Goal: Task Accomplishment & Management: Manage account settings

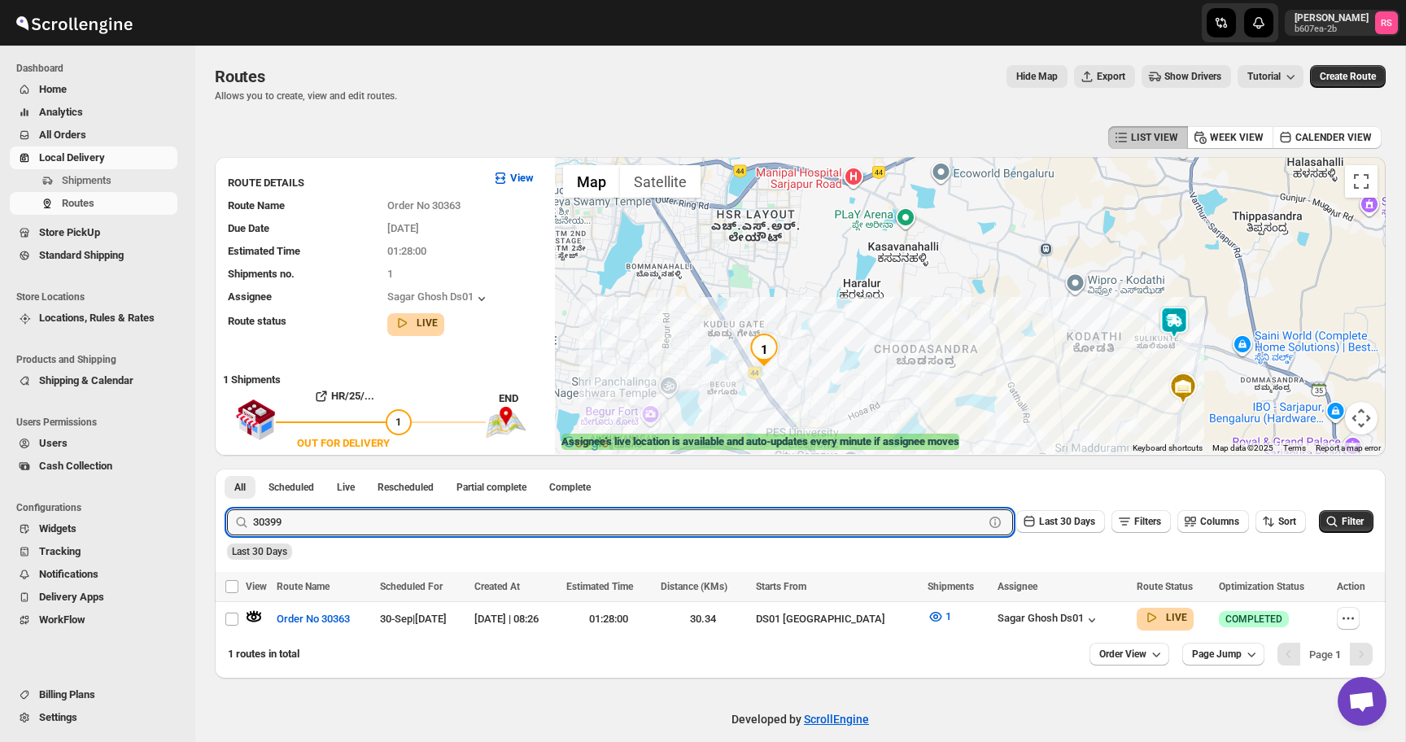
click at [227, 469] on button "Submit" at bounding box center [250, 477] width 46 height 17
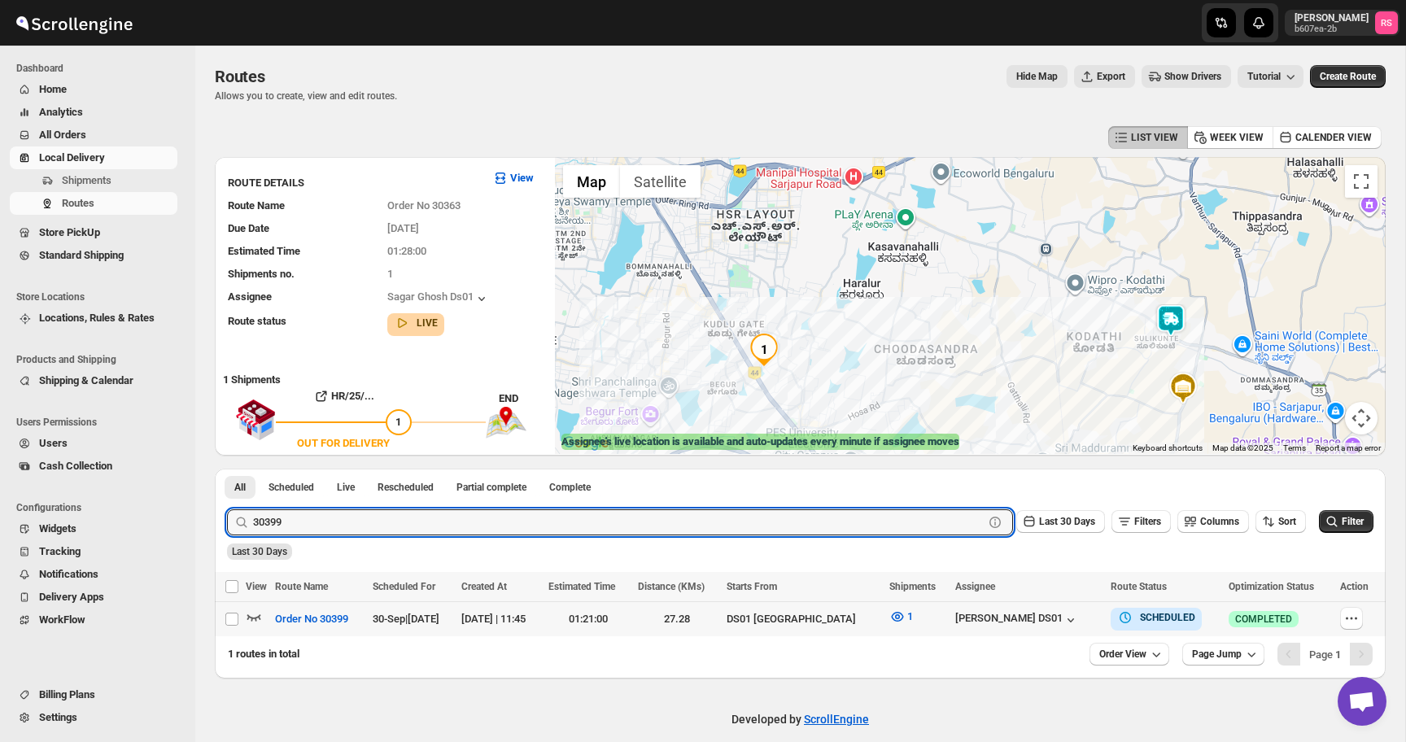
click at [254, 618] on icon "button" at bounding box center [254, 618] width 14 height 7
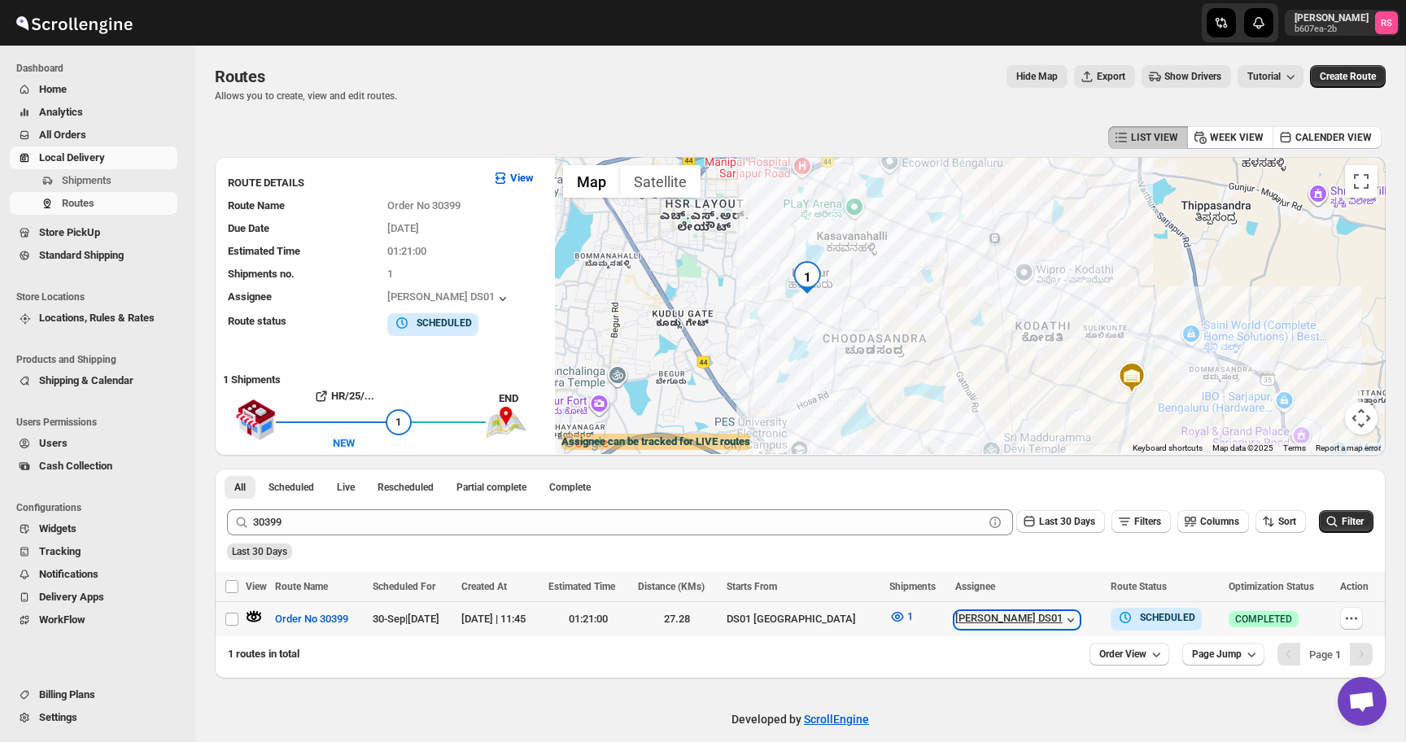
click at [1020, 617] on div "[PERSON_NAME] DS01" at bounding box center [1017, 620] width 124 height 16
click at [892, 612] on icon "button" at bounding box center [898, 617] width 16 height 16
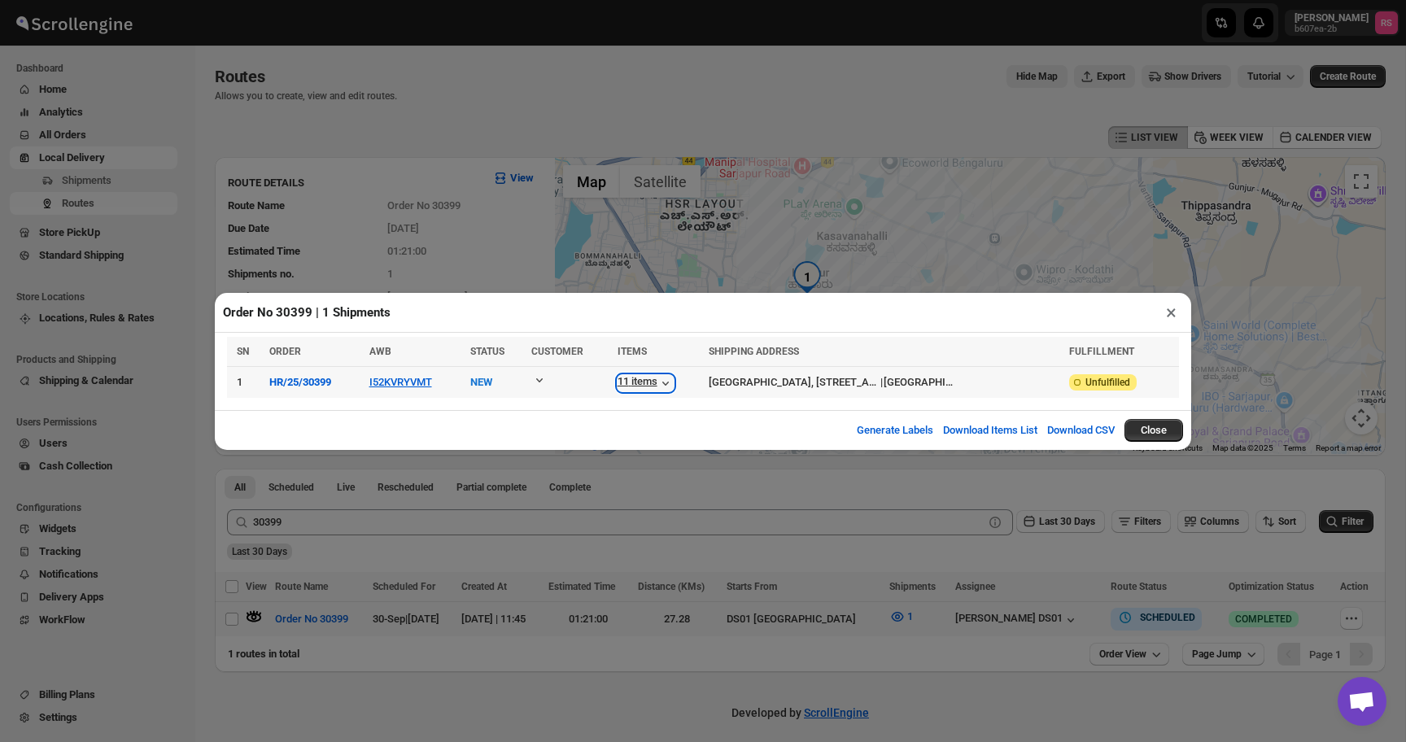
click at [674, 382] on icon "button" at bounding box center [666, 383] width 16 height 16
click at [674, 381] on div "11 items" at bounding box center [646, 383] width 56 height 16
click at [1171, 308] on button "×" at bounding box center [1172, 312] width 24 height 23
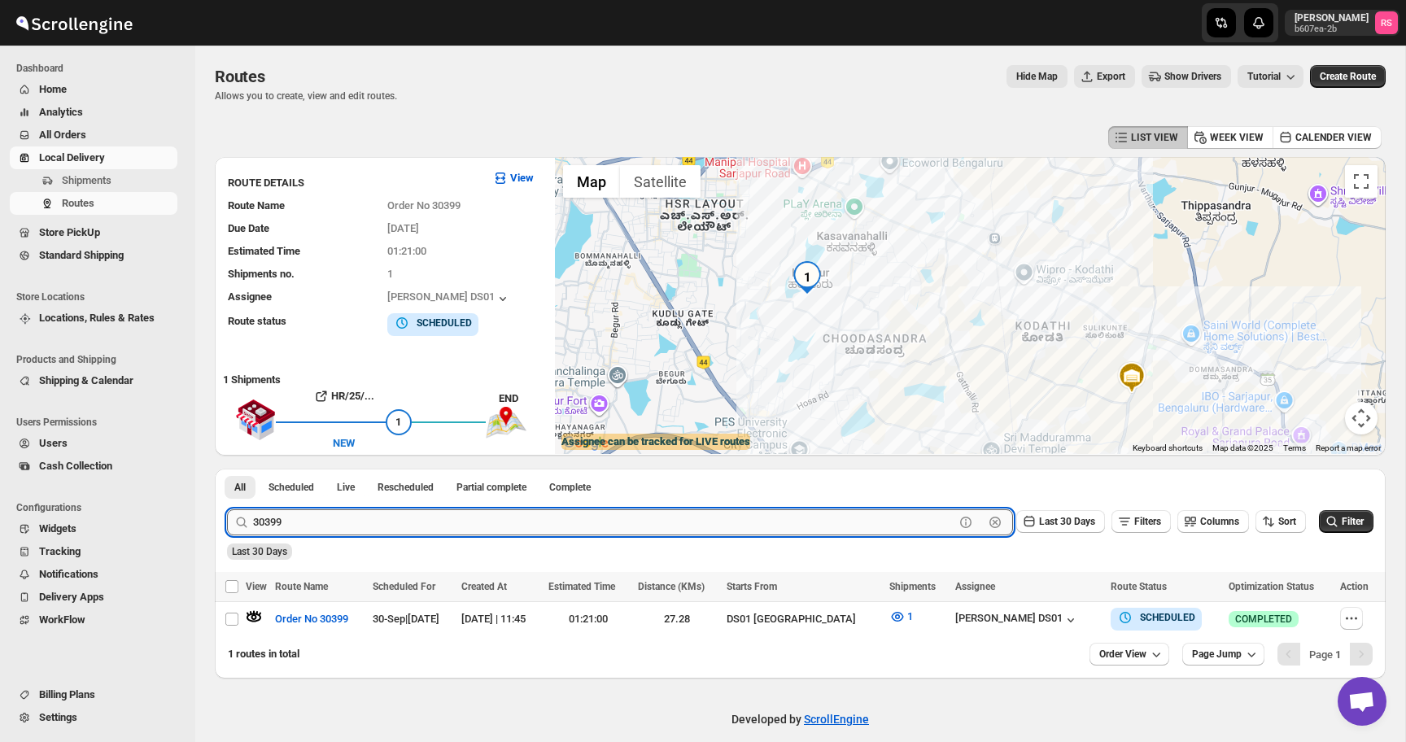
click at [324, 509] on input "30399" at bounding box center [604, 522] width 702 height 26
click at [227, 469] on button "Submit" at bounding box center [250, 477] width 46 height 17
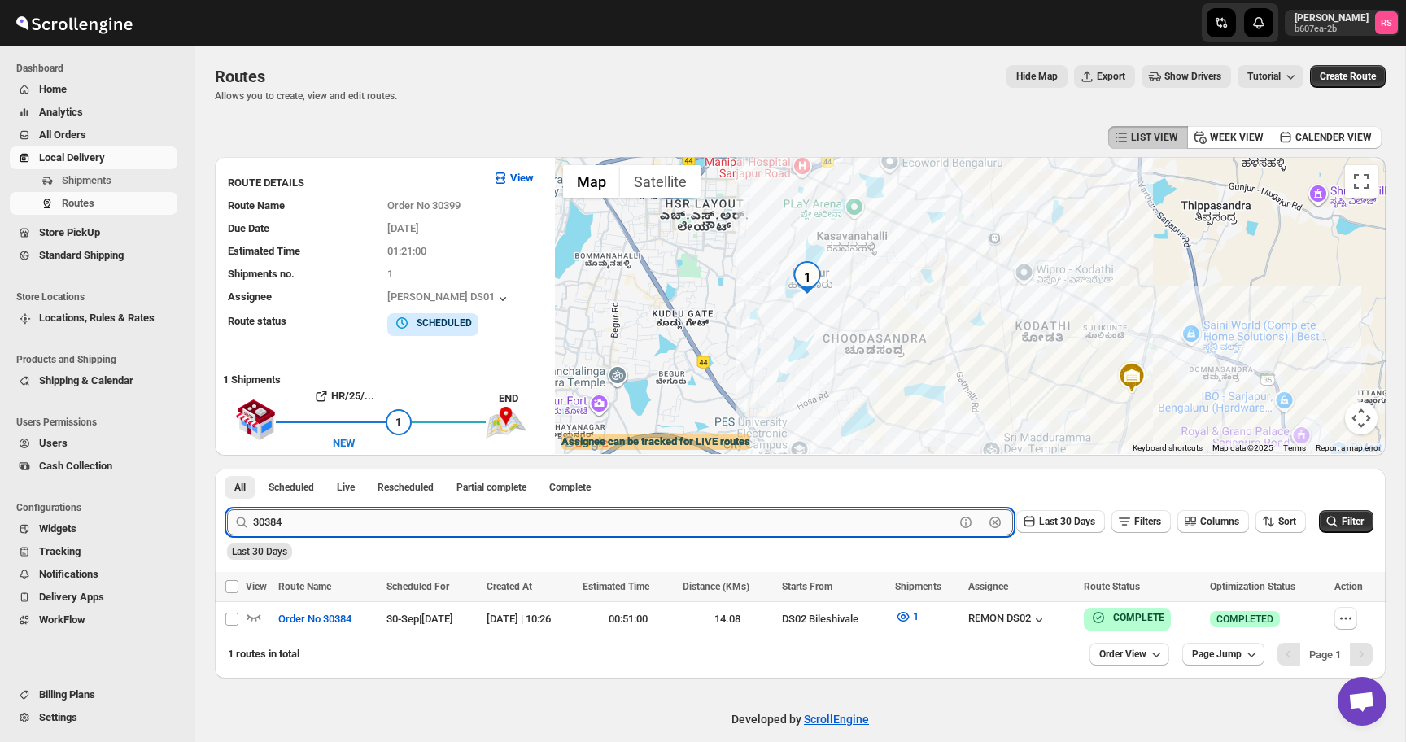
click at [868, 514] on input "30384" at bounding box center [604, 522] width 702 height 26
click at [858, 528] on input "30384" at bounding box center [604, 522] width 702 height 26
type input "2"
click at [227, 469] on button "Submit" at bounding box center [250, 477] width 46 height 17
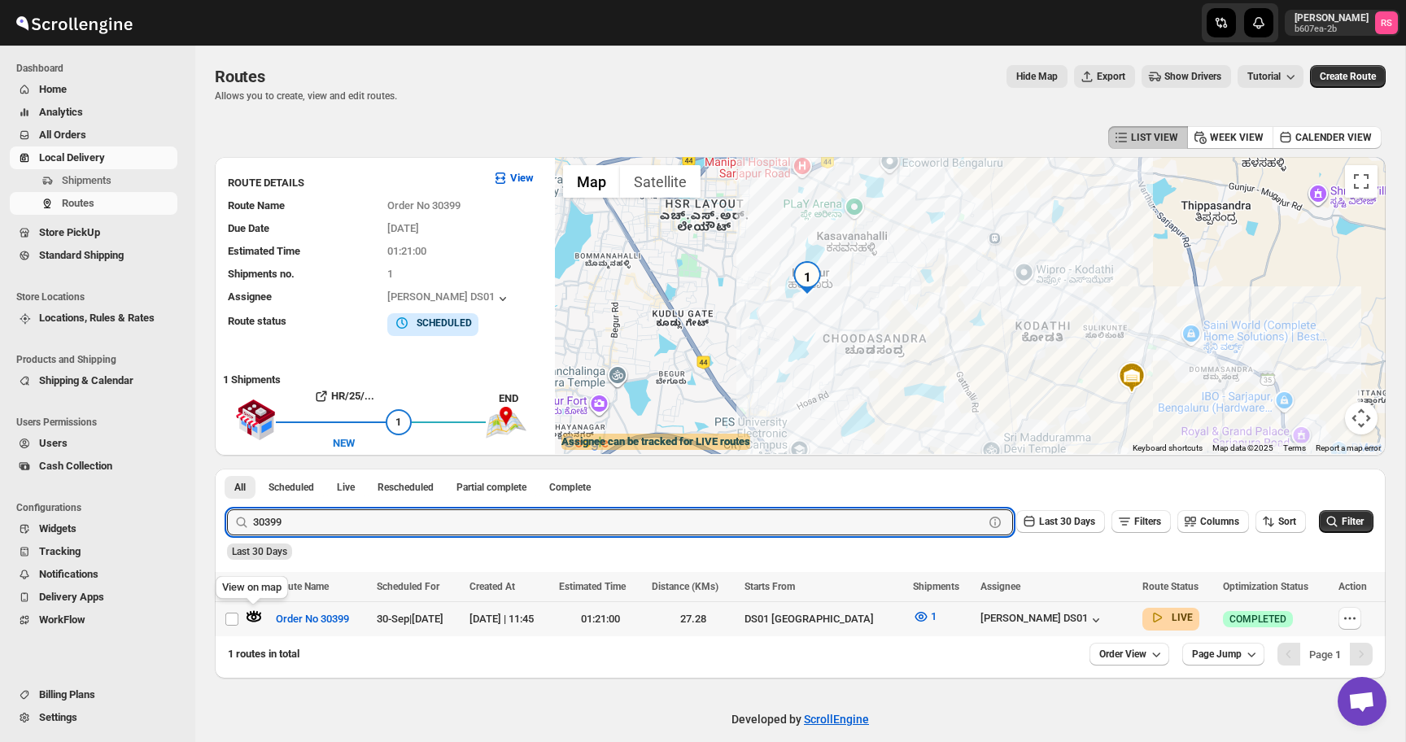
click at [257, 614] on icon "button" at bounding box center [254, 618] width 15 height 9
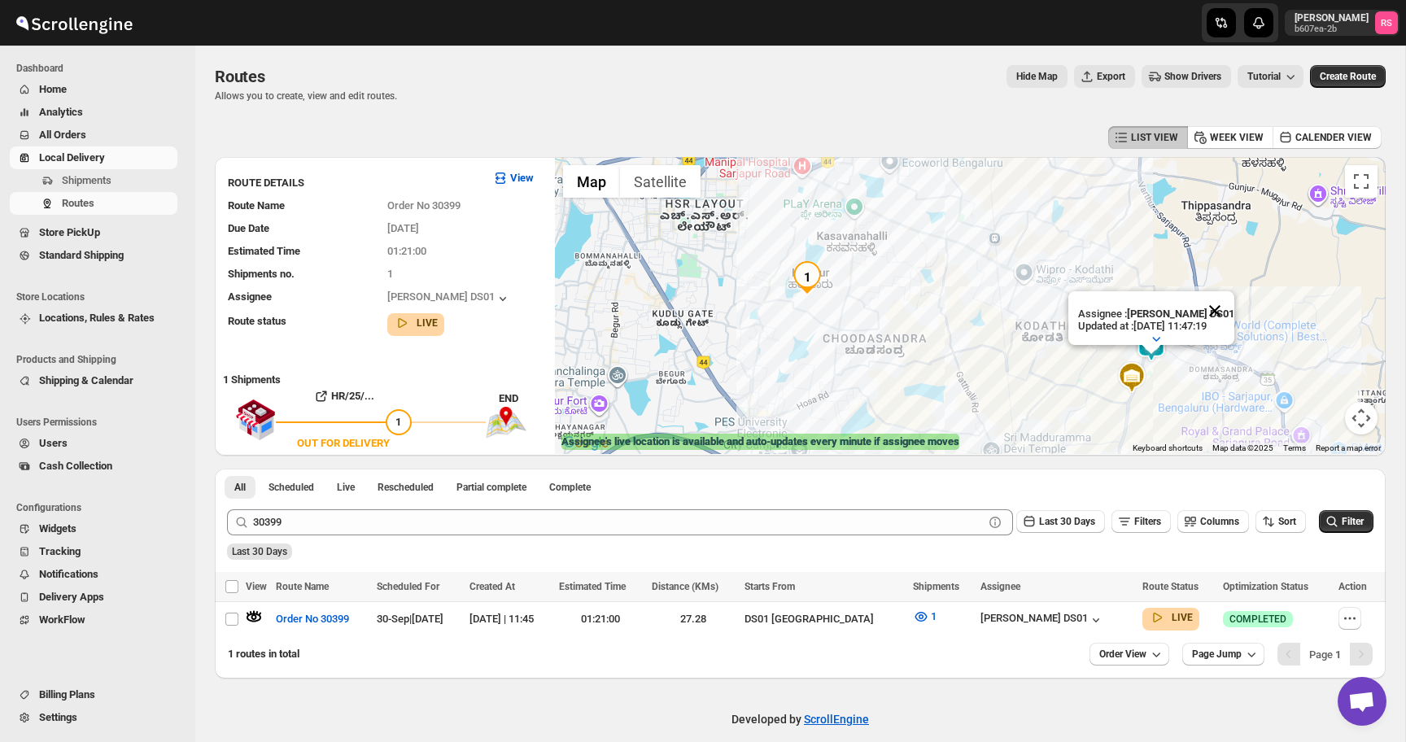
click at [1220, 309] on button "Close" at bounding box center [1215, 310] width 39 height 39
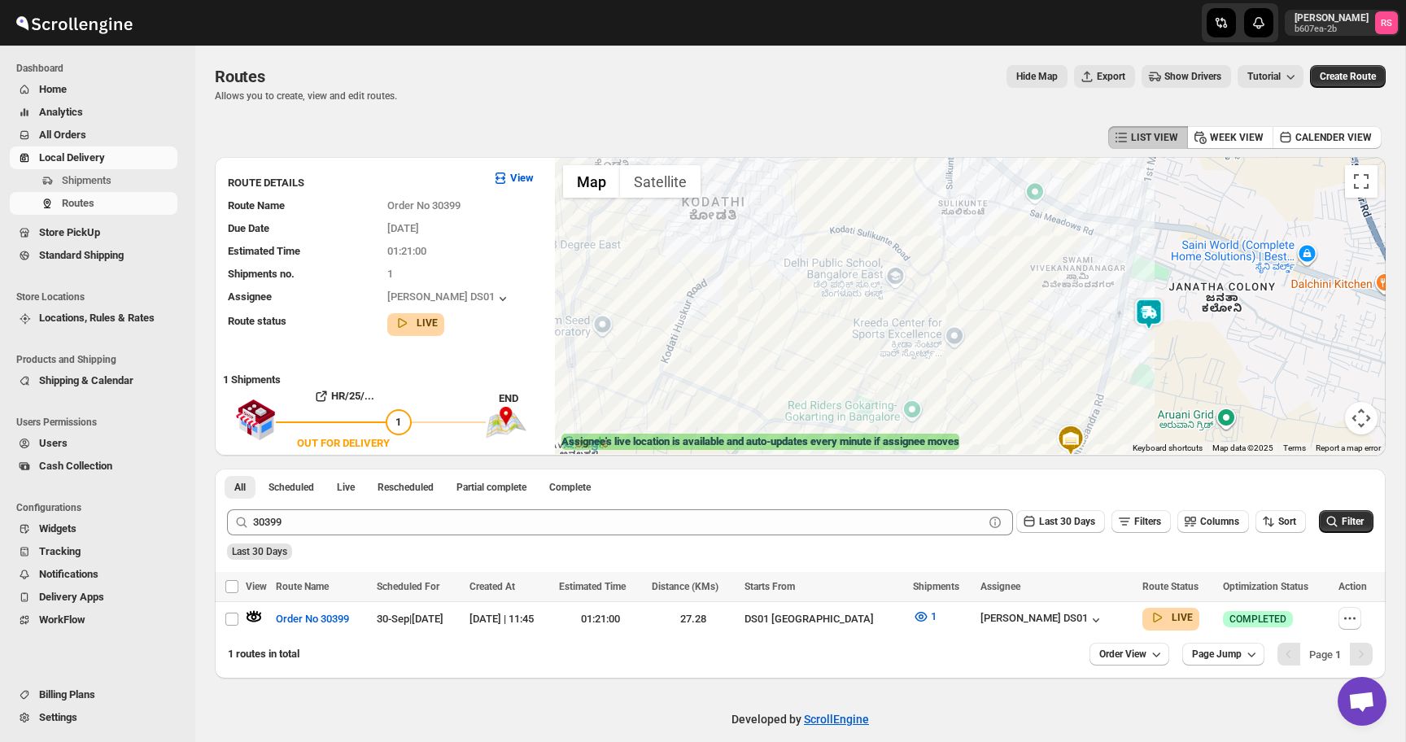
click at [1073, 434] on img at bounding box center [1071, 440] width 33 height 33
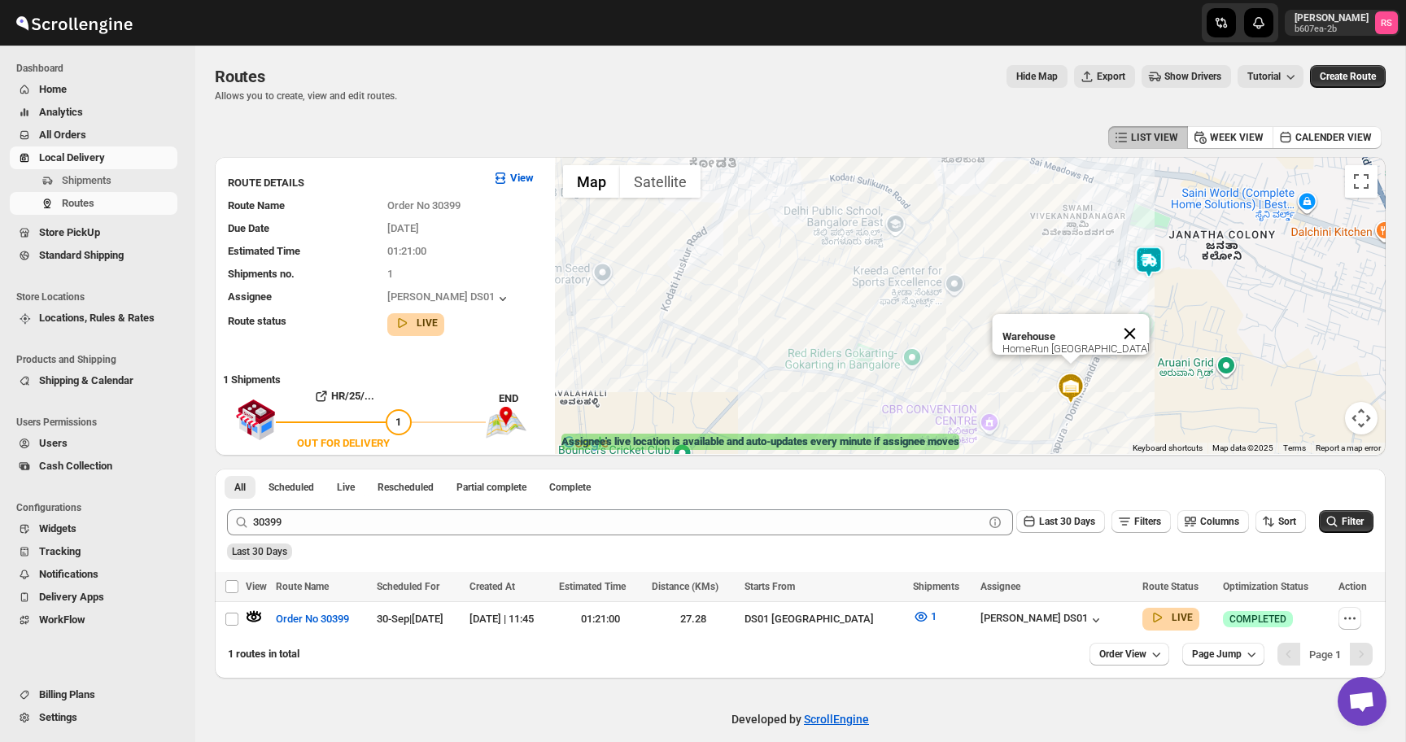
click at [1149, 326] on button "Close" at bounding box center [1129, 333] width 39 height 39
click at [1154, 268] on img at bounding box center [1149, 262] width 33 height 33
click at [1153, 264] on img at bounding box center [1149, 262] width 33 height 33
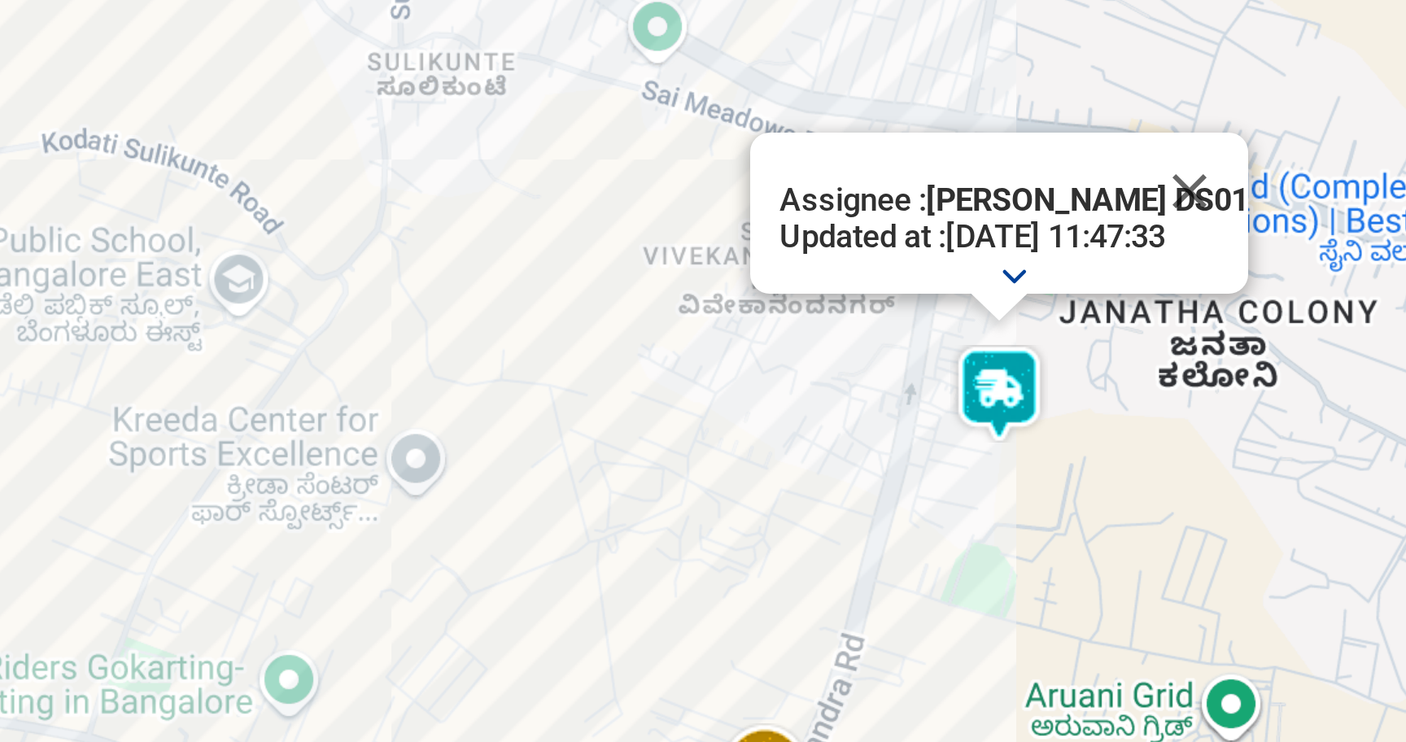
click at [1155, 250] on icon "button" at bounding box center [1154, 252] width 16 height 16
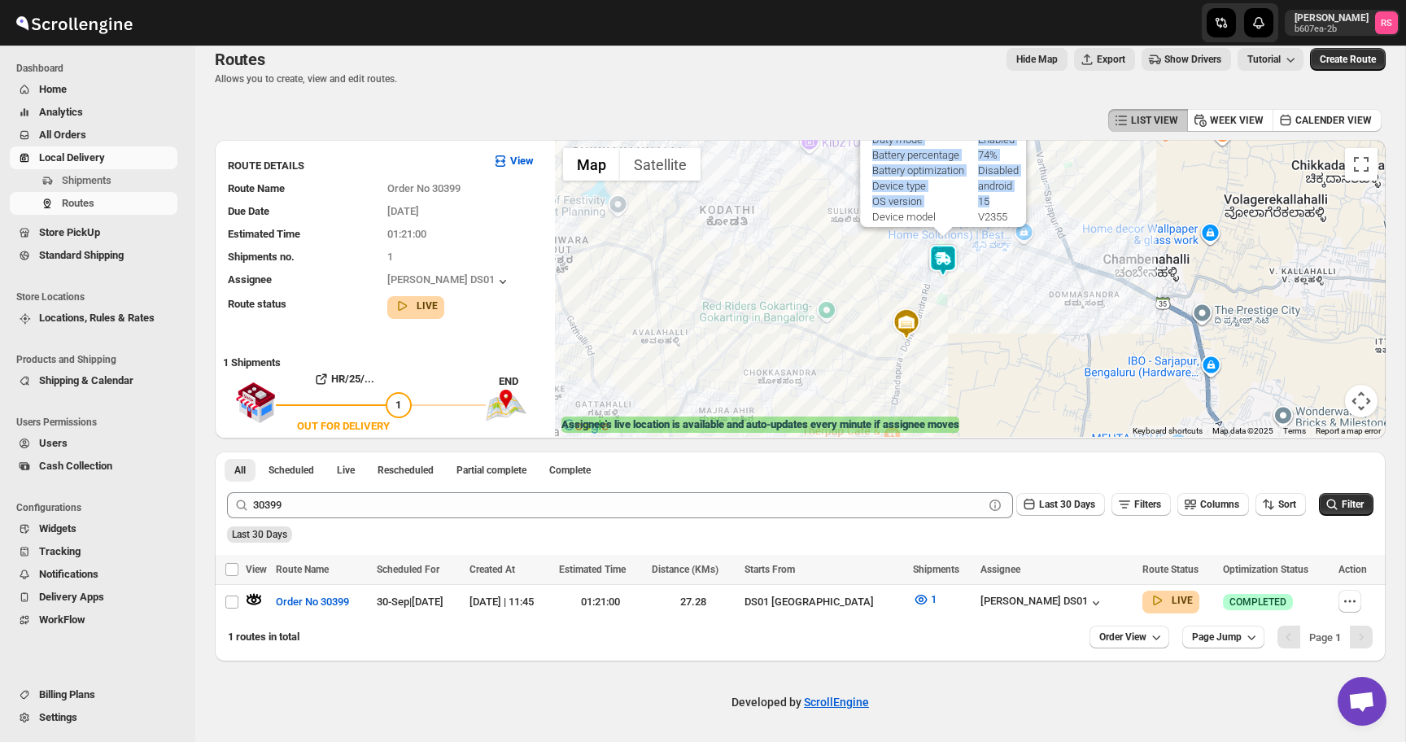
scroll to position [14, 0]
drag, startPoint x: 922, startPoint y: 209, endPoint x: 916, endPoint y: 351, distance: 141.7
click at [916, 351] on div "Assignee : [PERSON_NAME] DS01 Updated at : [DATE] 11:54:32 Duty mode Enabled Ba…" at bounding box center [970, 288] width 831 height 297
click at [933, 331] on div "Assignee : [PERSON_NAME] DS01 Updated at : [DATE] 11:54:32 Duty mode Enabled Ba…" at bounding box center [970, 288] width 831 height 297
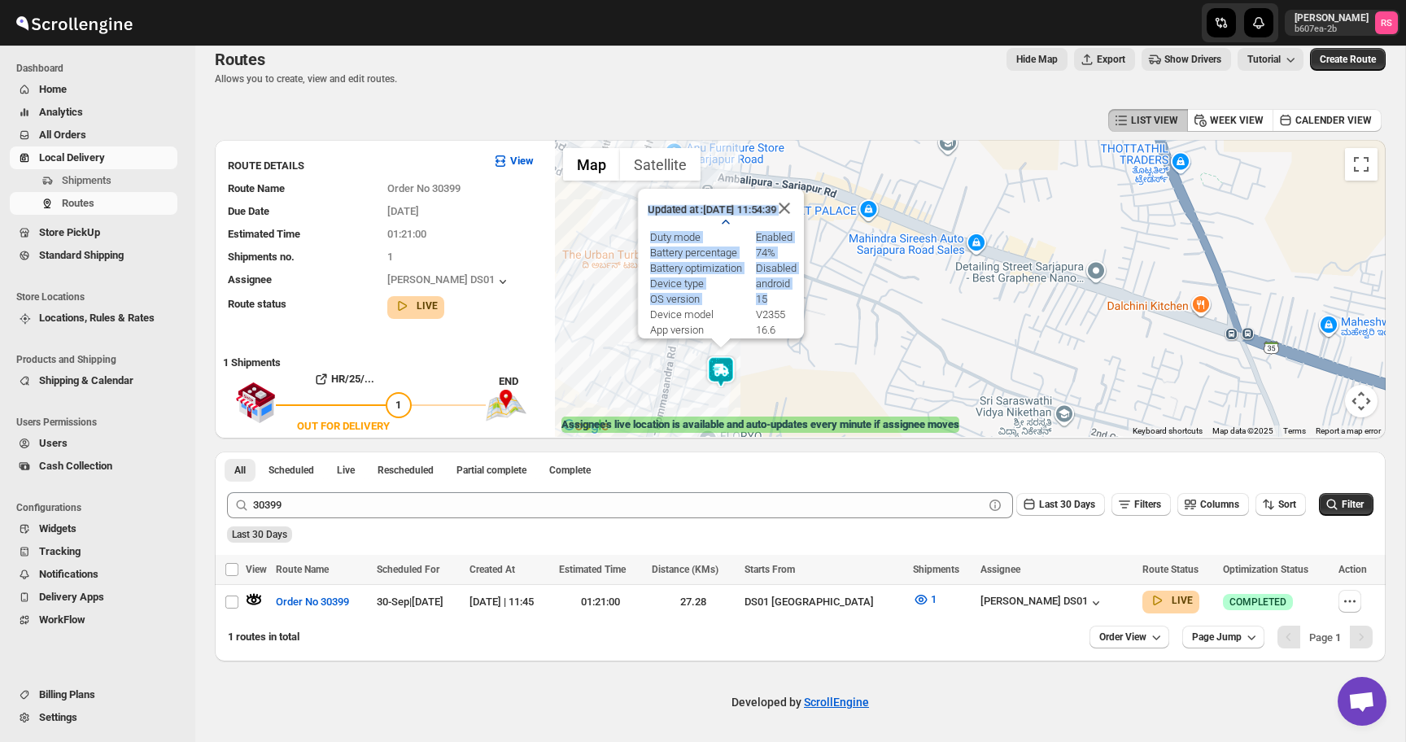
click at [848, 207] on div "Assignee : [PERSON_NAME] DS01 Updated at : [DATE] 11:54:39 Duty mode Enabled Ba…" at bounding box center [970, 288] width 831 height 297
click at [786, 209] on div "Assignee : [PERSON_NAME] DS01 Updated at : [DATE] 11:54:39 Duty mode Enabled Ba…" at bounding box center [970, 288] width 831 height 297
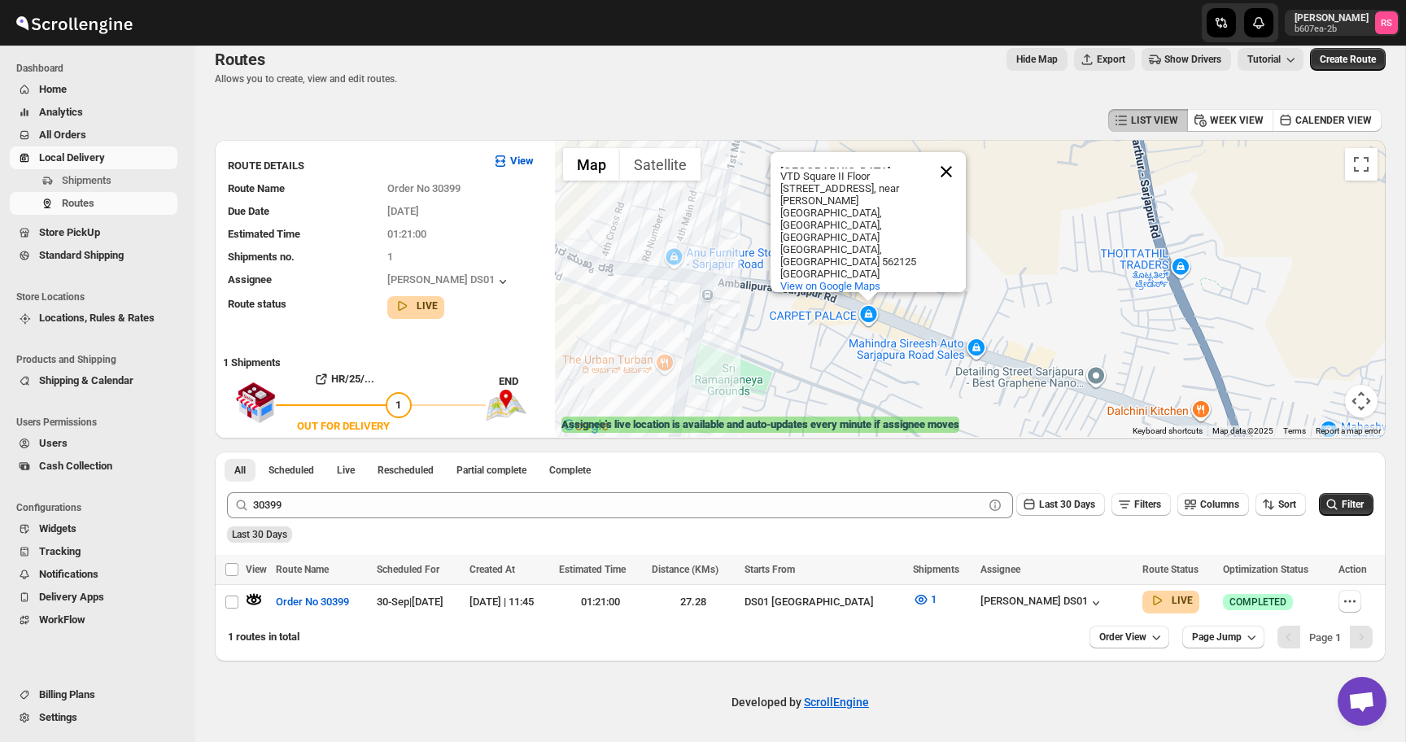
click at [950, 191] on button "Close" at bounding box center [946, 171] width 39 height 39
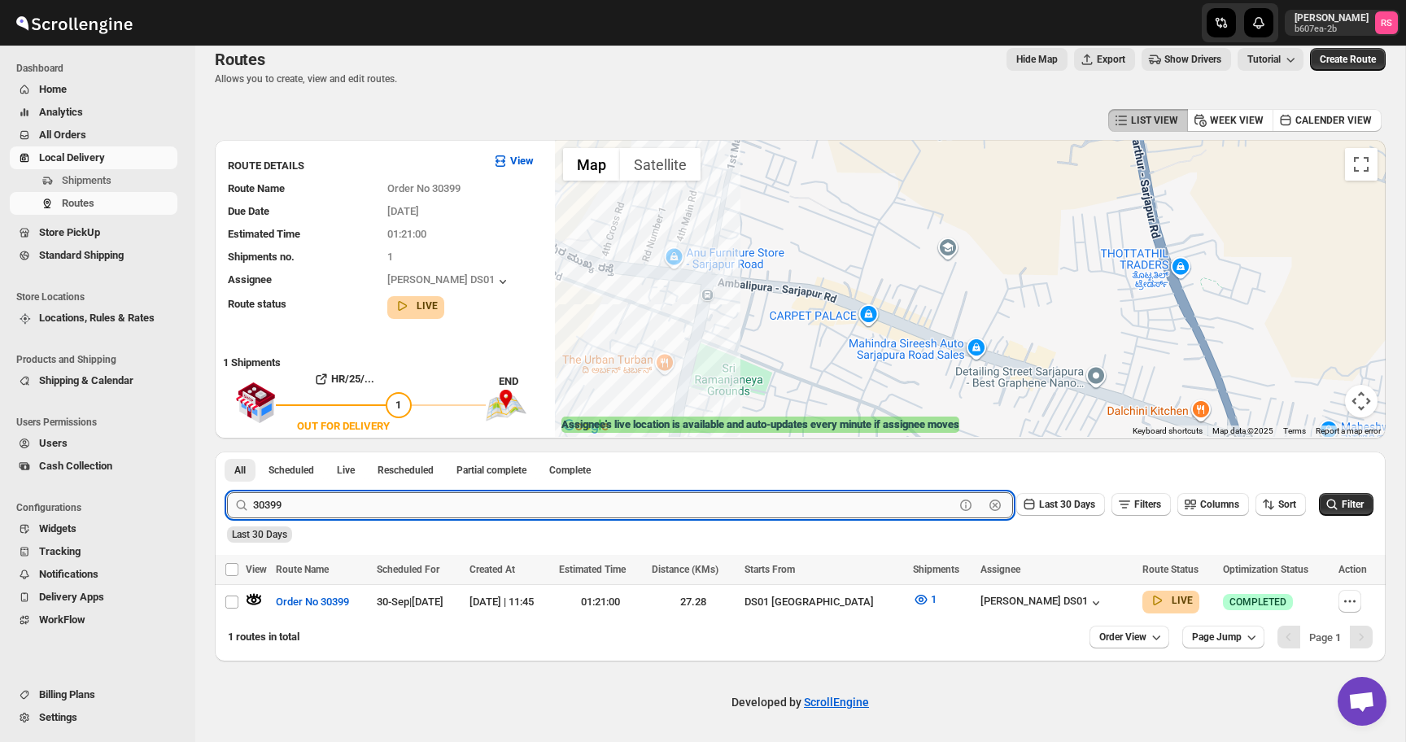
click at [355, 501] on input "30399" at bounding box center [604, 505] width 702 height 26
click at [380, 504] on input "30399" at bounding box center [604, 505] width 702 height 26
type input "30392"
click at [227, 452] on button "Submit" at bounding box center [250, 460] width 46 height 17
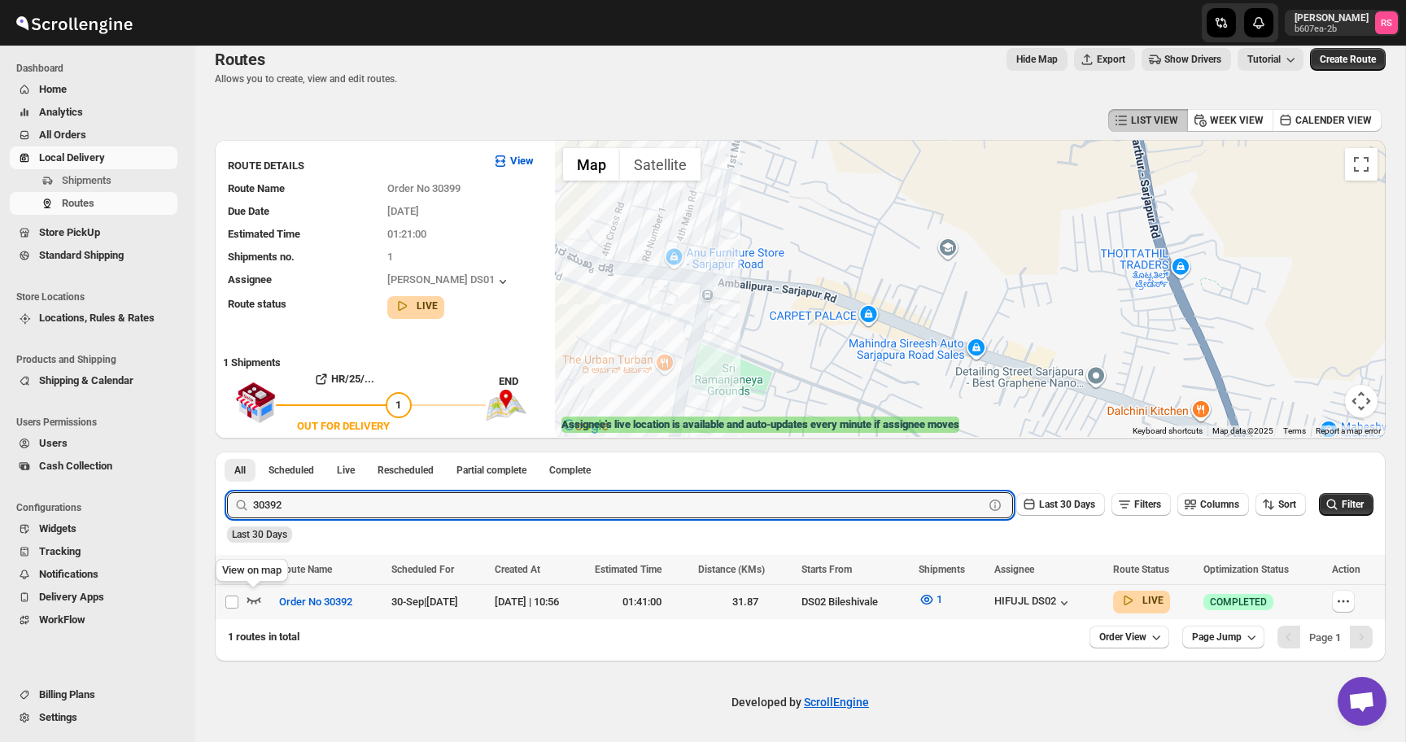
click at [255, 600] on icon "button" at bounding box center [254, 600] width 16 height 16
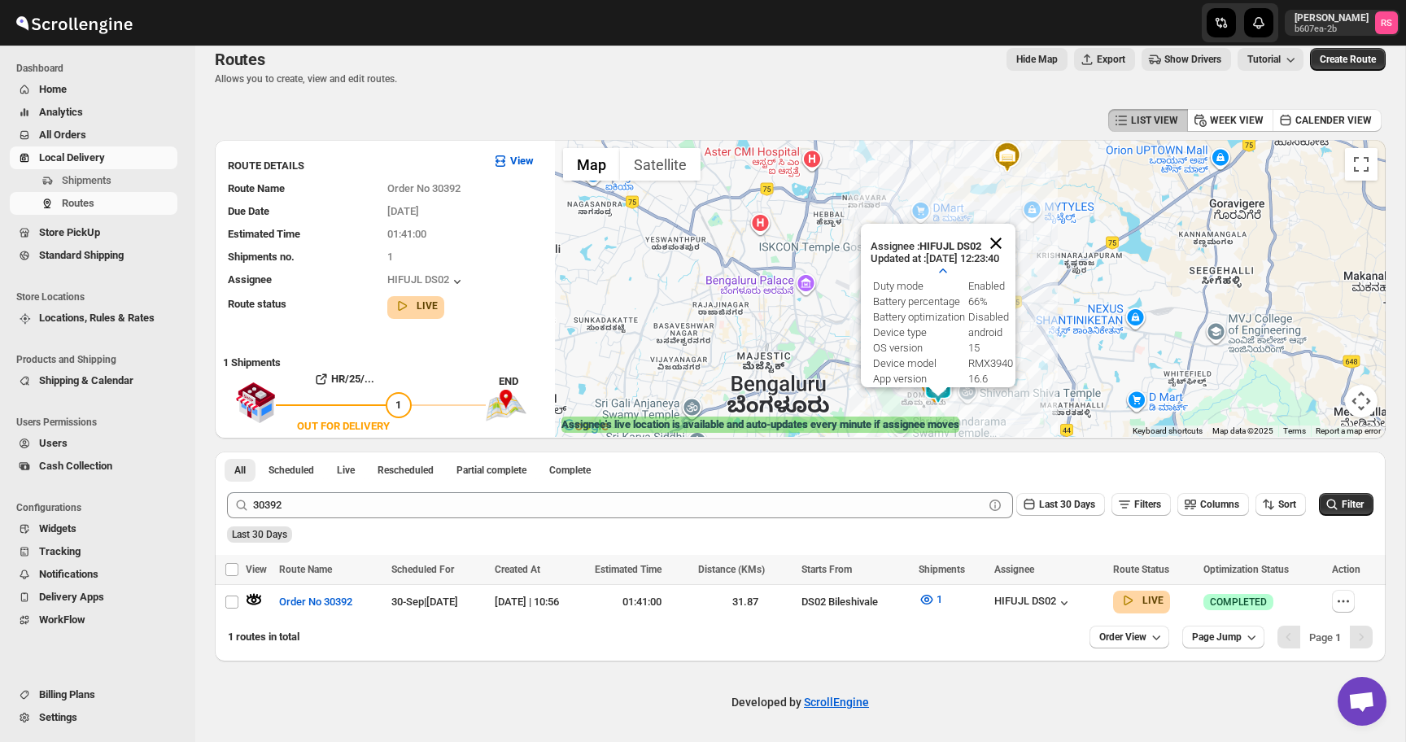
click at [1005, 242] on button "Close" at bounding box center [996, 243] width 39 height 39
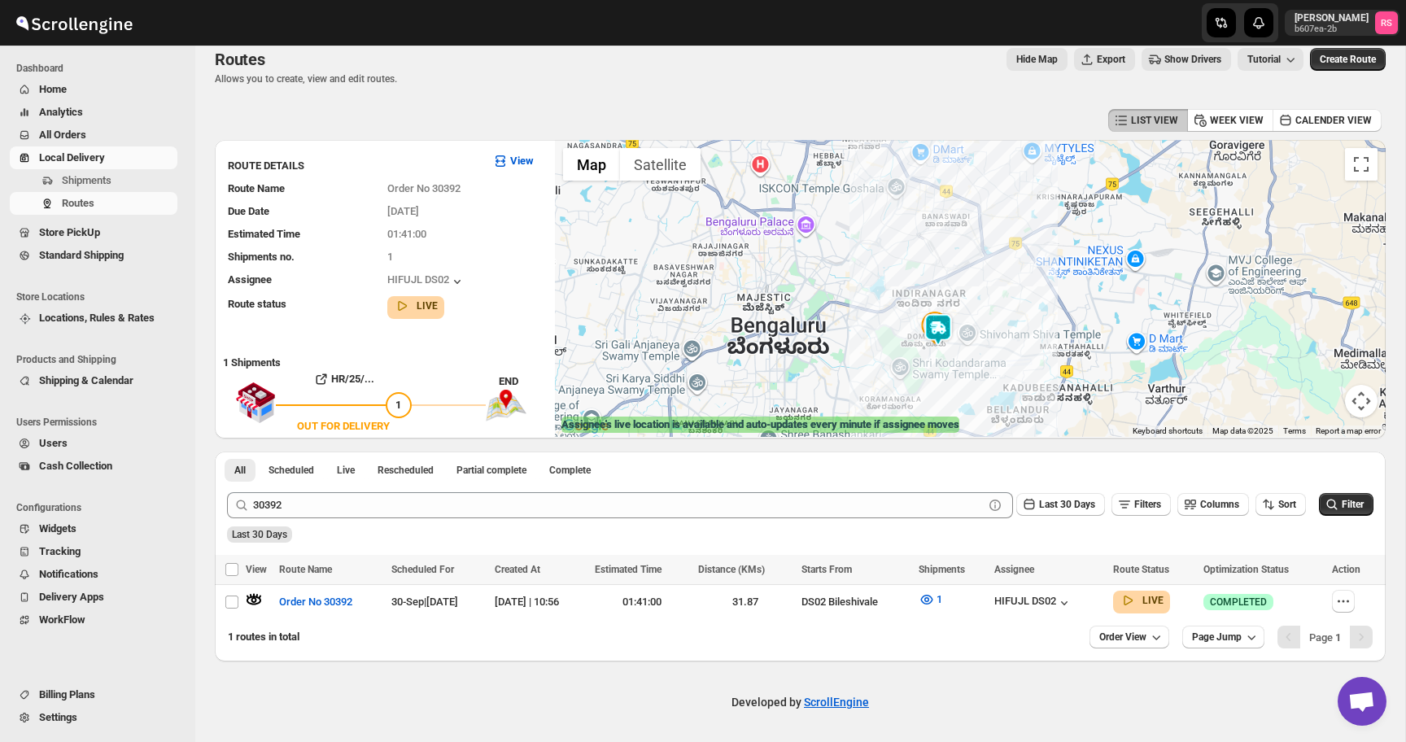
drag, startPoint x: 971, startPoint y: 353, endPoint x: 972, endPoint y: 280, distance: 73.2
click at [972, 280] on div at bounding box center [970, 288] width 831 height 297
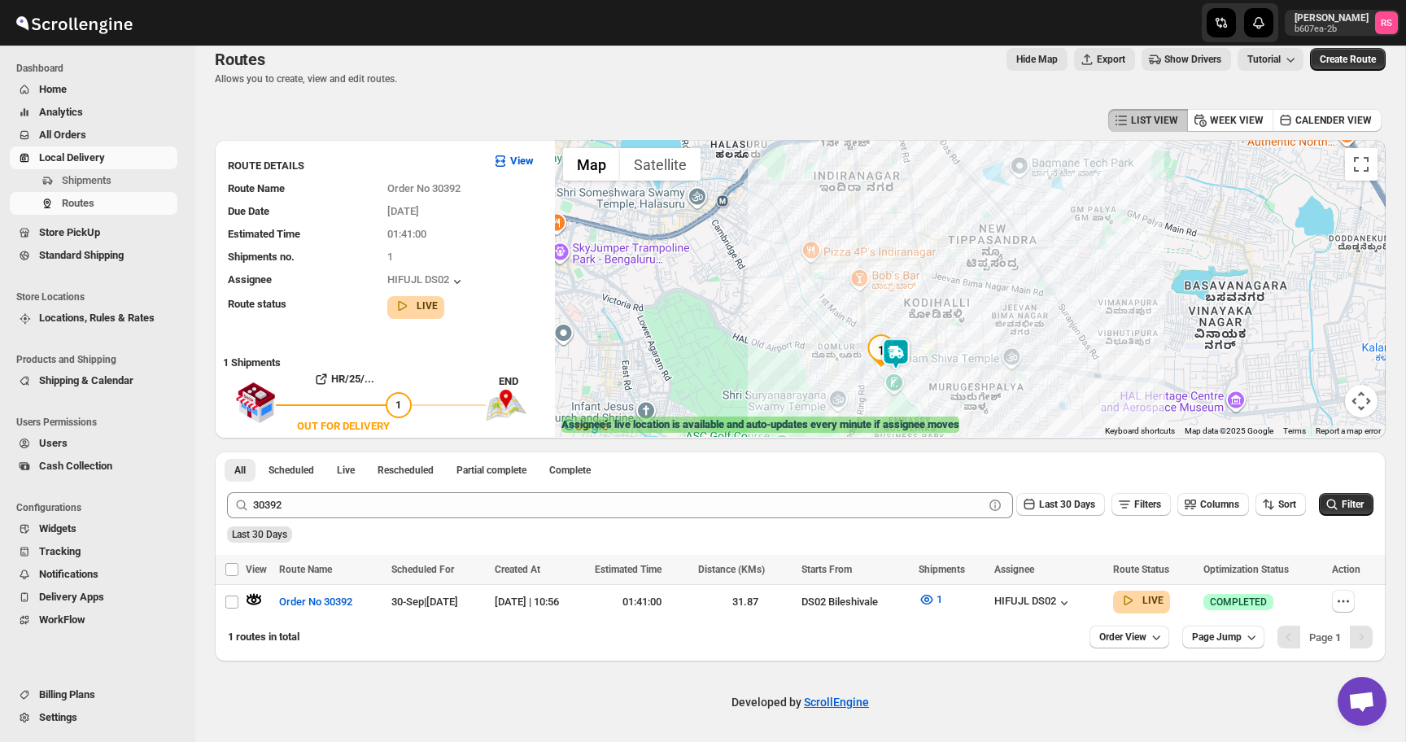
drag, startPoint x: 928, startPoint y: 326, endPoint x: 947, endPoint y: 264, distance: 64.9
click at [947, 264] on div at bounding box center [970, 288] width 831 height 297
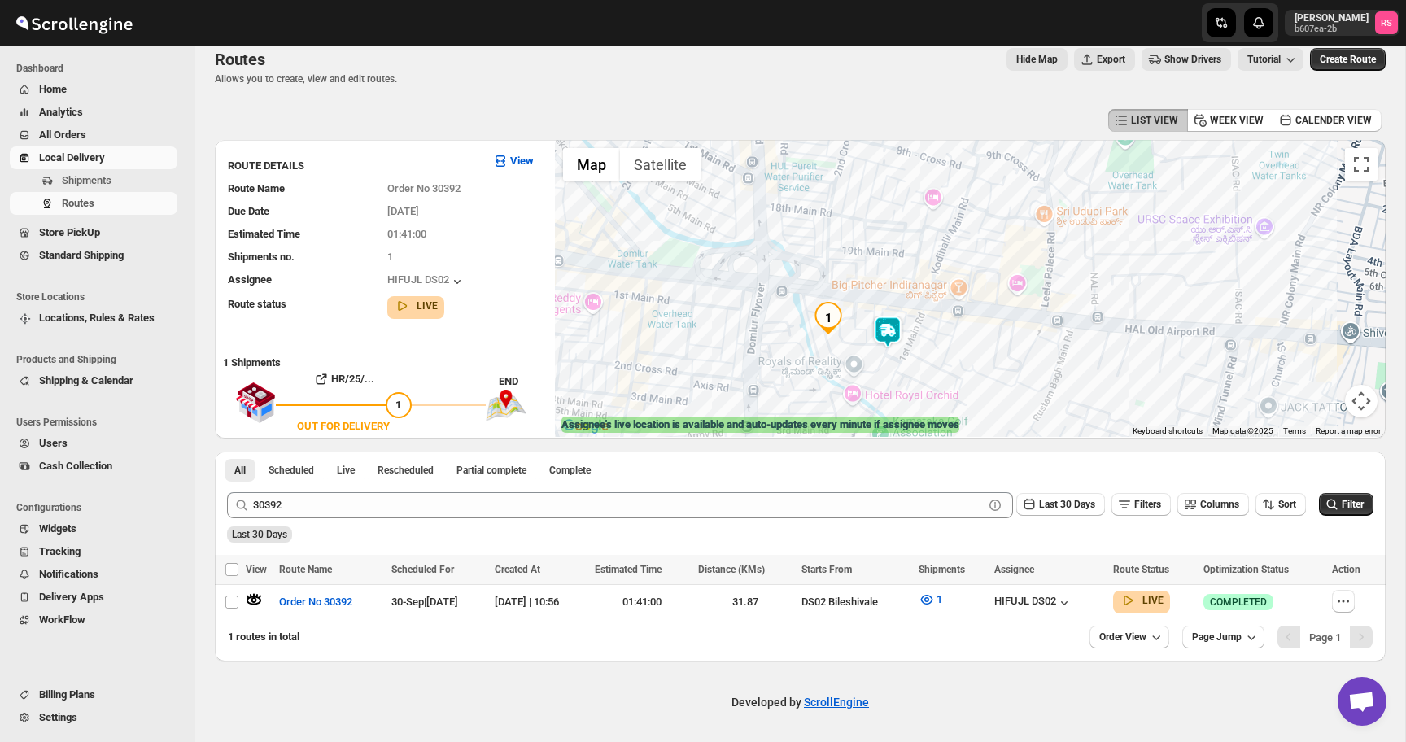
drag, startPoint x: 857, startPoint y: 300, endPoint x: 867, endPoint y: 295, distance: 11.3
click at [867, 295] on div at bounding box center [970, 288] width 831 height 297
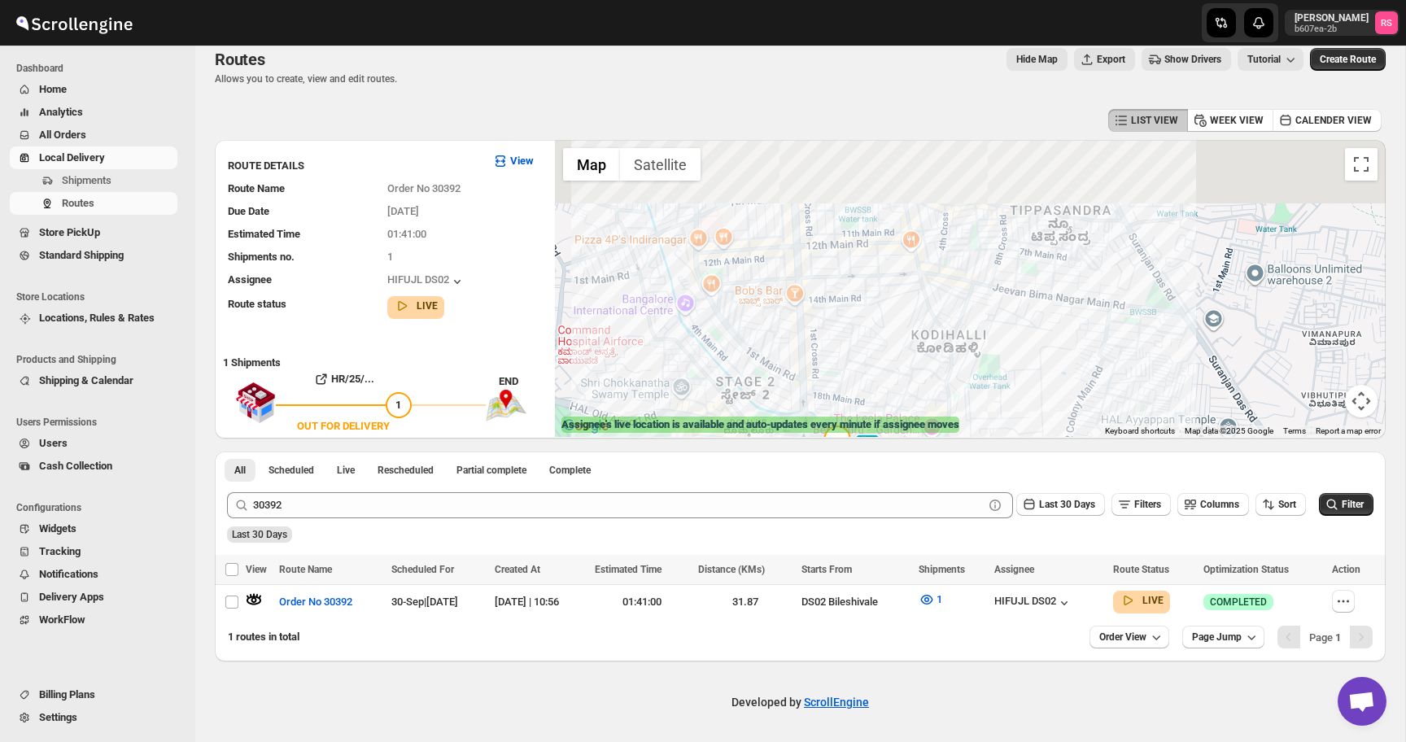
drag, startPoint x: 828, startPoint y: 241, endPoint x: 793, endPoint y: 488, distance: 249.9
click at [793, 483] on div "LIST VIEW WEEK VIEW CALENDER VIEW ROUTE DETAILS View Route Name Order No 30392 …" at bounding box center [800, 383] width 1171 height 557
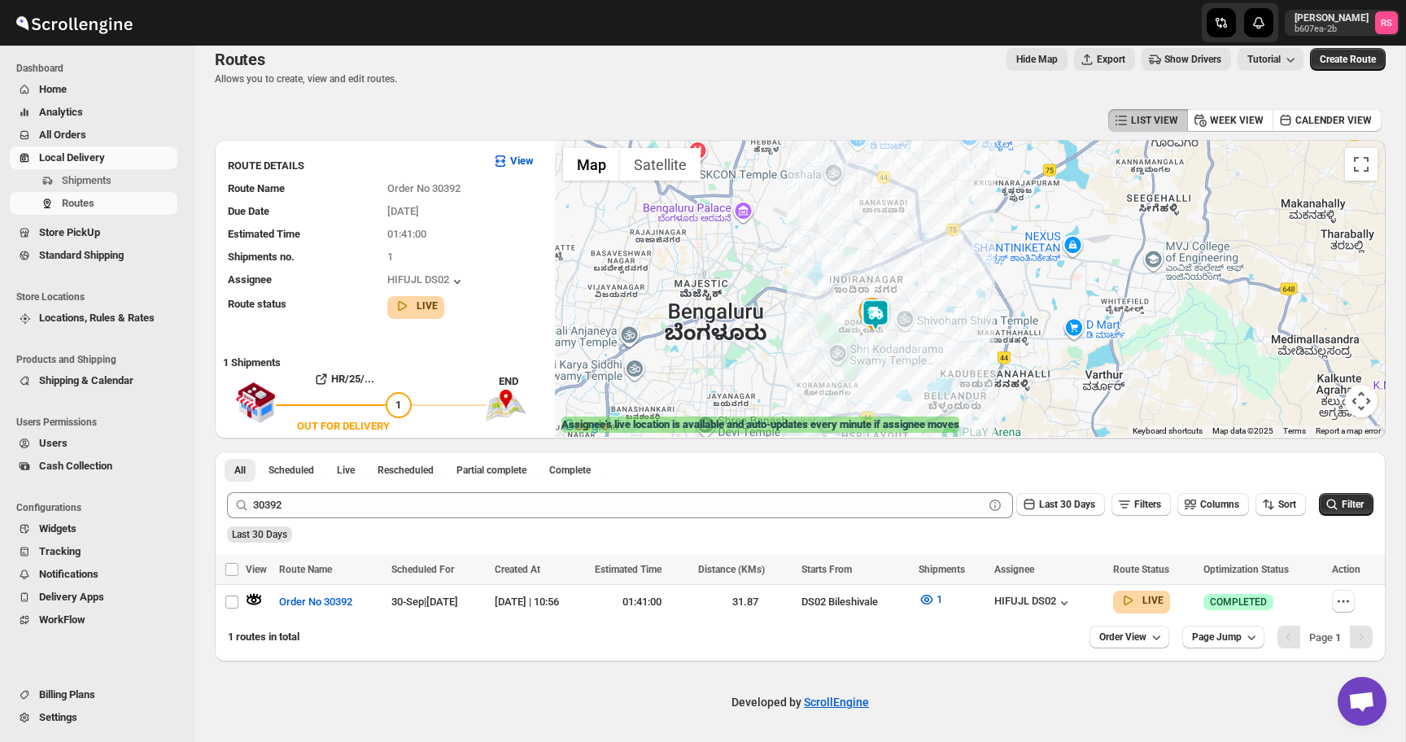
drag, startPoint x: 878, startPoint y: 344, endPoint x: 888, endPoint y: 261, distance: 83.6
click at [888, 261] on div at bounding box center [970, 288] width 831 height 297
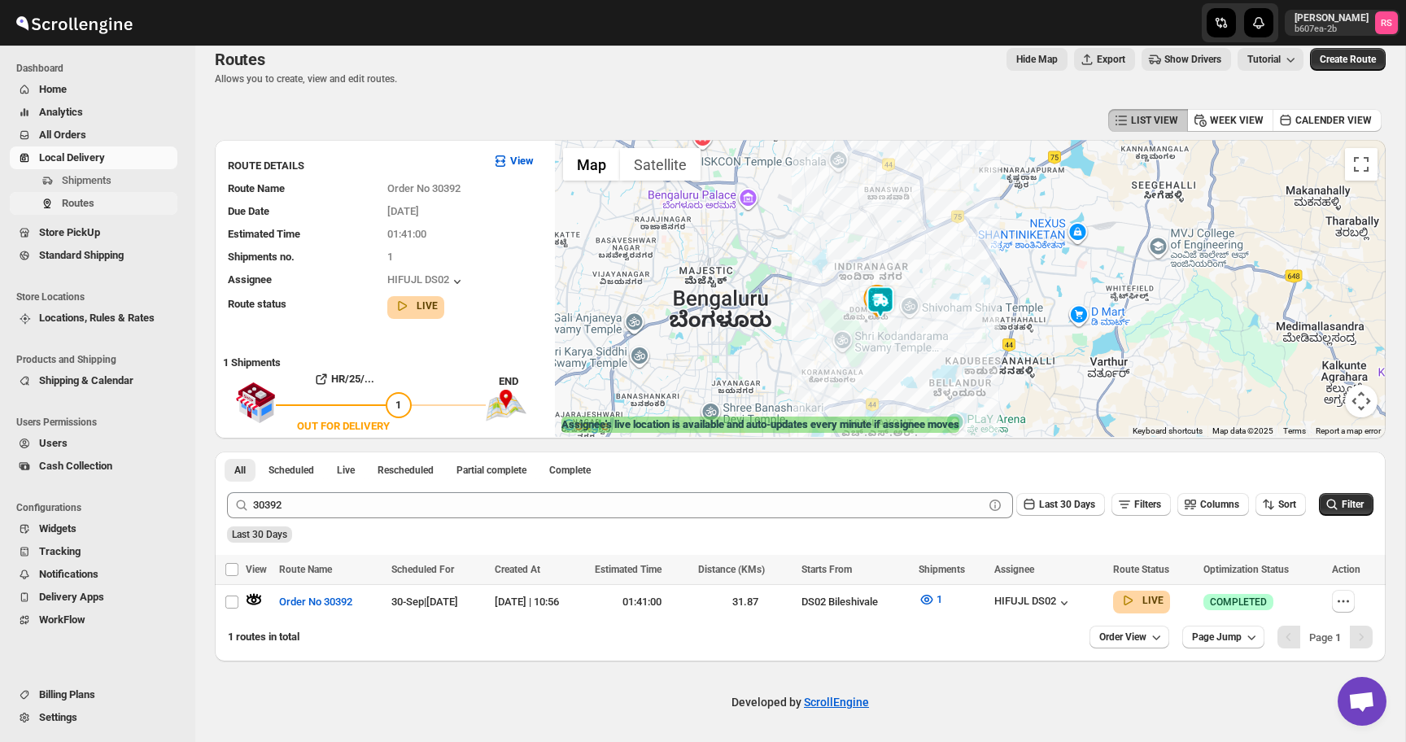
click at [114, 202] on span "Routes" at bounding box center [118, 203] width 112 height 16
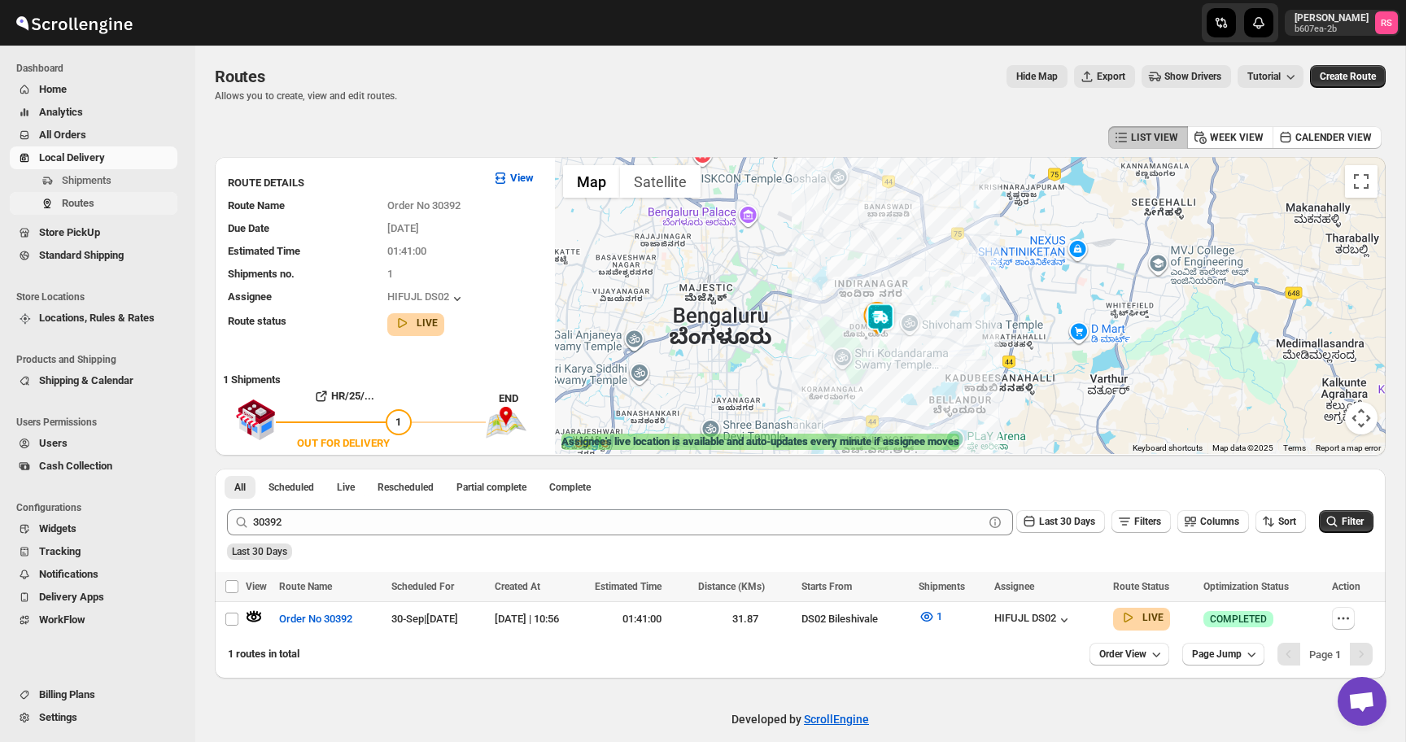
click at [112, 202] on span "Routes" at bounding box center [118, 203] width 112 height 16
click at [61, 206] on button "Routes" at bounding box center [94, 203] width 168 height 23
click at [115, 190] on button "Shipments" at bounding box center [94, 180] width 168 height 23
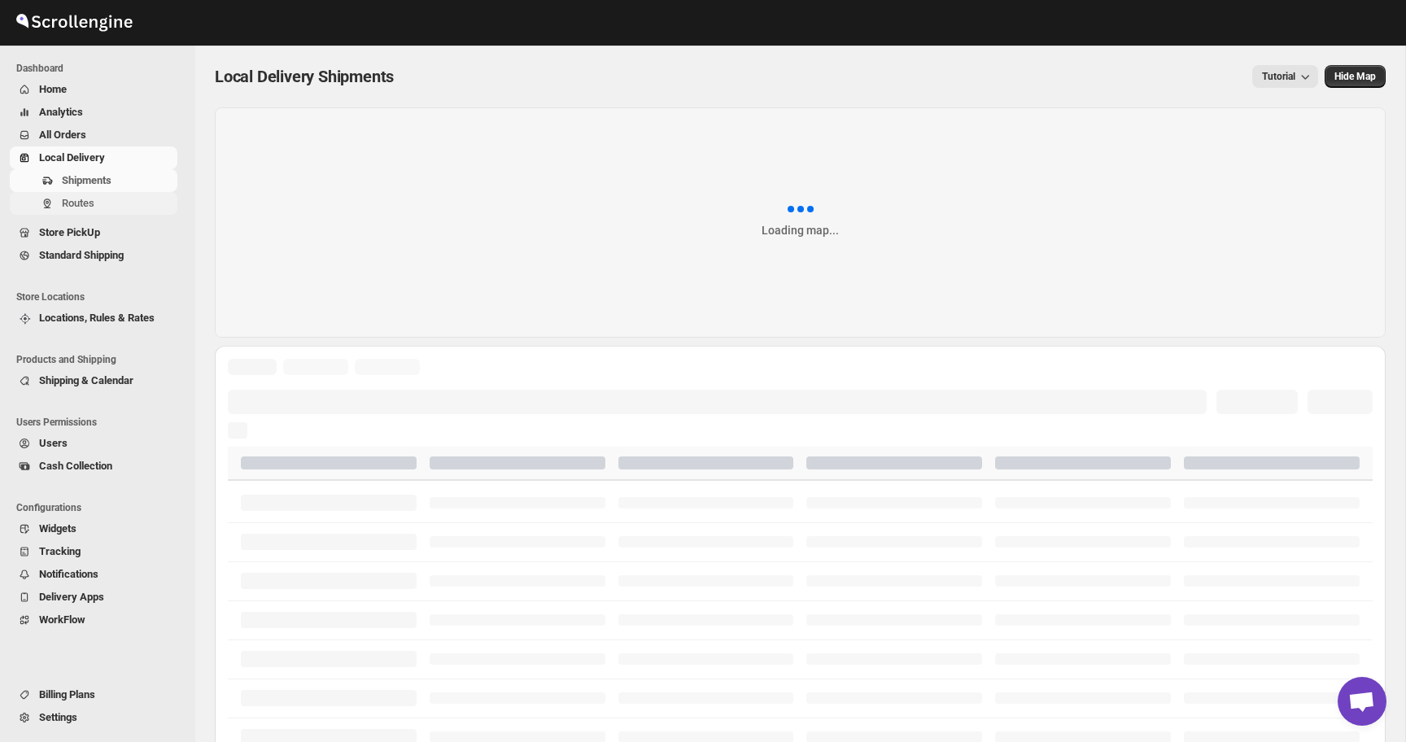
click at [111, 202] on span "Routes" at bounding box center [118, 203] width 112 height 16
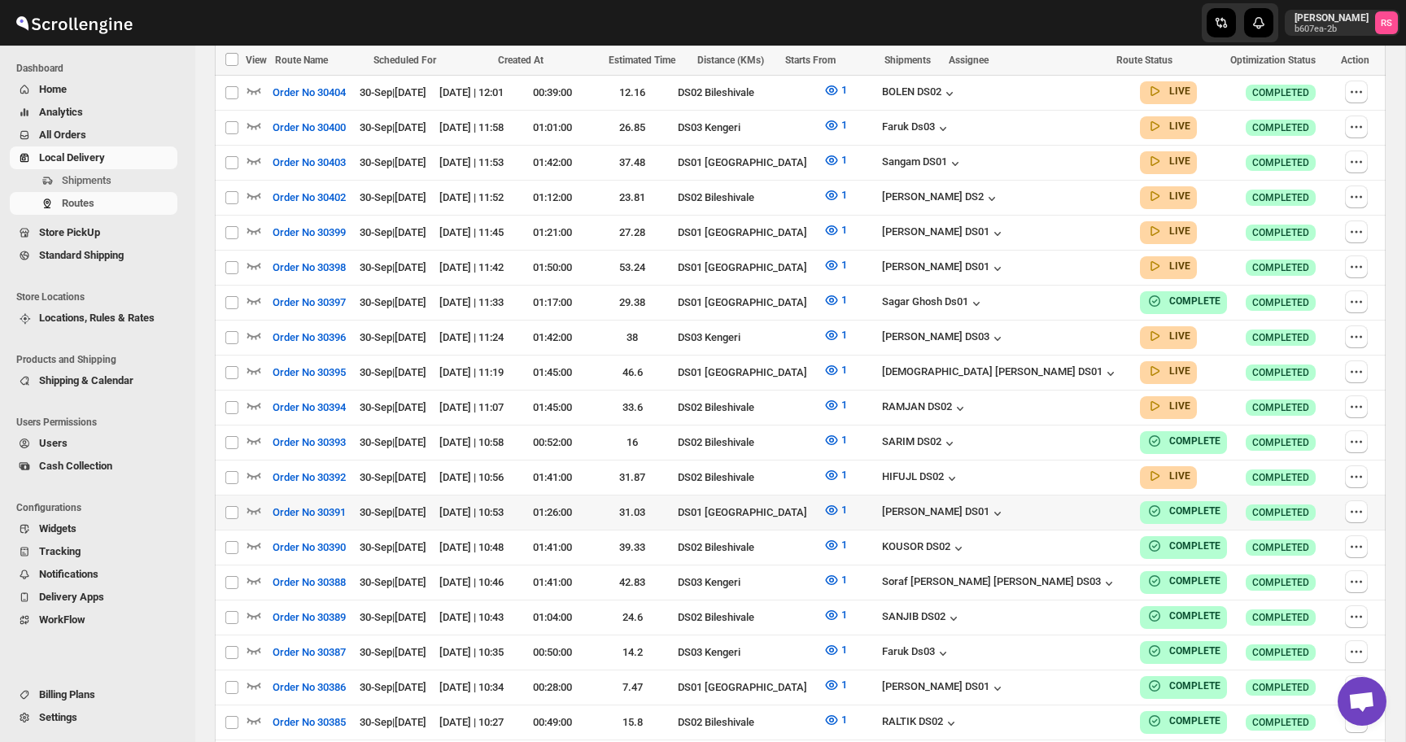
scroll to position [701, 0]
click at [250, 466] on icon "button" at bounding box center [254, 474] width 16 height 16
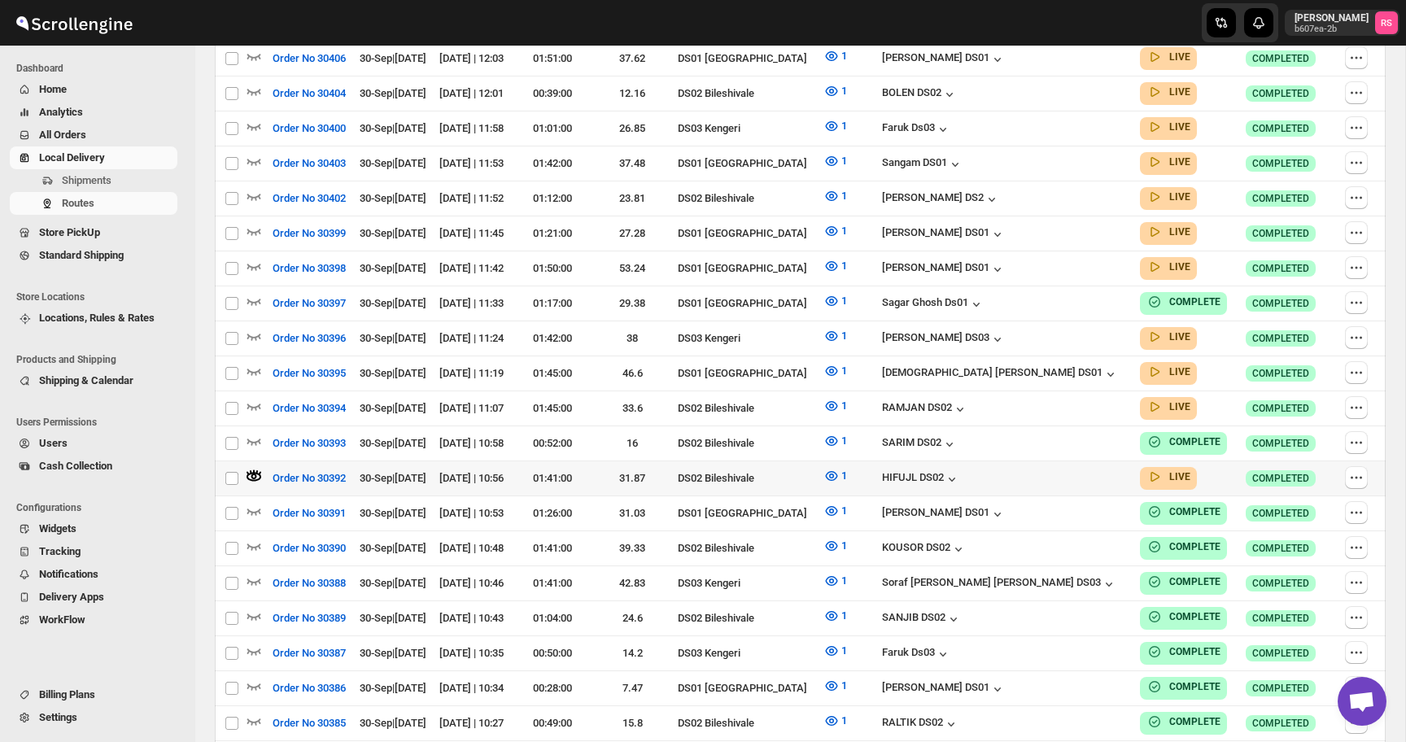
scroll to position [0, 0]
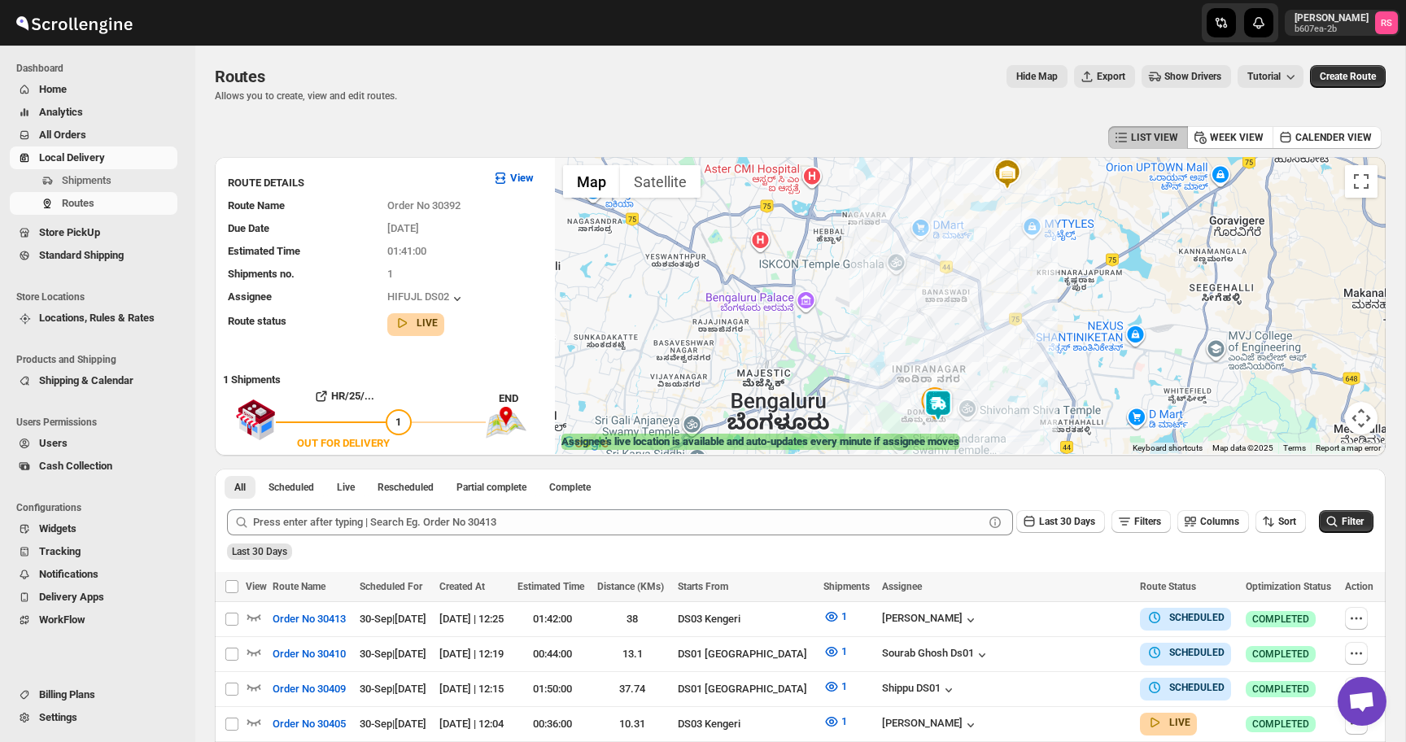
click at [938, 404] on img at bounding box center [938, 405] width 33 height 33
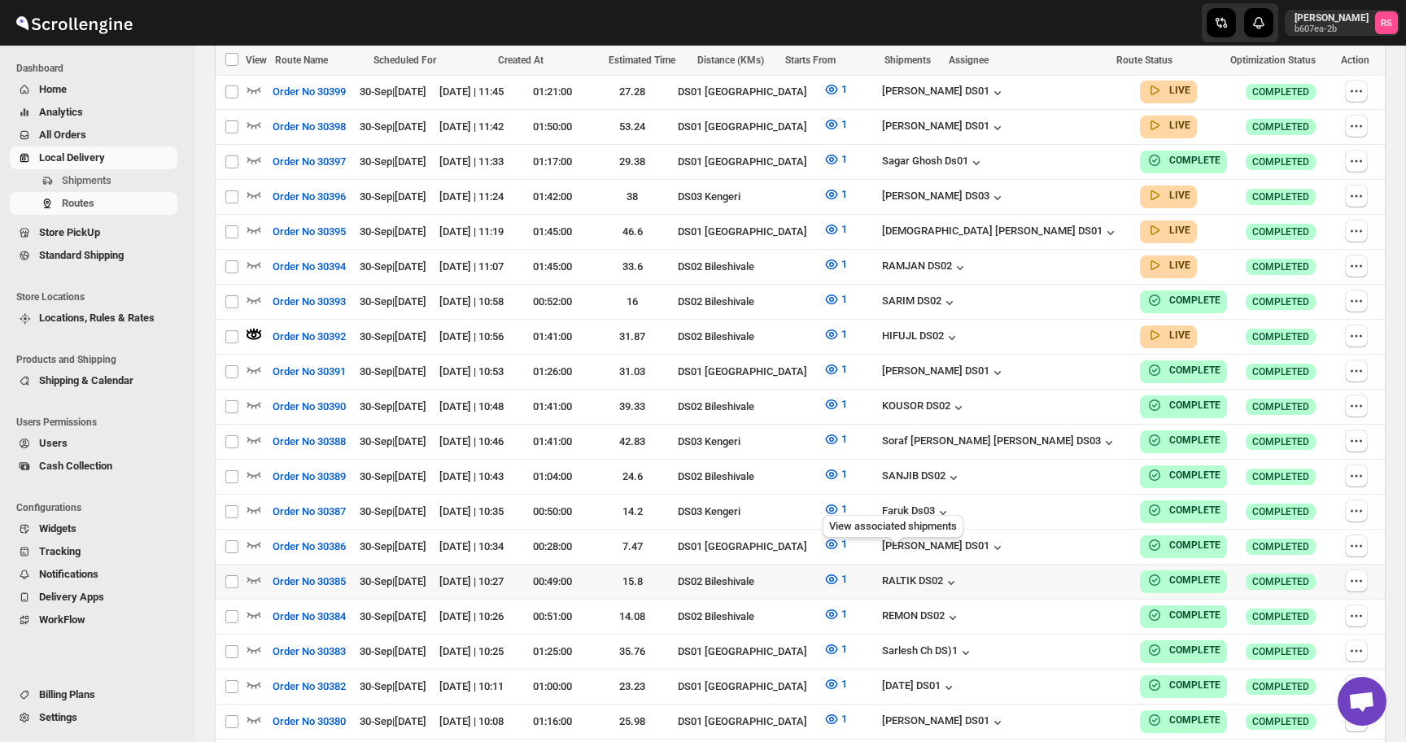
scroll to position [832, 0]
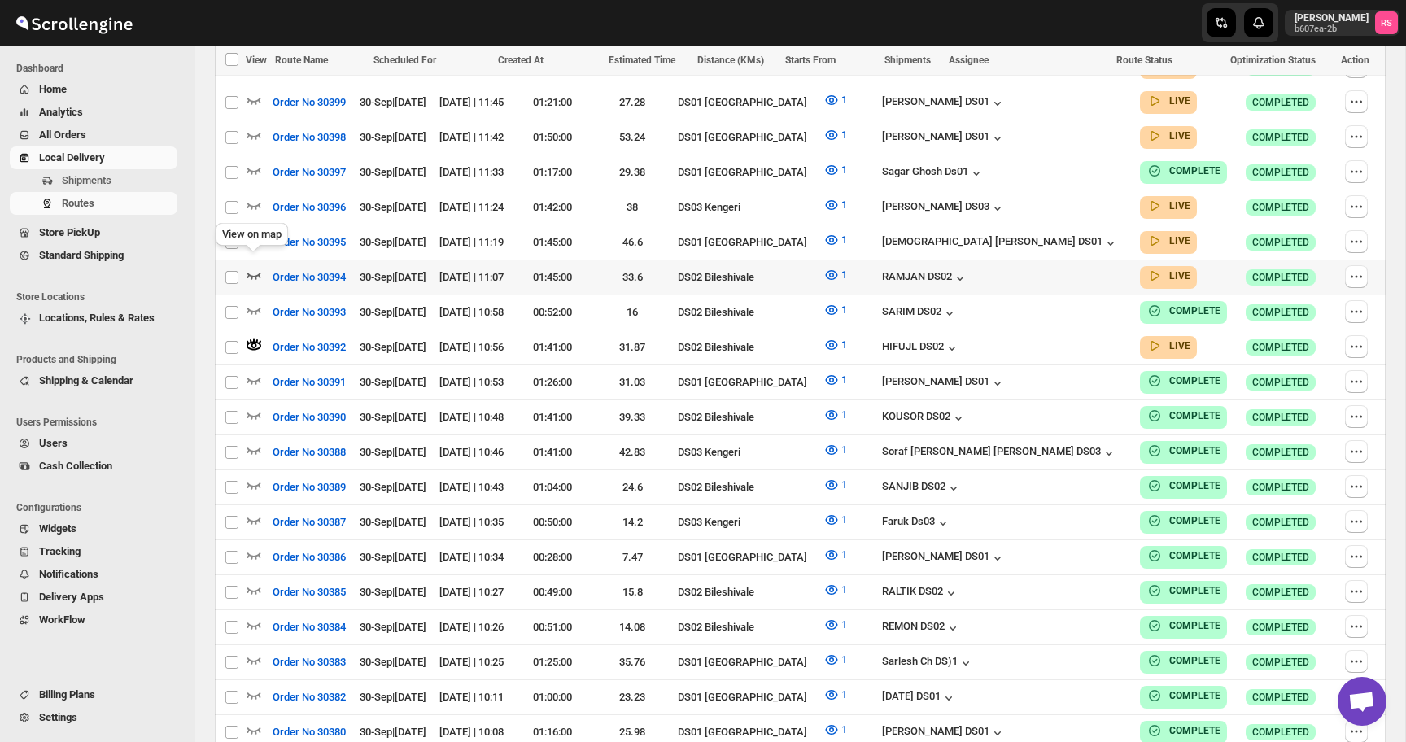
click at [259, 267] on icon "button" at bounding box center [254, 275] width 16 height 16
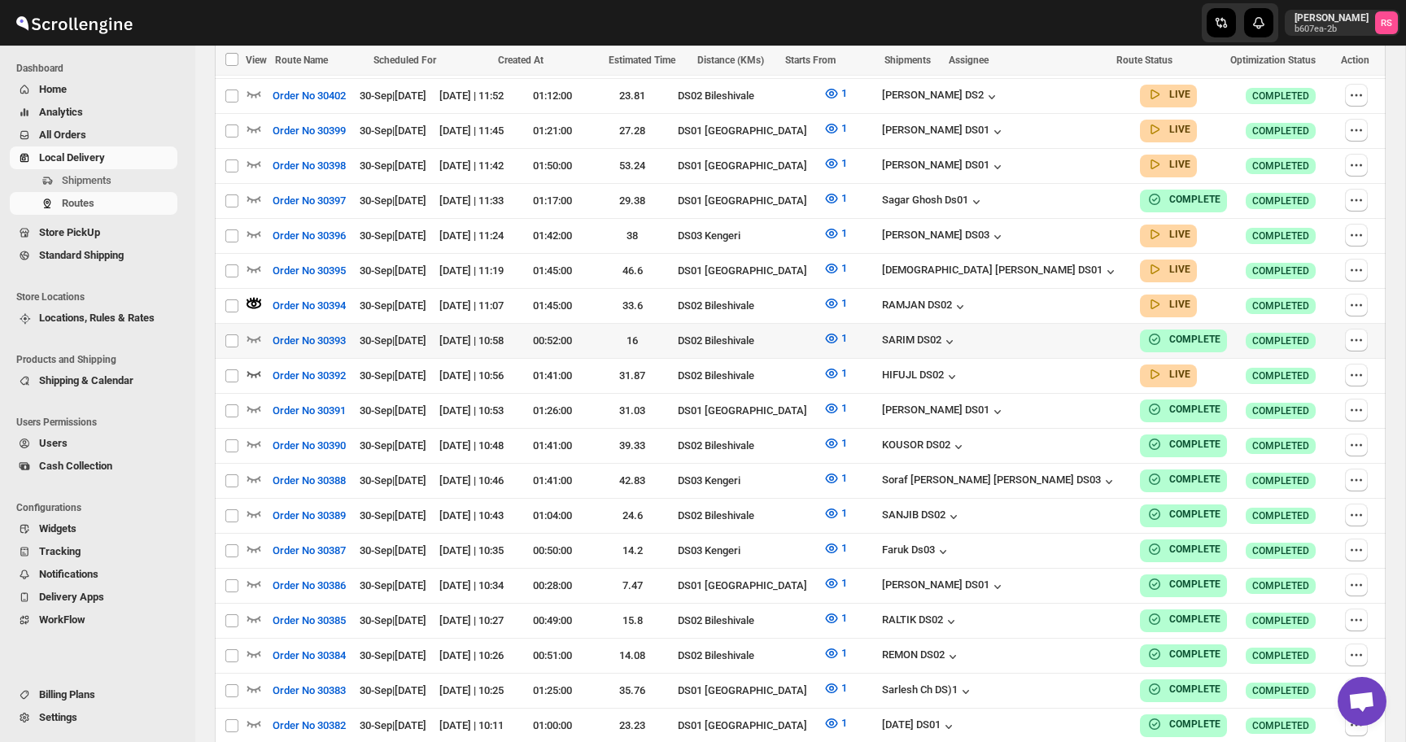
scroll to position [795, 0]
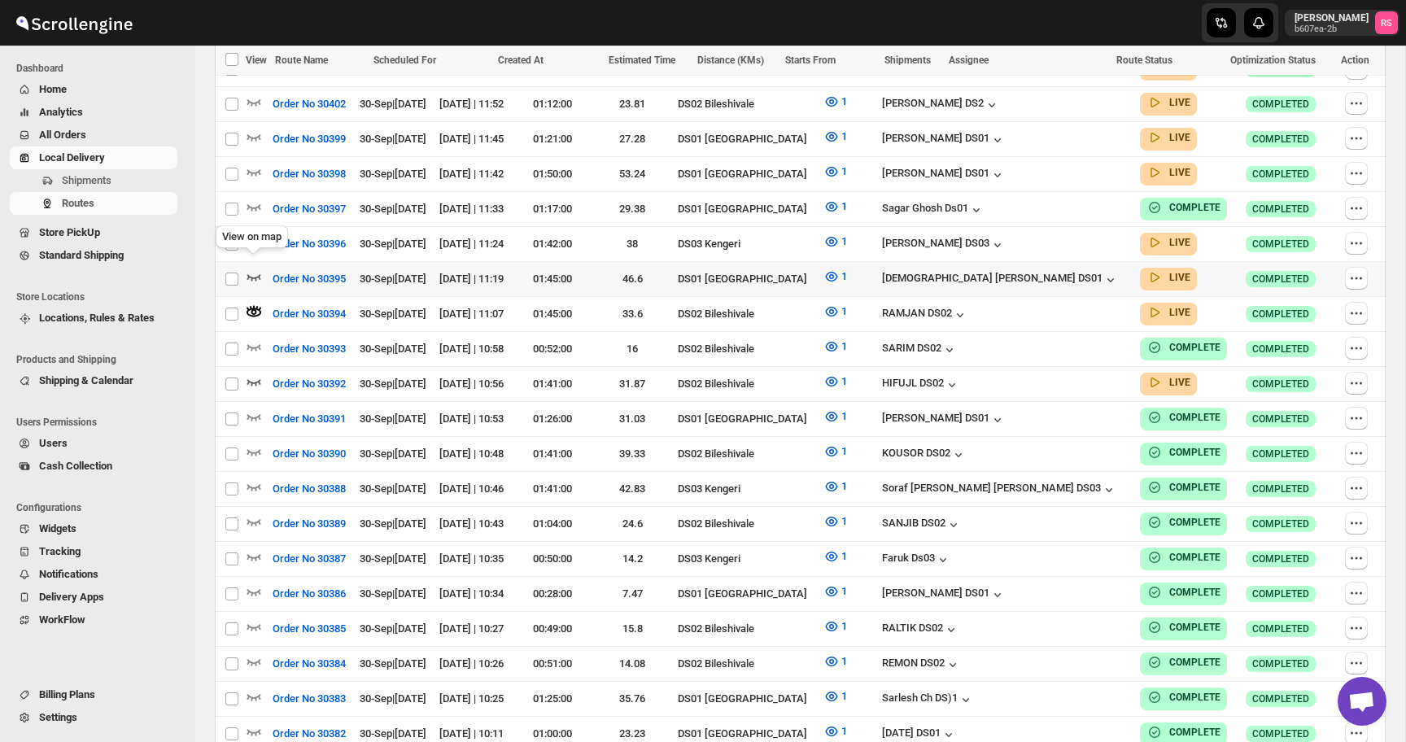
click at [256, 269] on icon "button" at bounding box center [254, 277] width 16 height 16
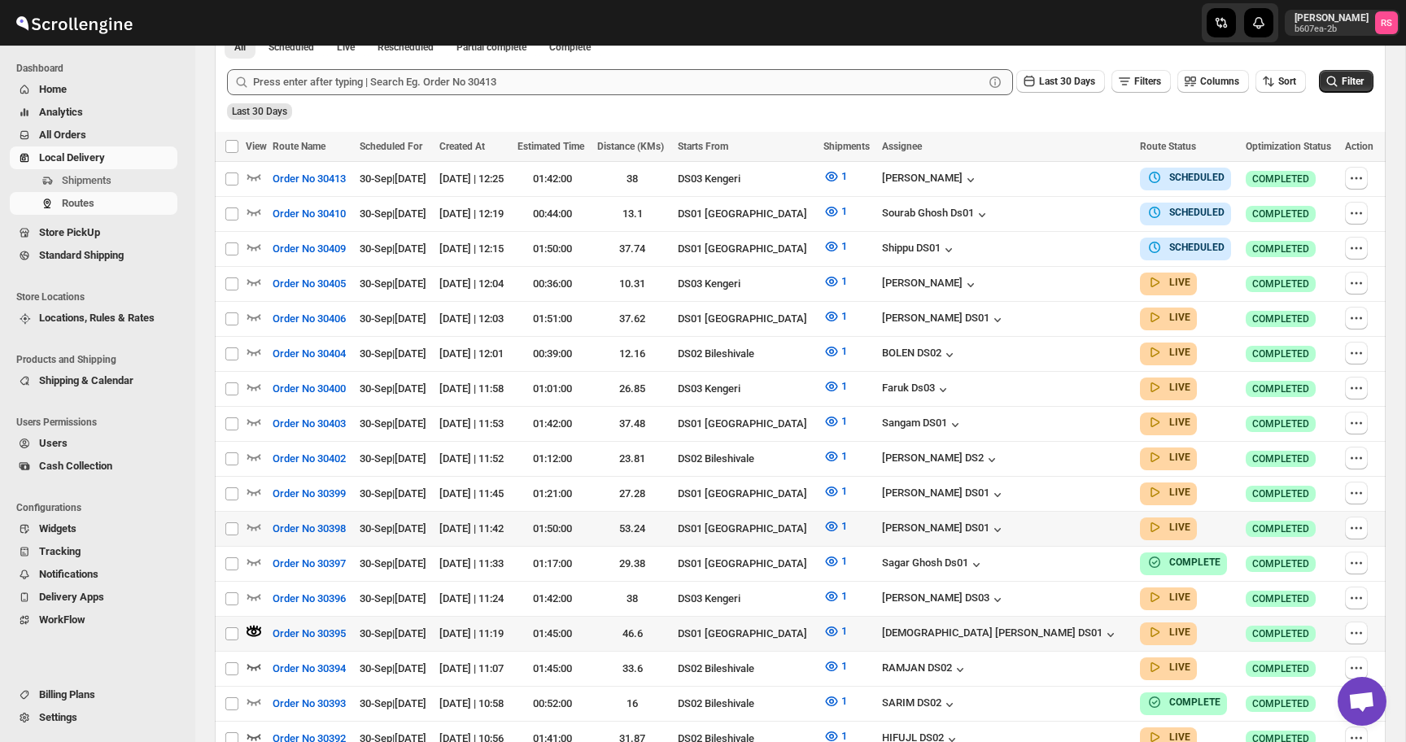
scroll to position [469, 0]
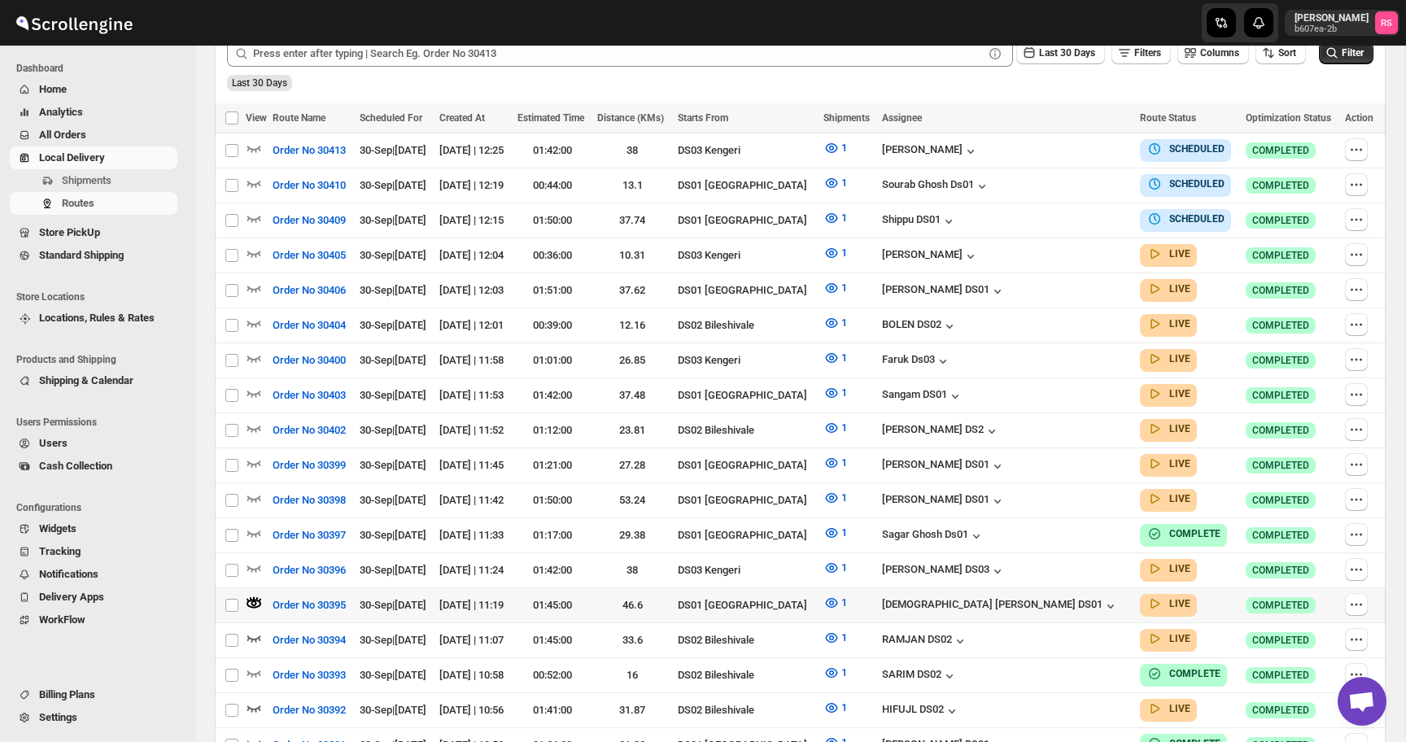
click at [1016, 597] on div "[DEMOGRAPHIC_DATA] [PERSON_NAME] DS01" at bounding box center [1006, 606] width 248 height 18
click at [1039, 598] on div "[DEMOGRAPHIC_DATA] [PERSON_NAME] DS01" at bounding box center [1000, 606] width 237 height 16
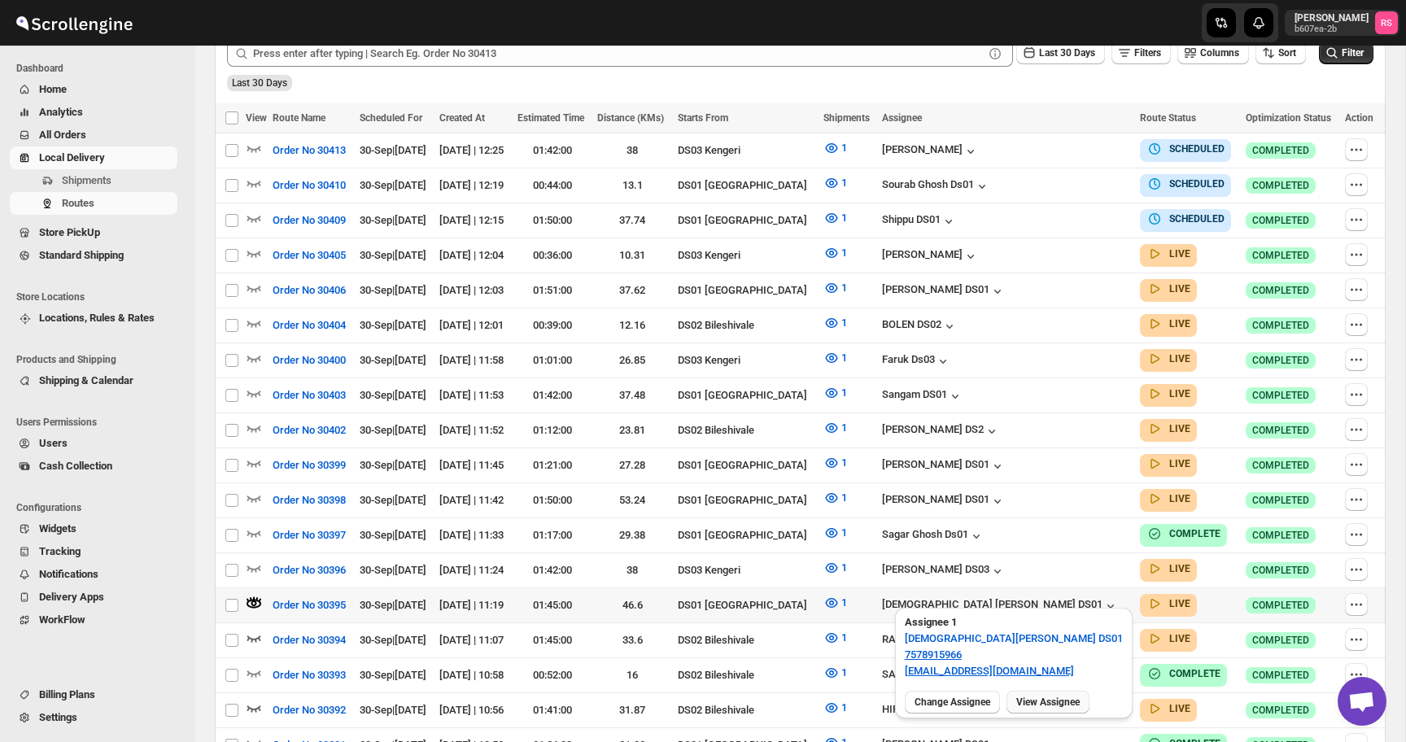
click at [1039, 702] on span "View Assignee" at bounding box center [1047, 702] width 63 height 13
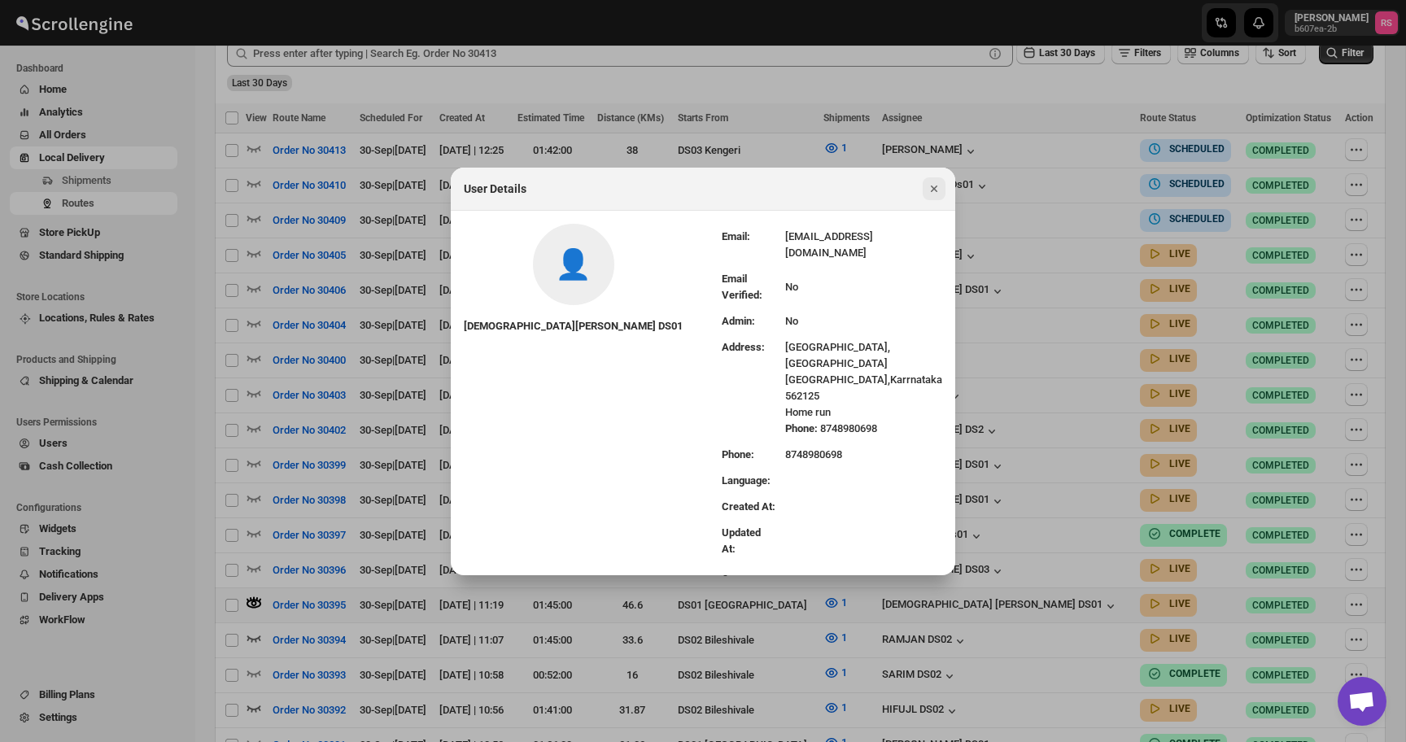
click at [939, 197] on icon "Close" at bounding box center [934, 189] width 16 height 16
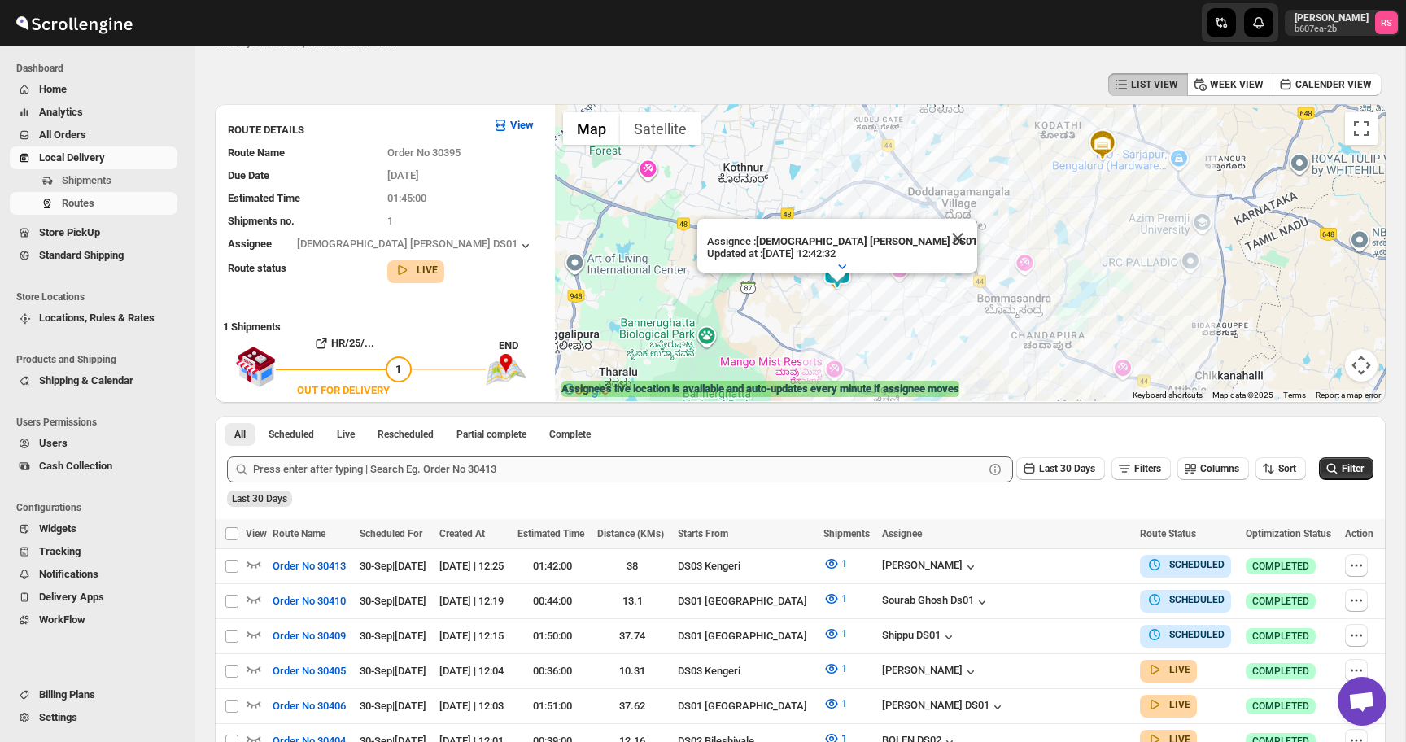
scroll to position [0, 0]
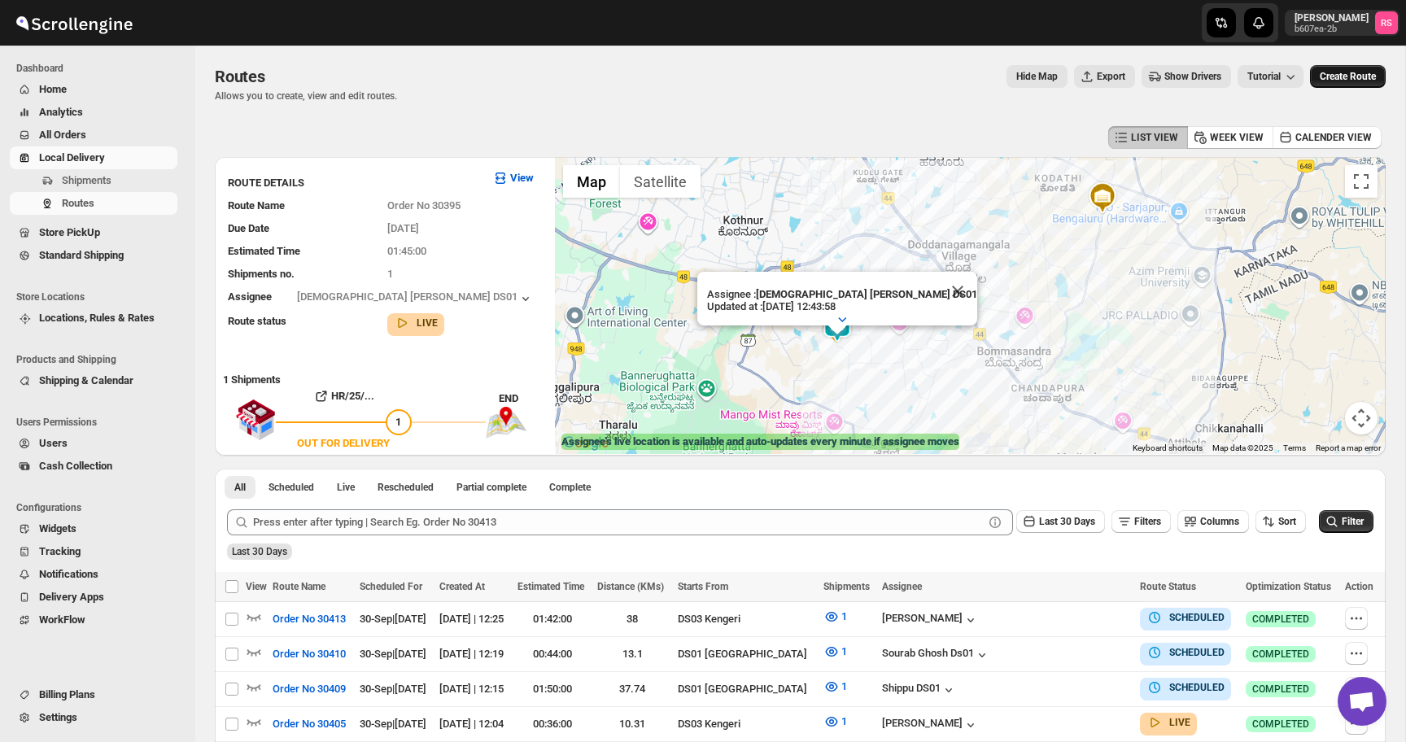
click at [1329, 81] on span "Create Route" at bounding box center [1348, 76] width 56 height 13
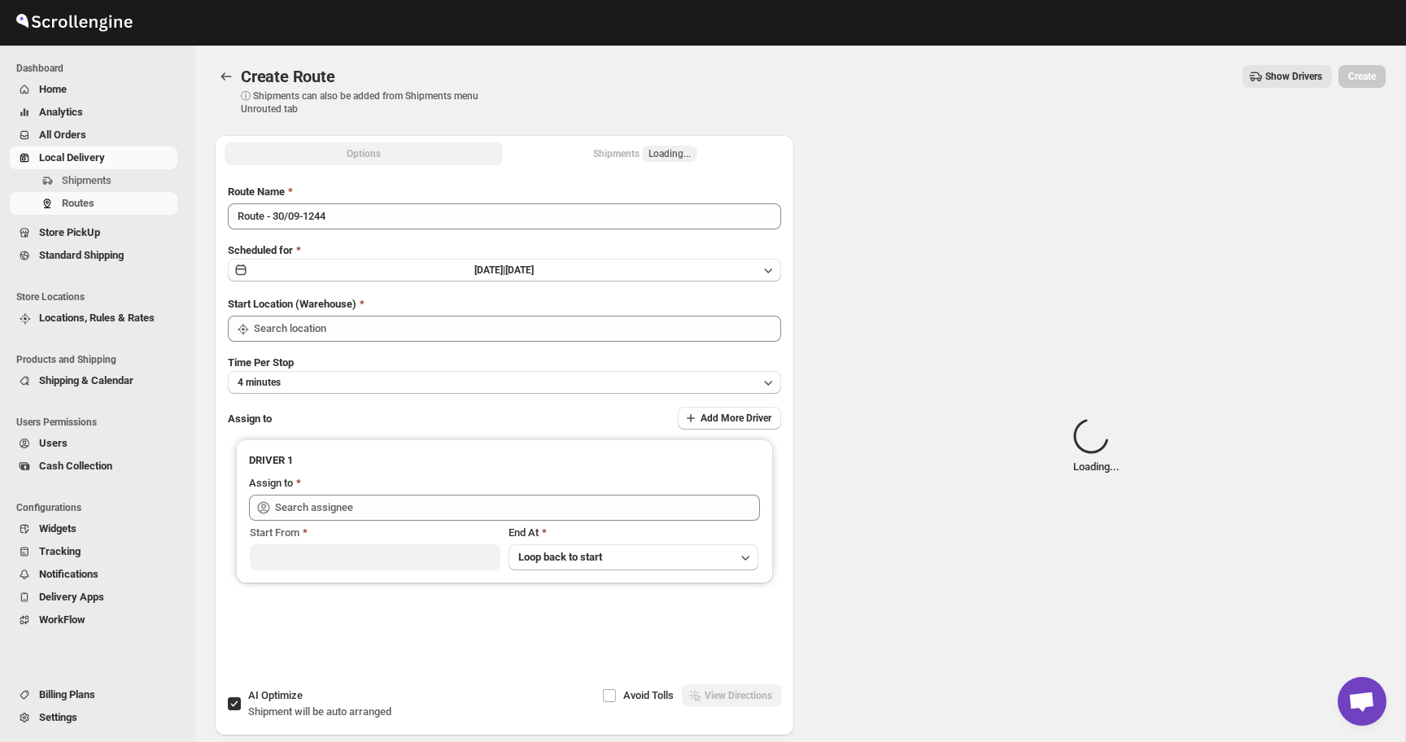
type input "DS01 [GEOGRAPHIC_DATA]"
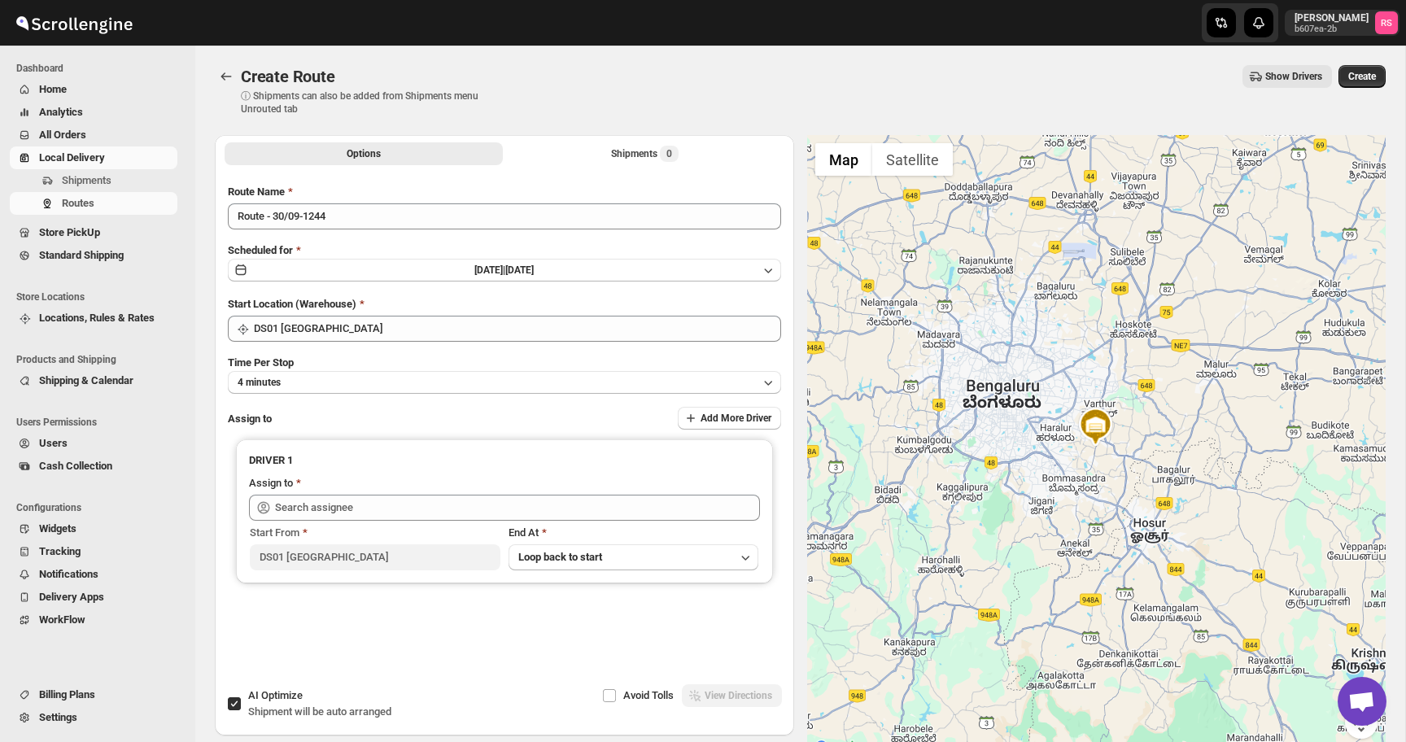
click at [79, 215] on div "Shipments Routes" at bounding box center [93, 195] width 187 height 52
click at [79, 203] on span "Routes" at bounding box center [78, 203] width 33 height 12
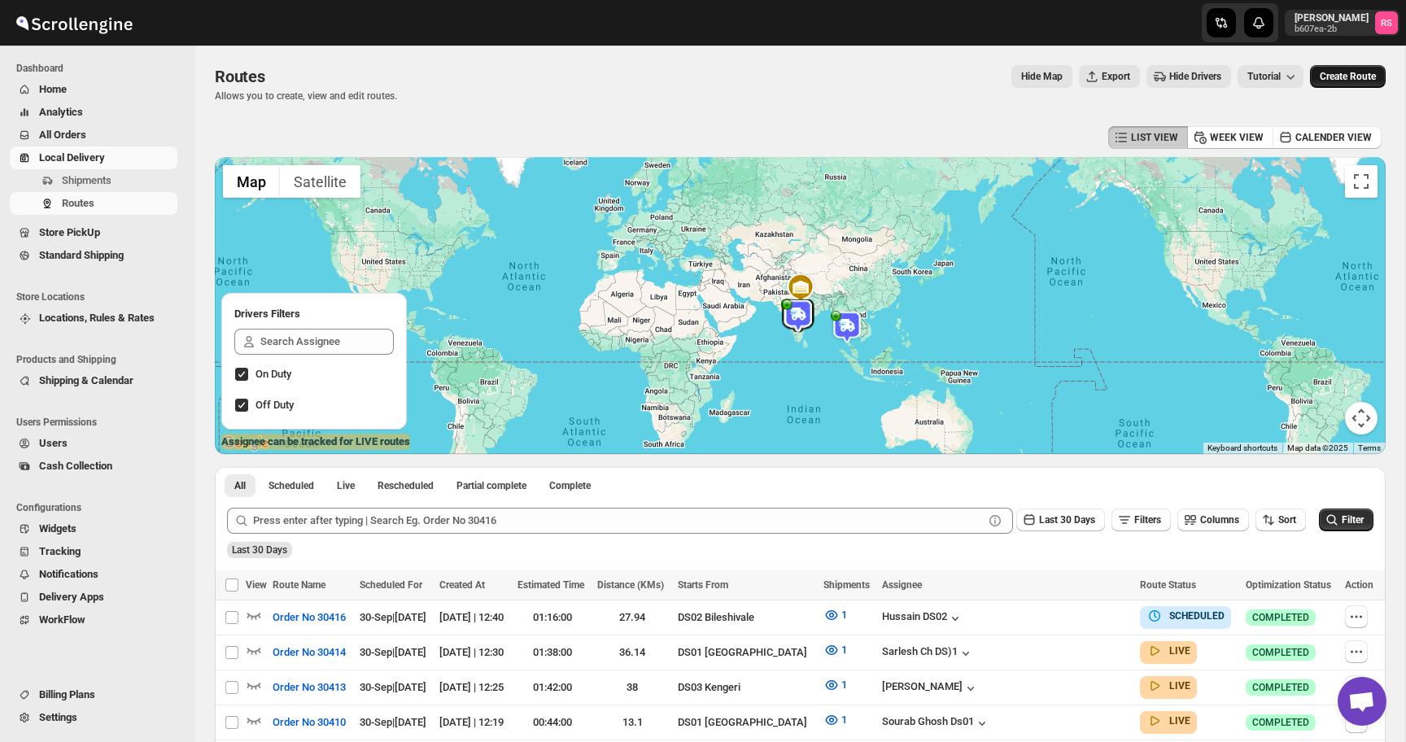
click at [1344, 78] on span "Create Route" at bounding box center [1348, 76] width 56 height 13
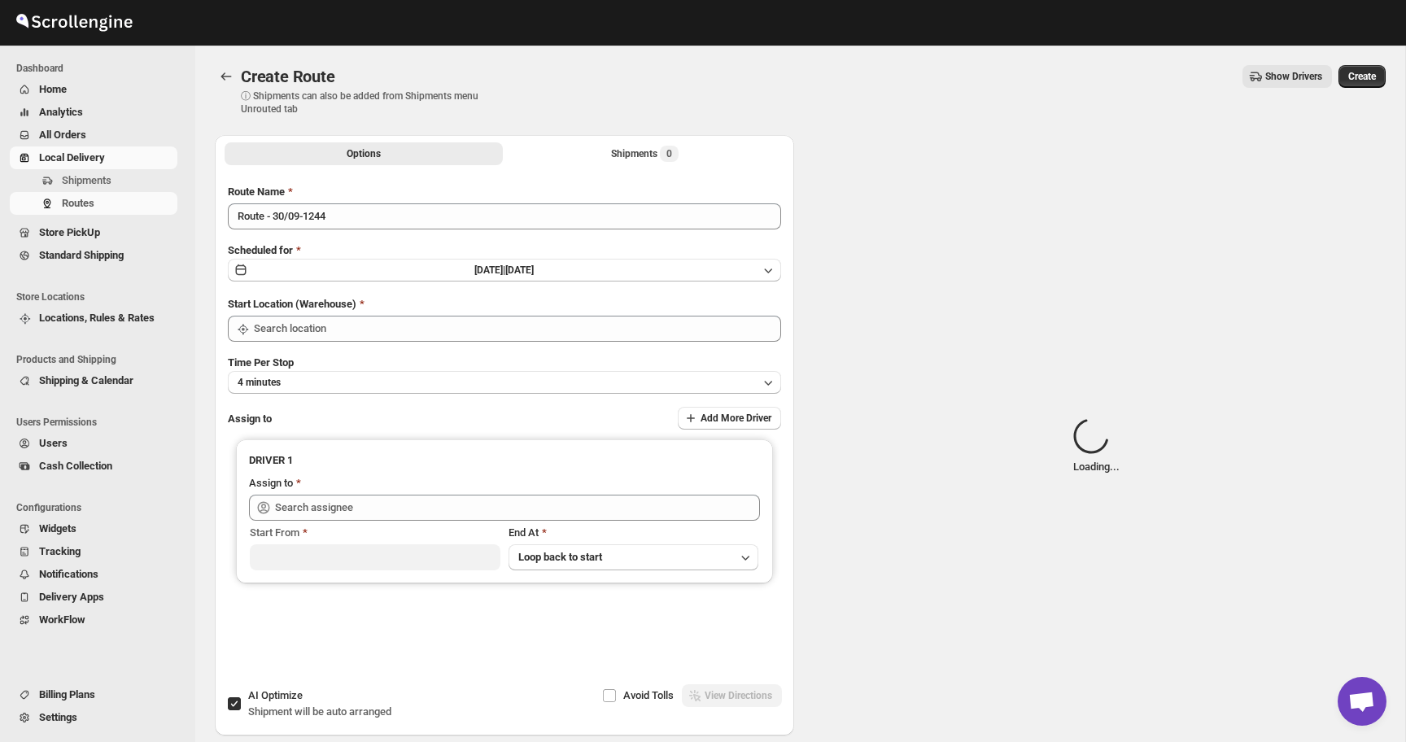
click at [436, 230] on div "Route Name Route - 30/09-1244 Scheduled for [DATE] | [DATE] Start Location (War…" at bounding box center [504, 430] width 553 height 492
type input "DS01 [GEOGRAPHIC_DATA]"
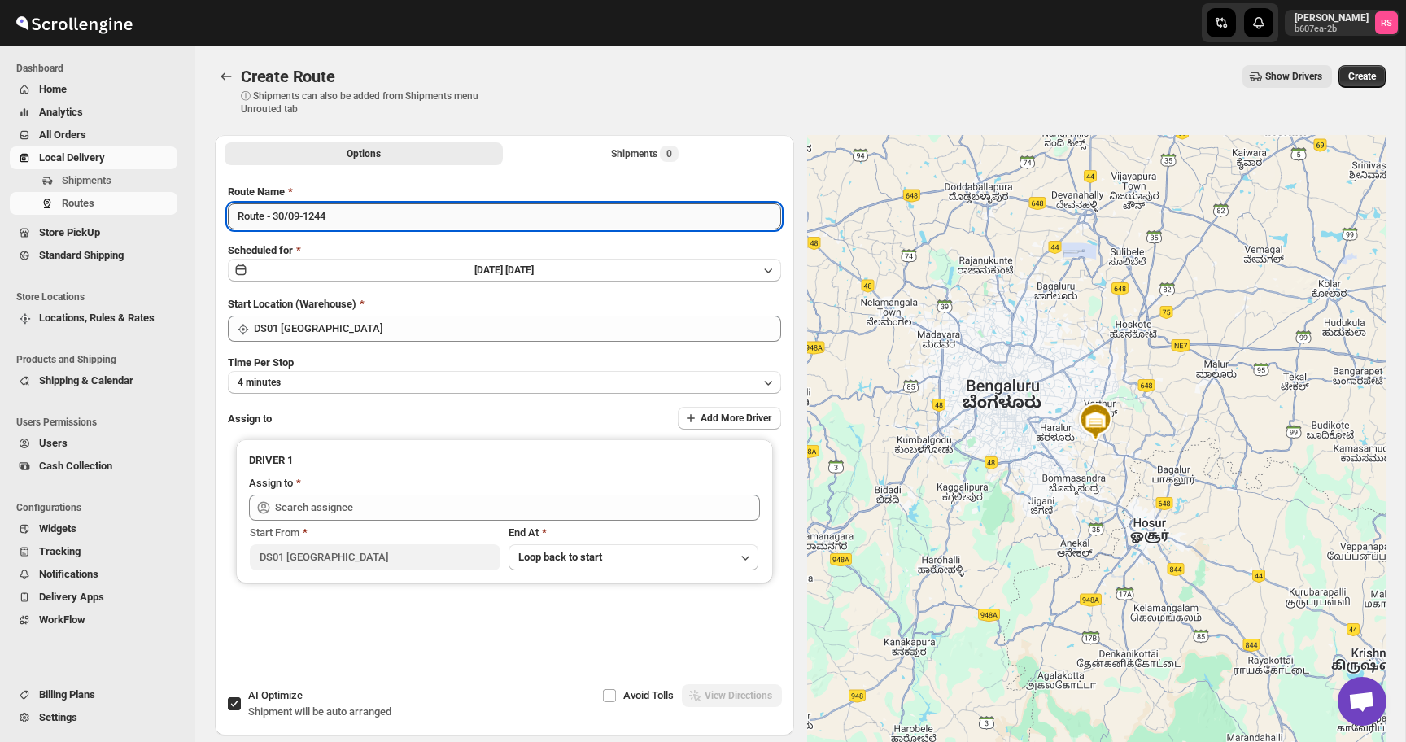
click at [436, 227] on input "Route - 30/09-1244" at bounding box center [504, 216] width 553 height 26
type input "P"
type input "Order number 30417"
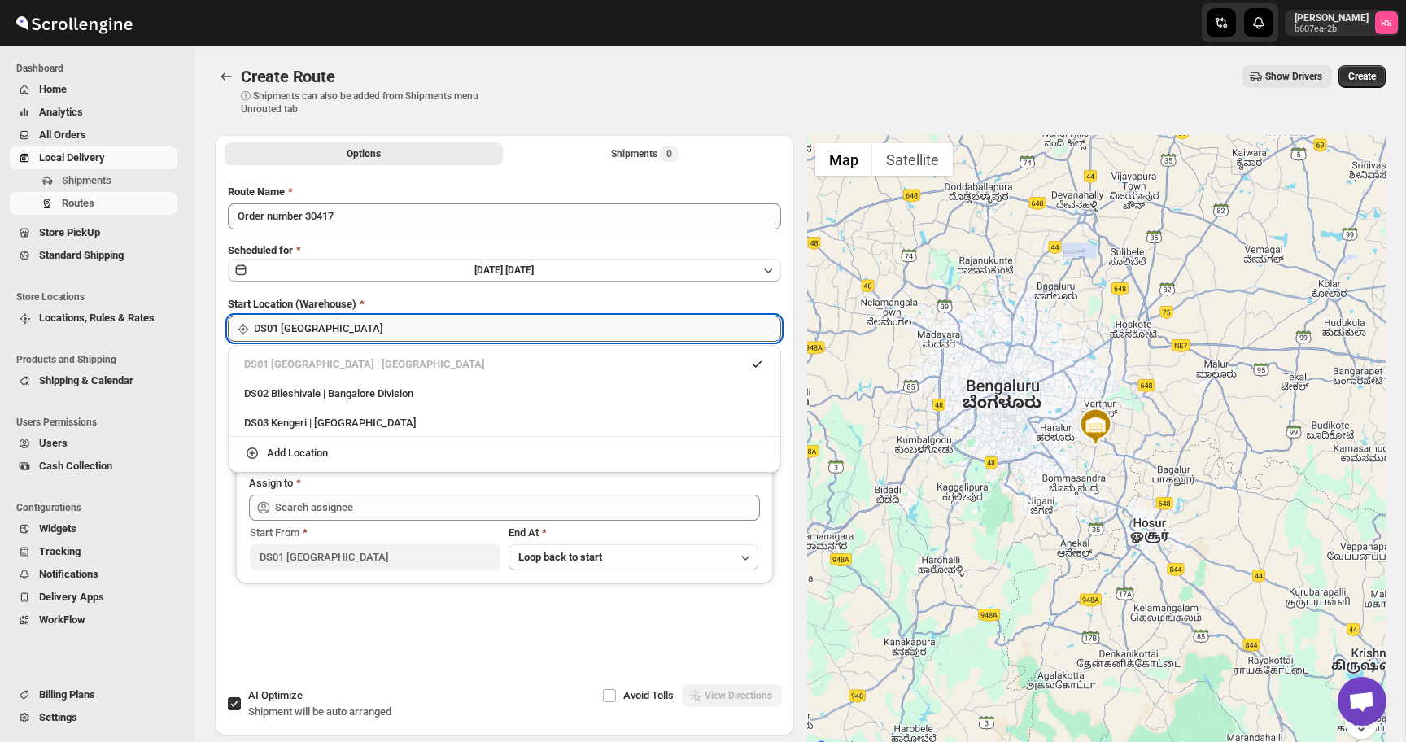
click at [348, 321] on input "DS01 [GEOGRAPHIC_DATA]" at bounding box center [517, 329] width 527 height 26
click at [307, 451] on div "Add Location" at bounding box center [297, 453] width 61 height 16
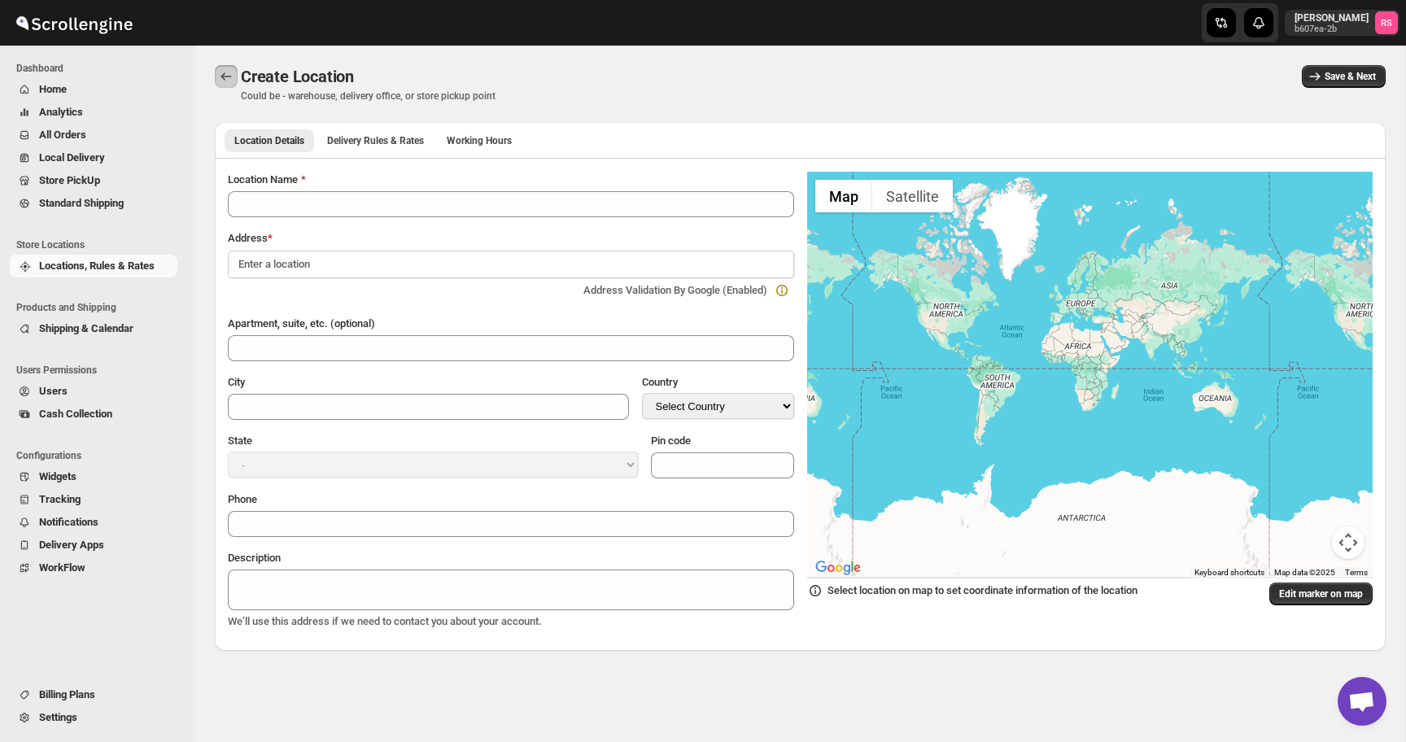
click at [232, 74] on icon "Back" at bounding box center [226, 76] width 16 height 16
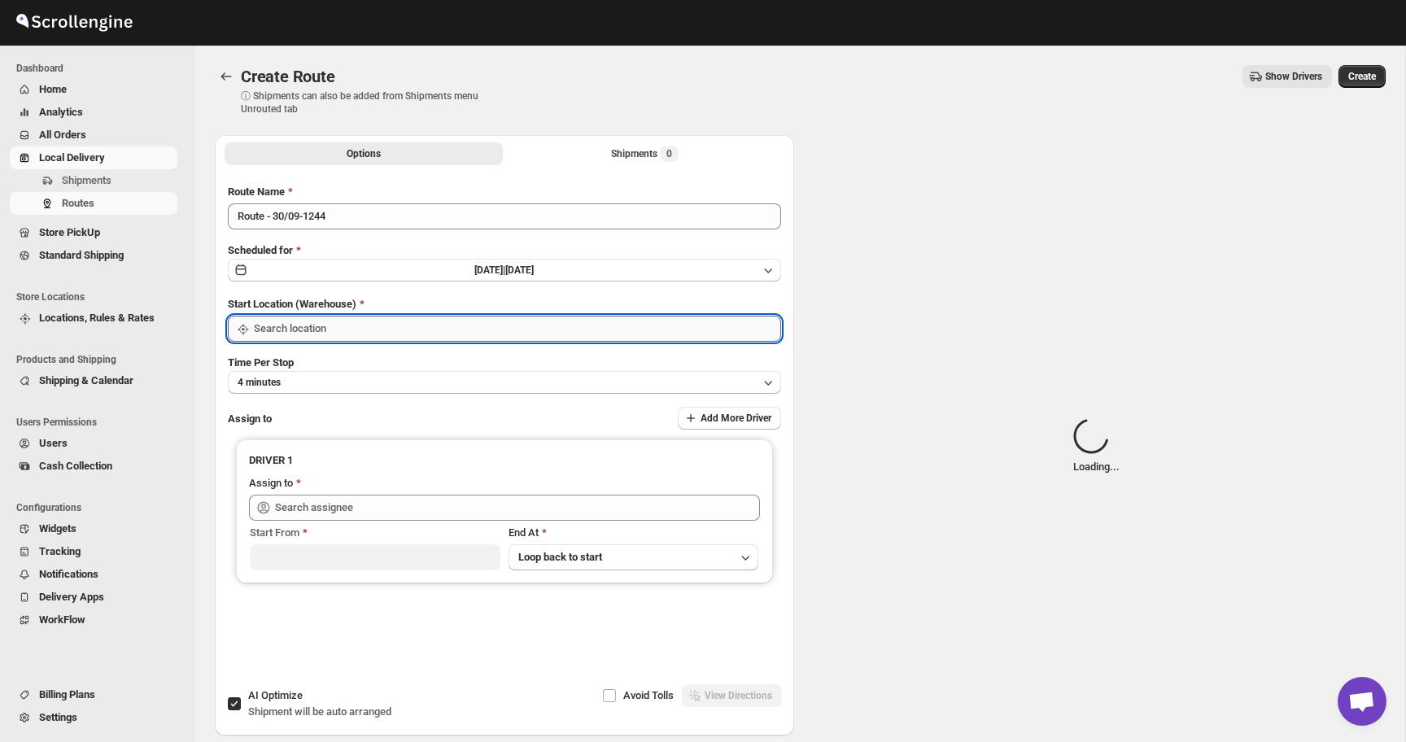
click at [336, 321] on input "Start Location (Warehouse)" at bounding box center [517, 329] width 527 height 26
type input "DS01 [GEOGRAPHIC_DATA]"
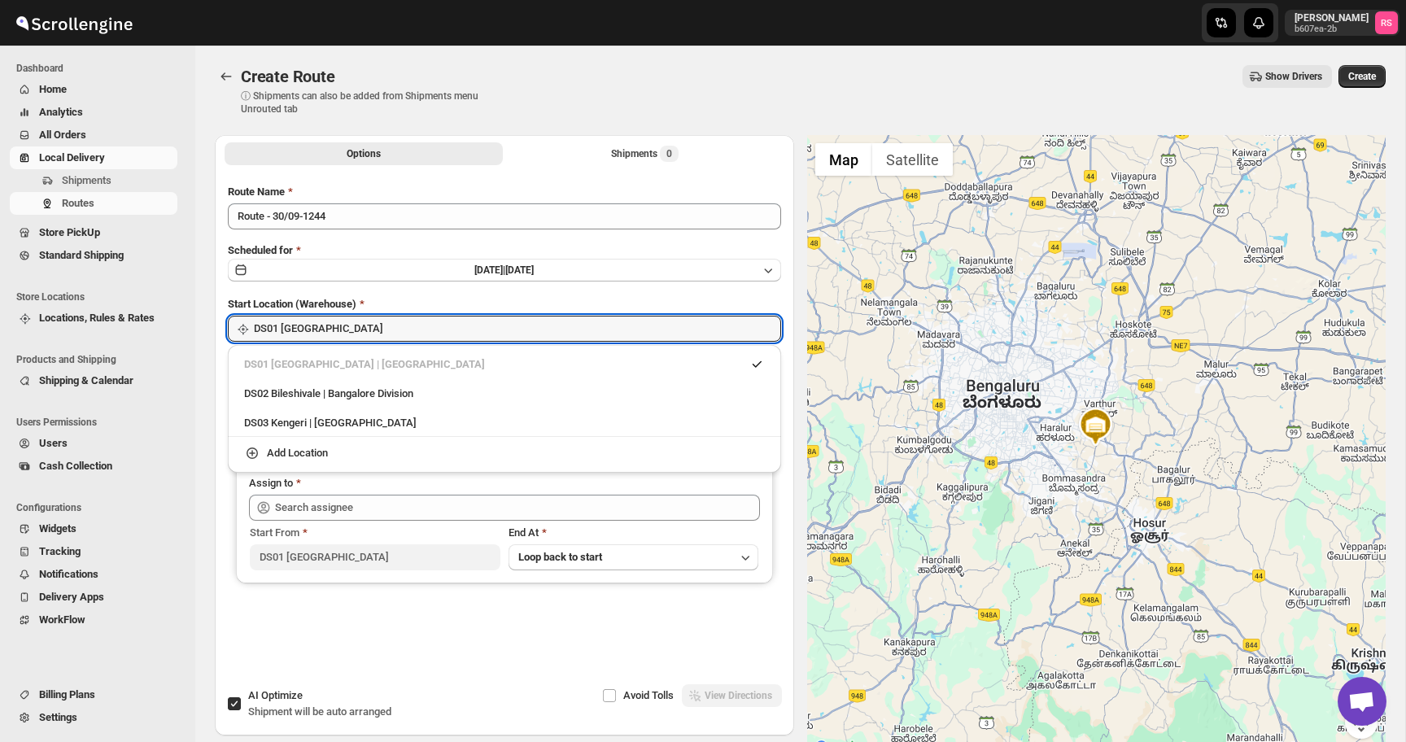
click at [322, 366] on div "DS01 [GEOGRAPHIC_DATA] | [GEOGRAPHIC_DATA]" at bounding box center [504, 364] width 521 height 16
click at [366, 354] on div "DS01 [GEOGRAPHIC_DATA] | [GEOGRAPHIC_DATA]" at bounding box center [504, 365] width 540 height 26
click at [343, 418] on div "DS03 Kengeri | [GEOGRAPHIC_DATA]" at bounding box center [504, 423] width 521 height 16
type input "DS03 Kengeri"
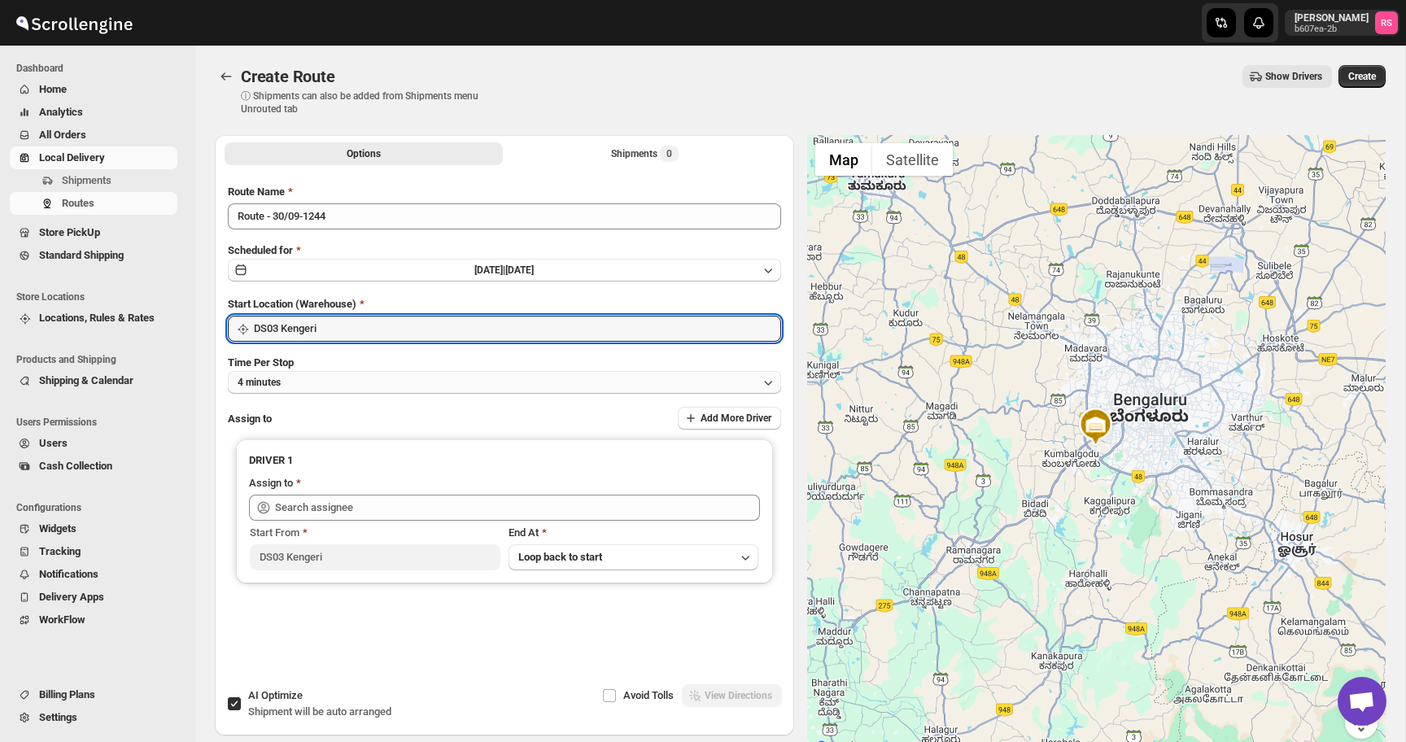
click at [350, 384] on button "4 minutes" at bounding box center [504, 382] width 553 height 23
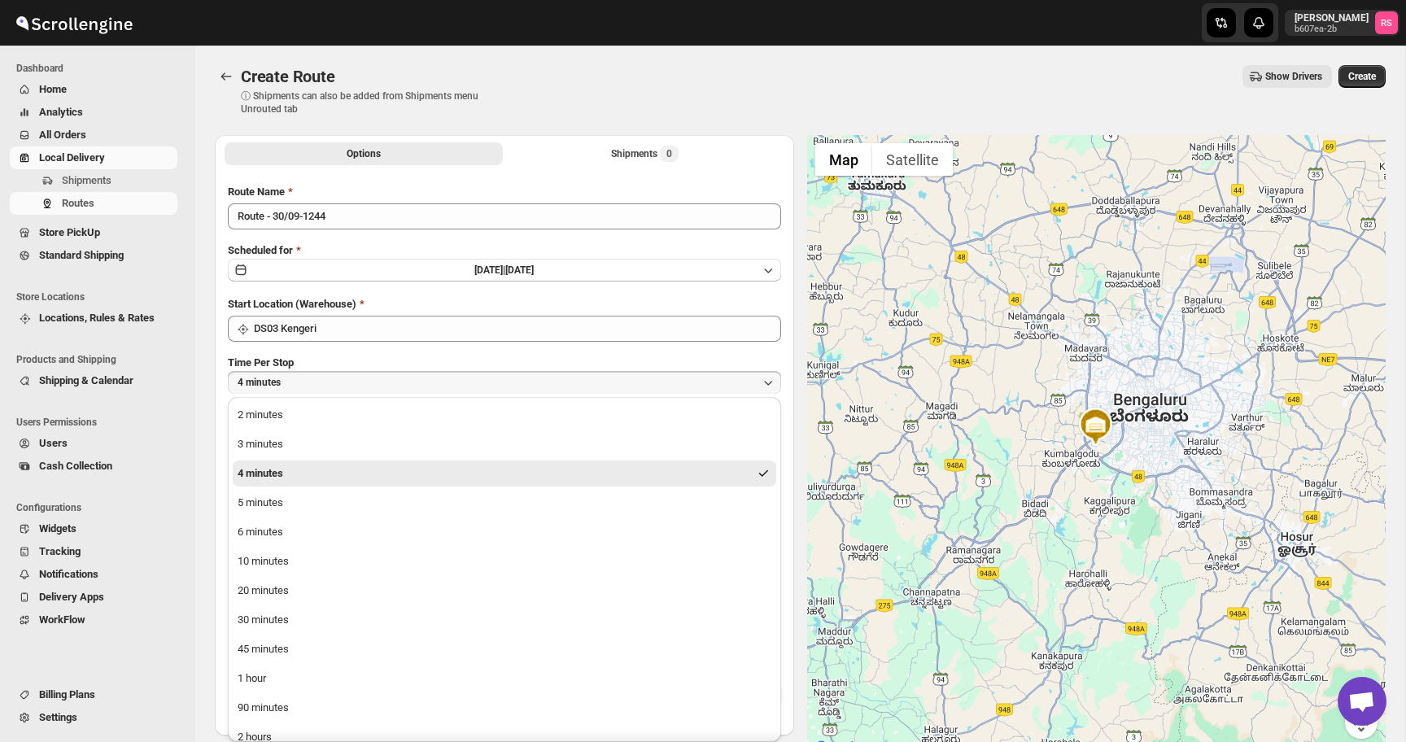
click at [323, 474] on button "4 minutes" at bounding box center [505, 474] width 544 height 26
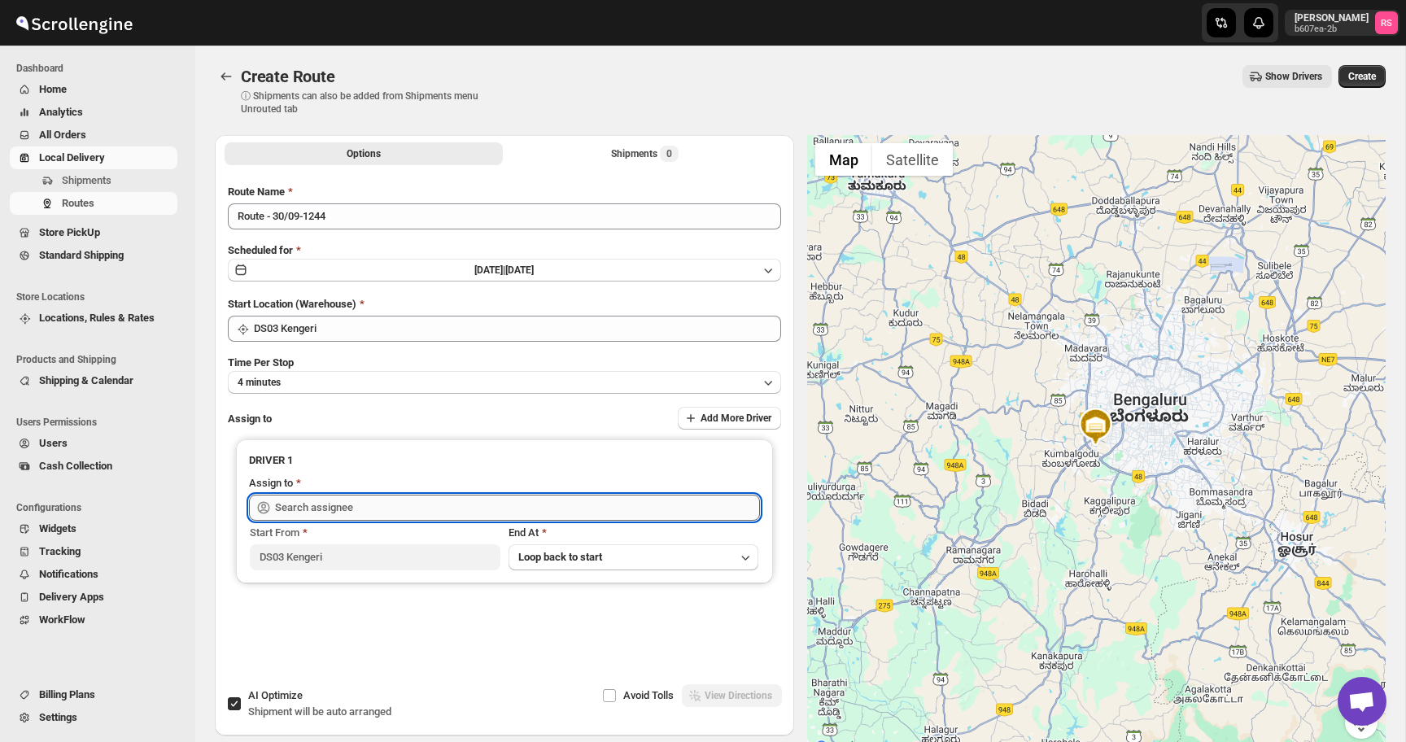
click at [316, 512] on input "text" at bounding box center [517, 508] width 485 height 26
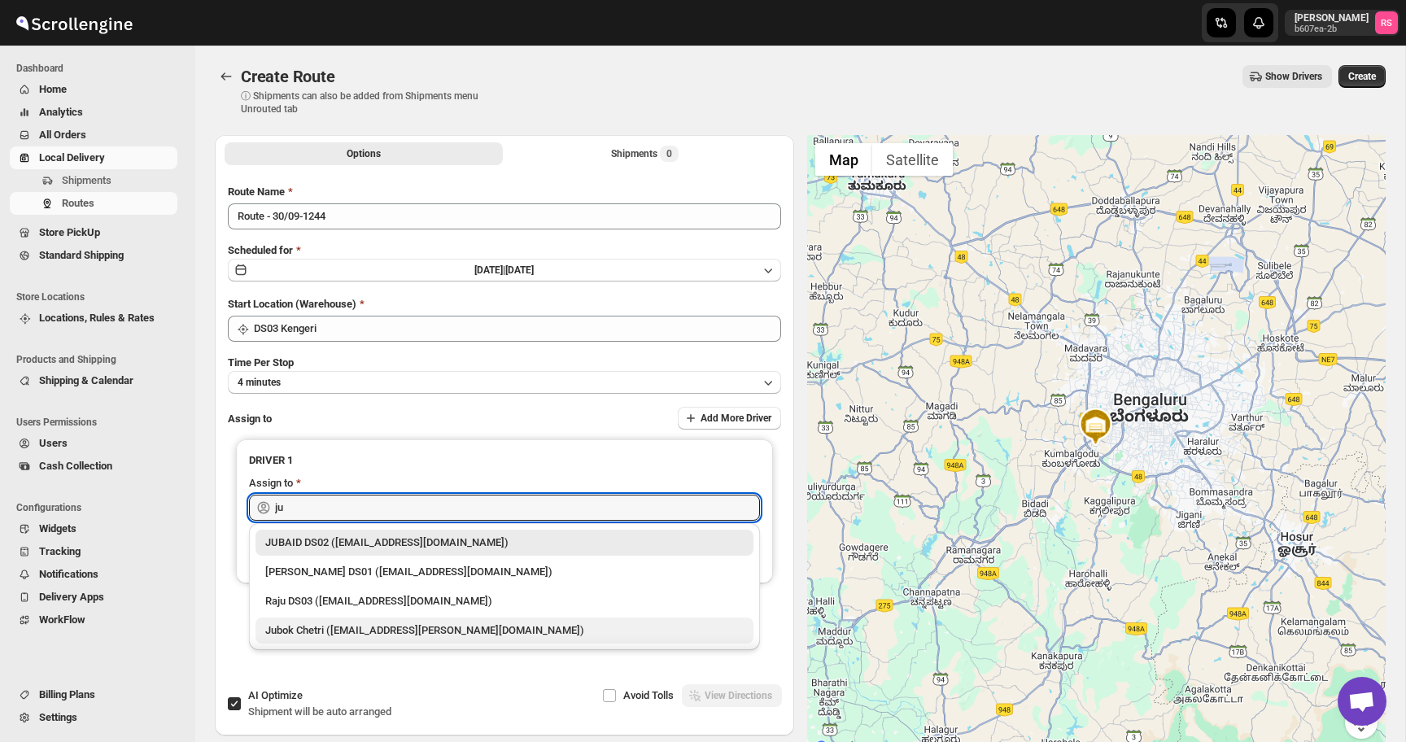
click at [314, 629] on div "Jubok Chetri ([EMAIL_ADDRESS][PERSON_NAME][DOMAIN_NAME])" at bounding box center [504, 631] width 479 height 16
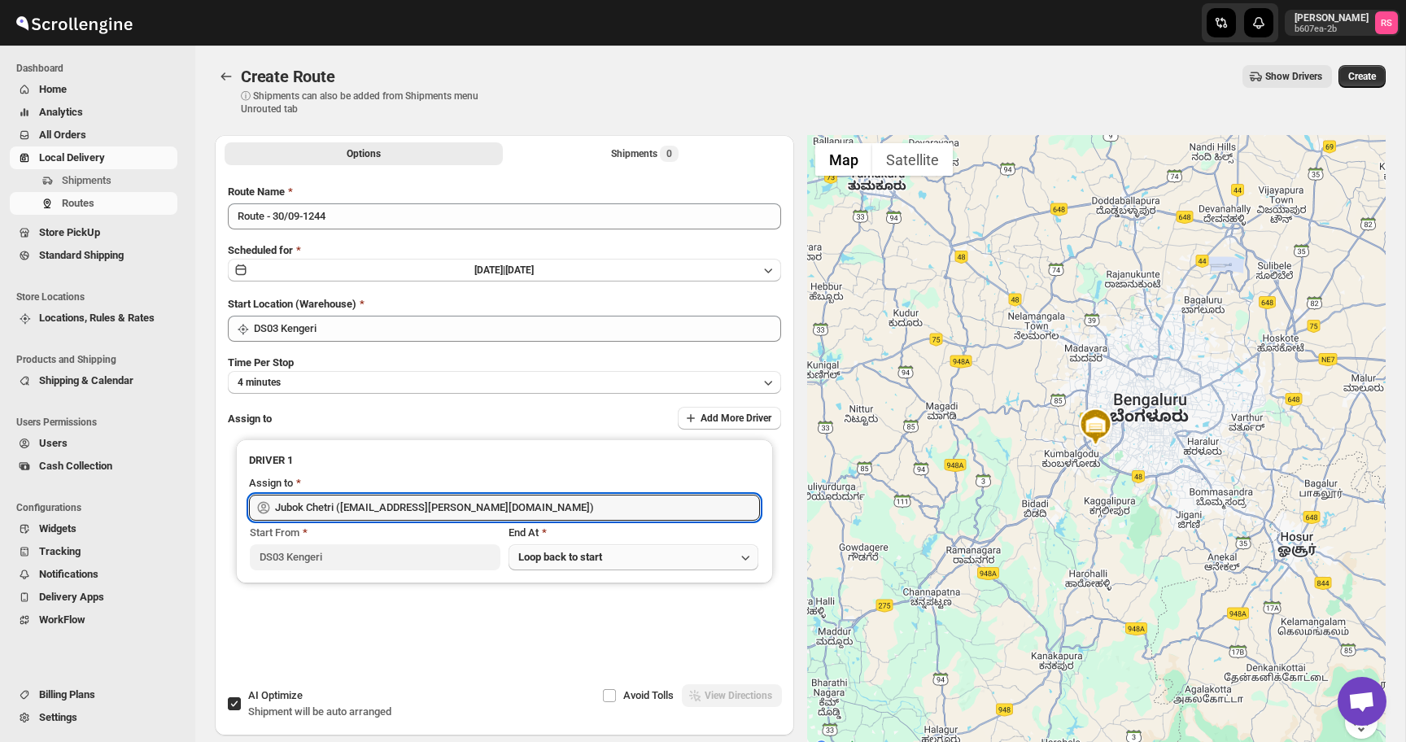
type input "Jubok Chetri ([EMAIL_ADDRESS][PERSON_NAME][DOMAIN_NAME])"
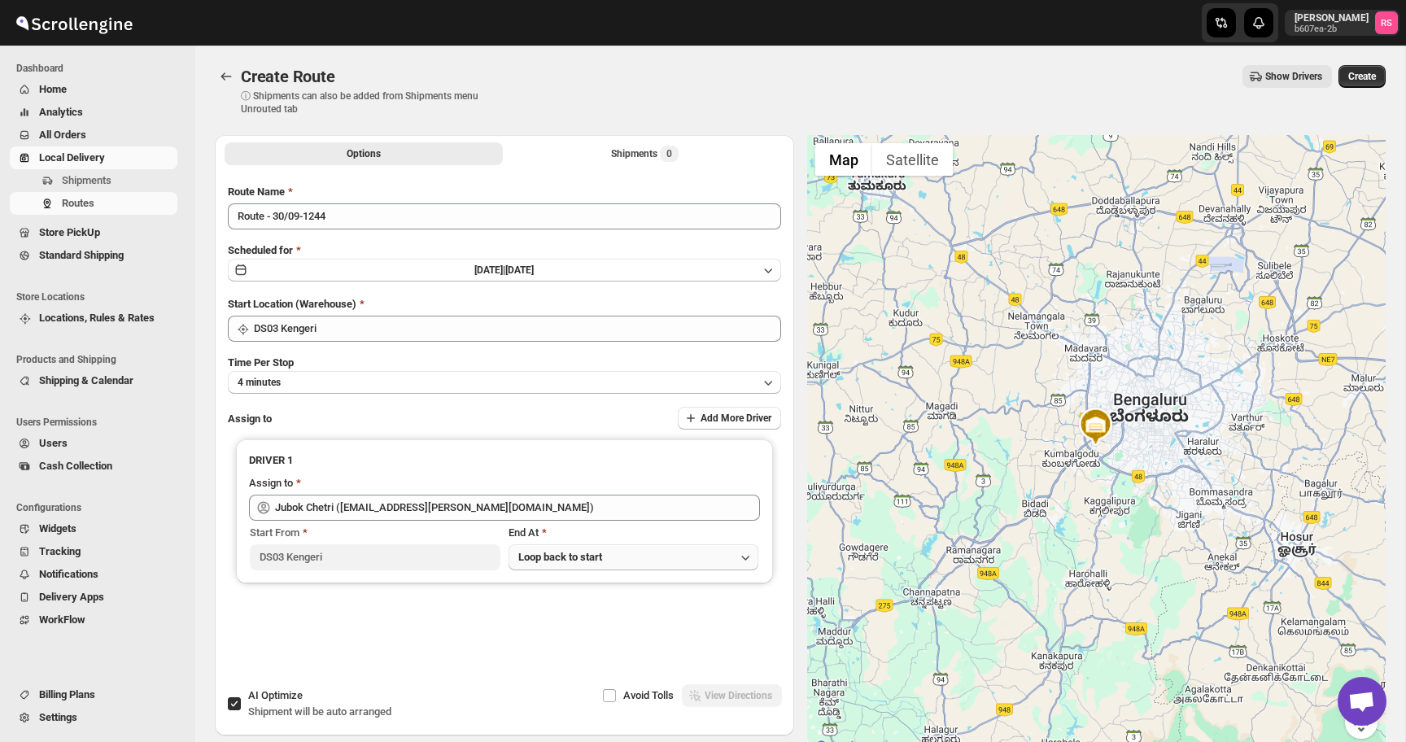
click at [570, 559] on span "Loop back to start" at bounding box center [560, 557] width 84 height 12
click at [997, 408] on div at bounding box center [1096, 446] width 579 height 623
click at [654, 144] on button "Shipments 0" at bounding box center [645, 153] width 278 height 23
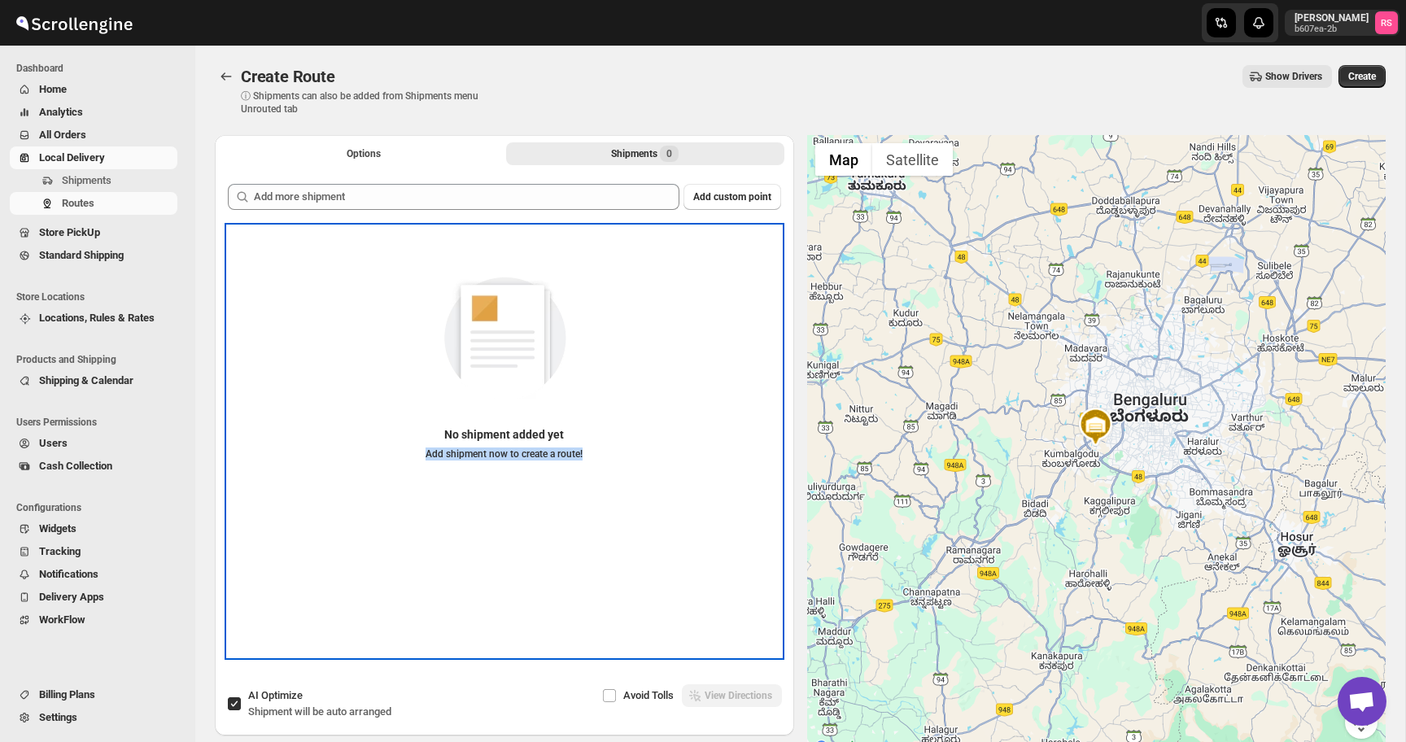
drag, startPoint x: 419, startPoint y: 450, endPoint x: 597, endPoint y: 454, distance: 178.3
click at [597, 454] on div "No shipment added yet Add shipment now to create a route!" at bounding box center [504, 358] width 553 height 231
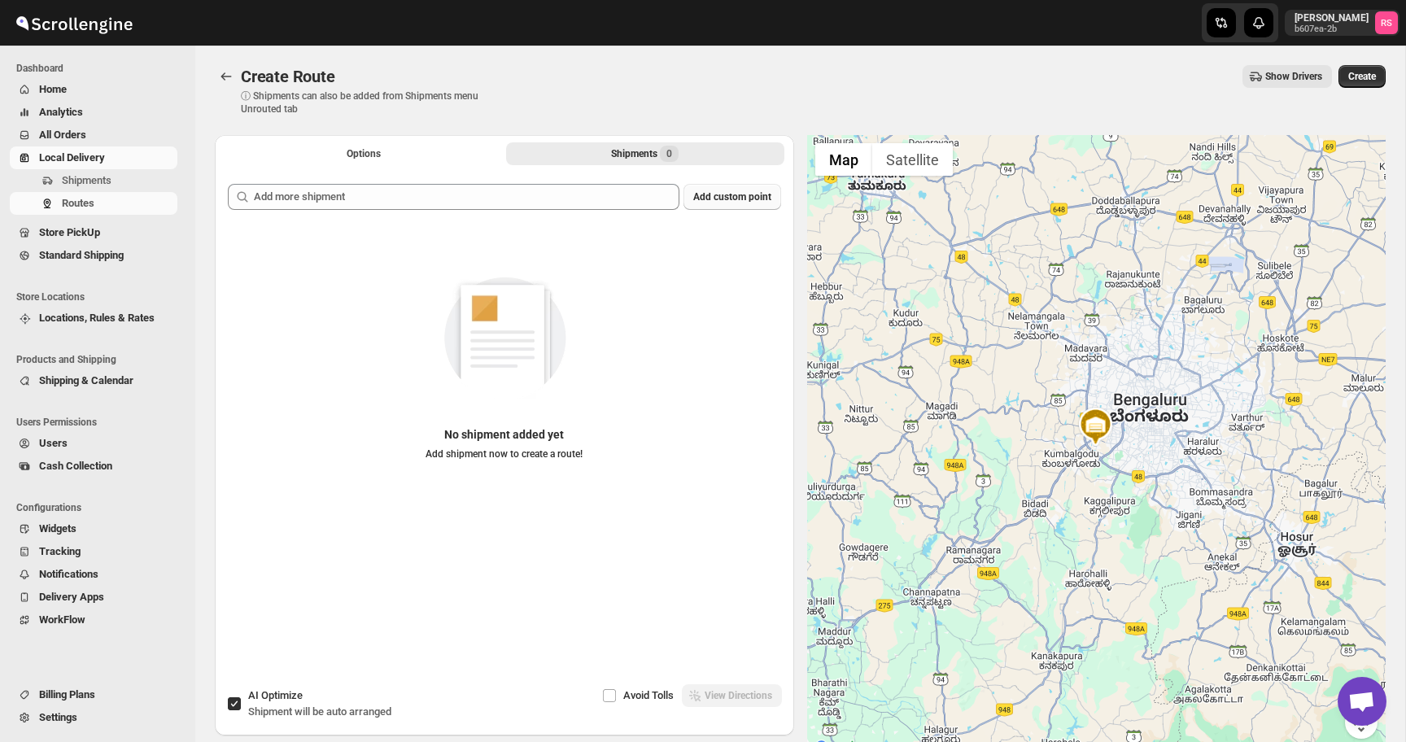
click at [723, 199] on span "Add custom point" at bounding box center [732, 196] width 78 height 13
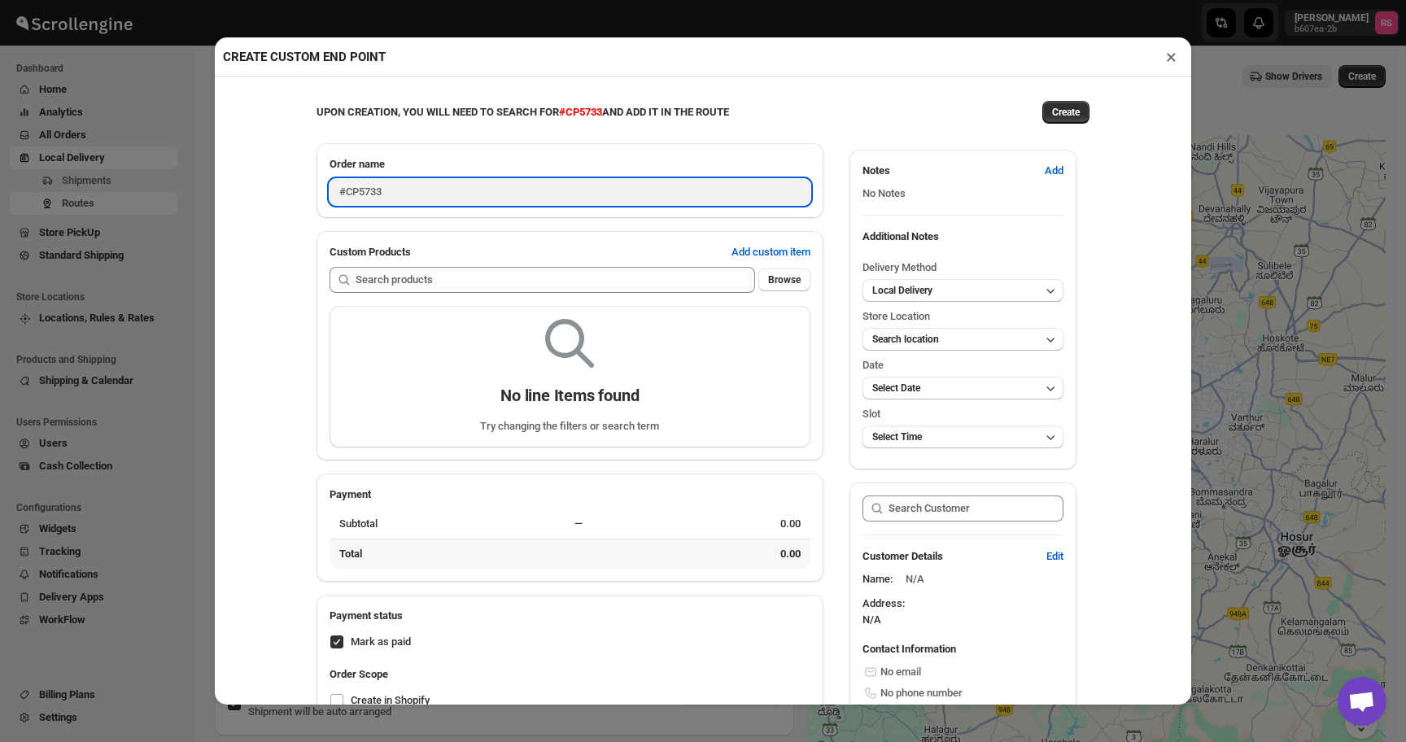
click at [631, 190] on input "#CP5733" at bounding box center [570, 192] width 481 height 26
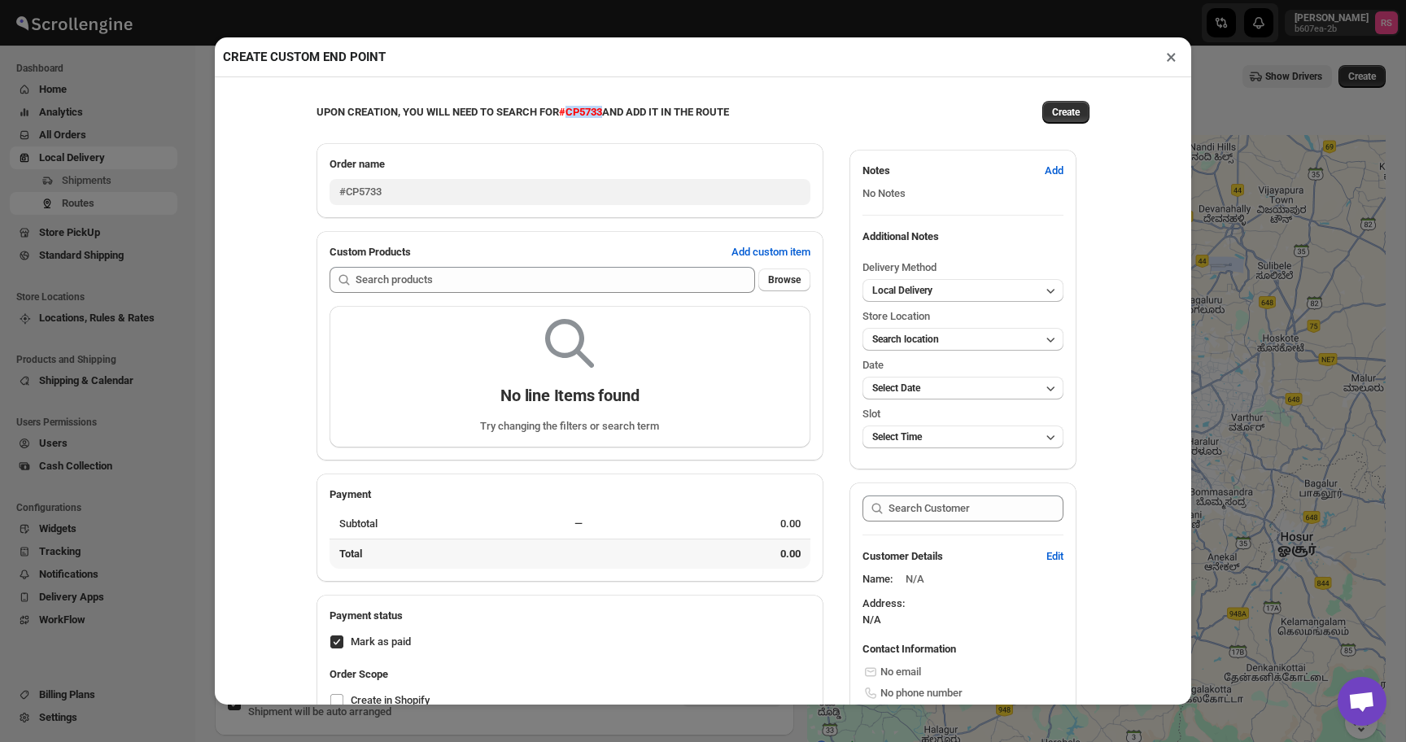
drag, startPoint x: 592, startPoint y: 111, endPoint x: 636, endPoint y: 114, distance: 44.0
click at [602, 114] on span "#CP5733" at bounding box center [580, 112] width 43 height 12
drag, startPoint x: 636, startPoint y: 112, endPoint x: 581, endPoint y: 110, distance: 55.4
click at [581, 110] on b "UPON CREATION, YOU WILL NEED TO SEARCH FOR #CP5733 AND ADD IT IN THE ROUTE" at bounding box center [523, 112] width 413 height 12
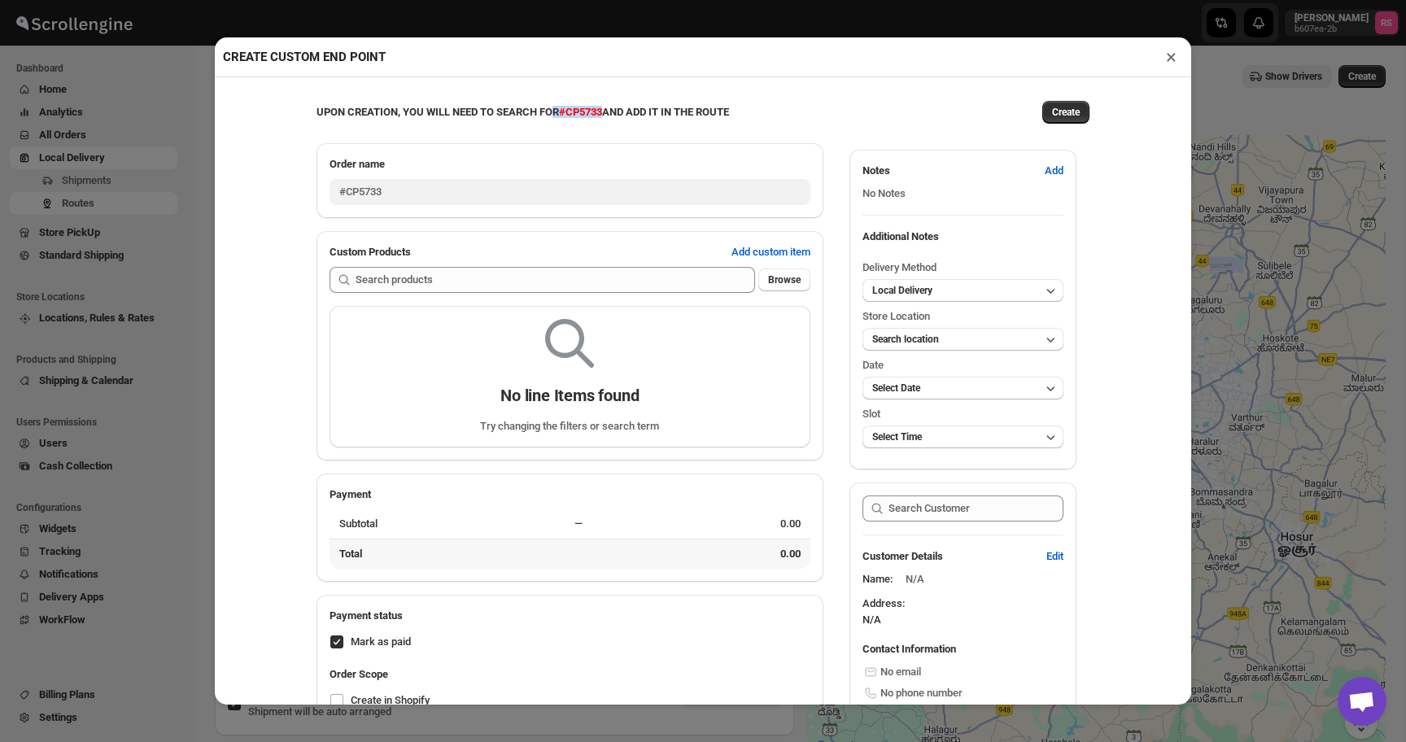
click at [581, 110] on b "UPON CREATION, YOU WILL NEED TO SEARCH FOR #CP5733 AND ADD IT IN THE ROUTE" at bounding box center [523, 112] width 413 height 12
click at [1173, 56] on button "×" at bounding box center [1172, 57] width 24 height 23
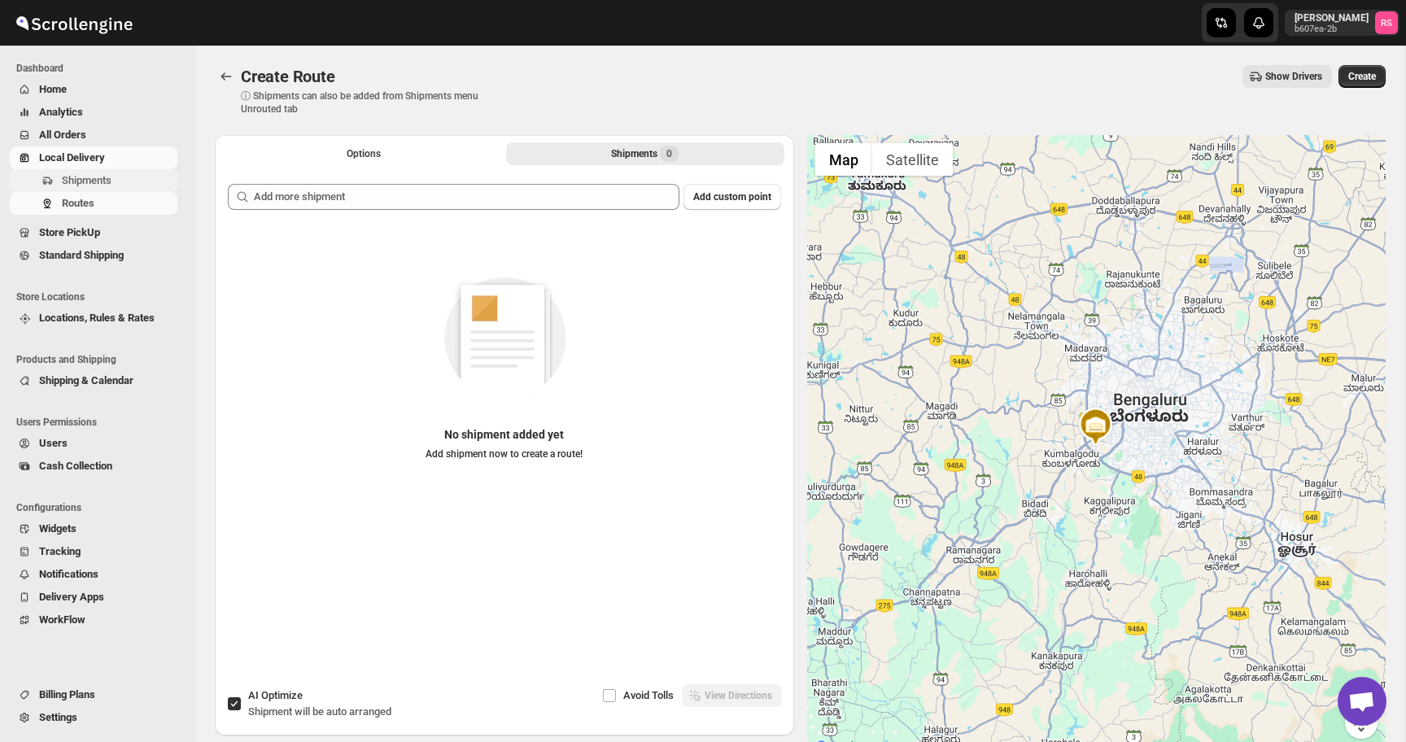
click at [101, 177] on span "Shipments" at bounding box center [87, 180] width 50 height 12
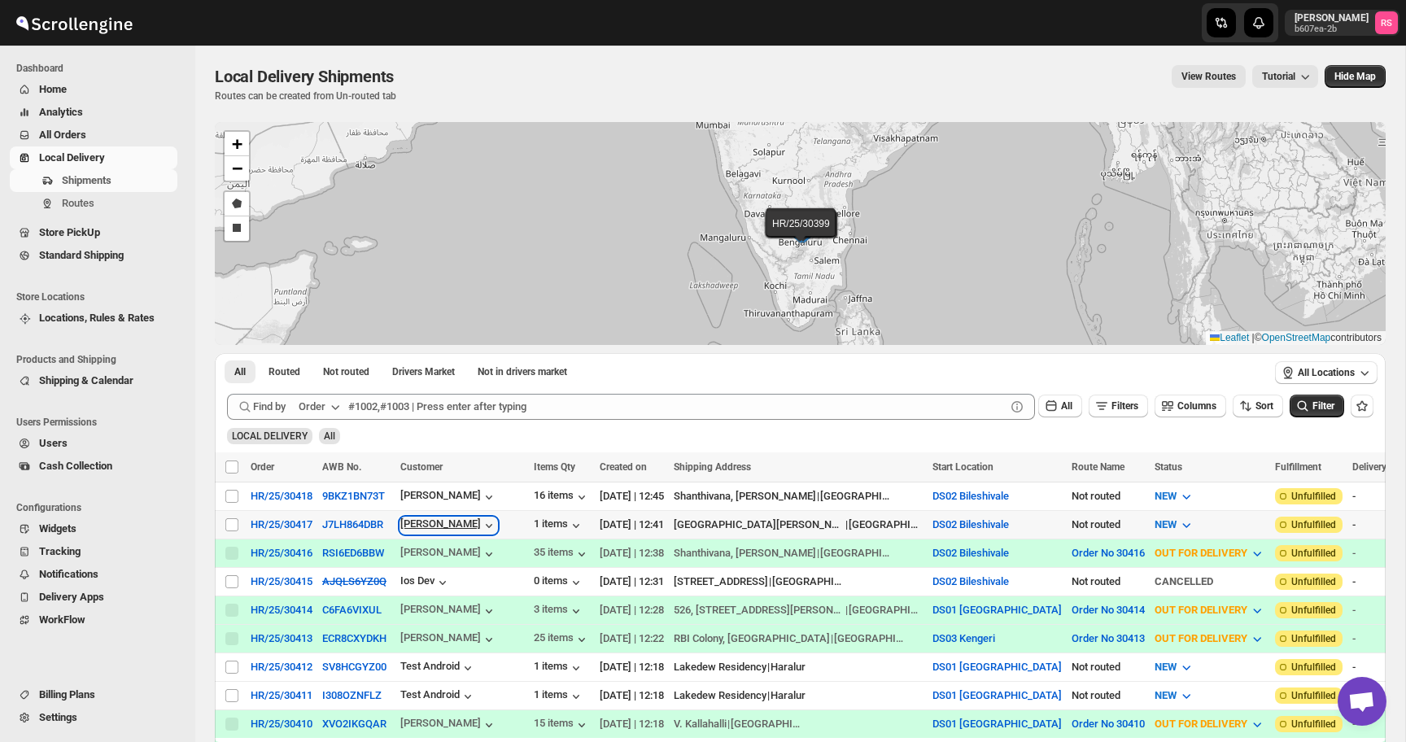
click at [431, 526] on div "[PERSON_NAME]" at bounding box center [448, 526] width 97 height 16
click at [256, 524] on div "HR/25/30417" at bounding box center [282, 524] width 62 height 12
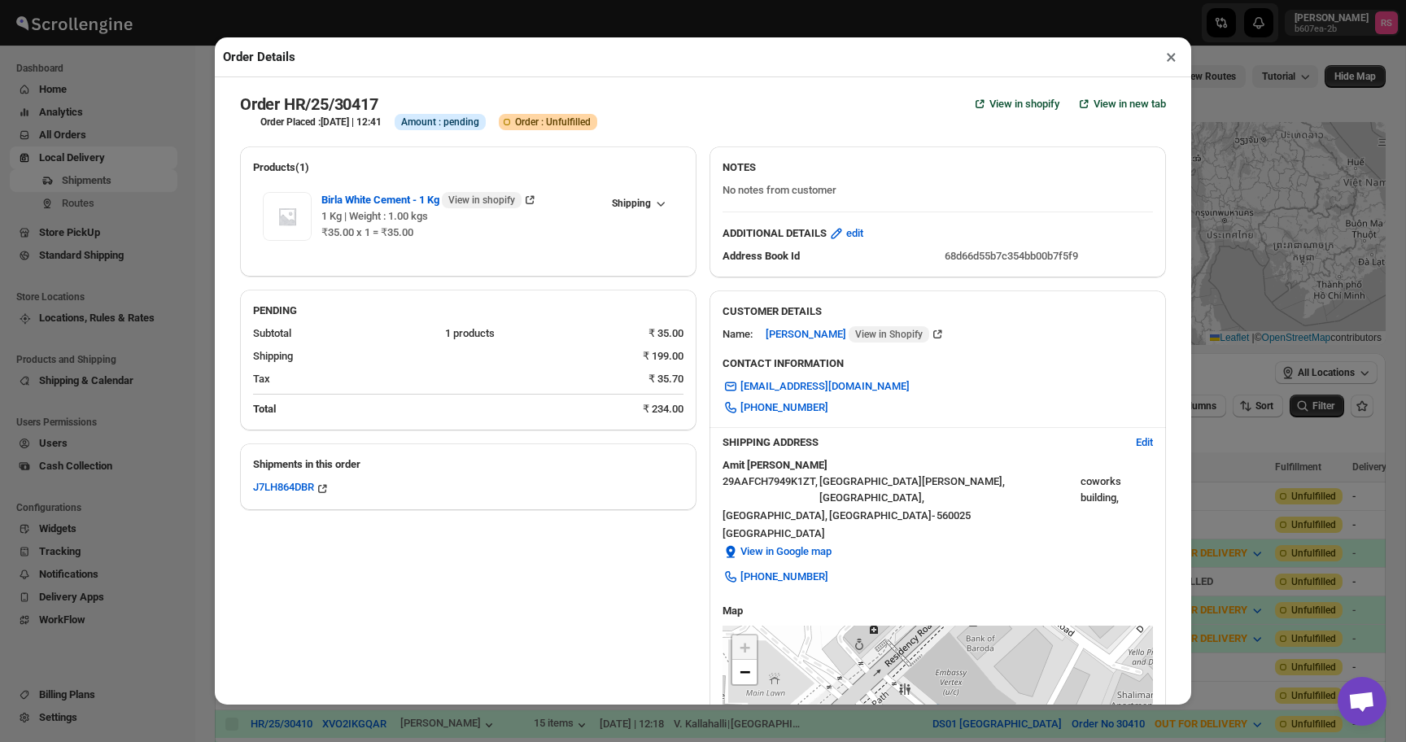
click at [1176, 57] on button "×" at bounding box center [1172, 57] width 24 height 23
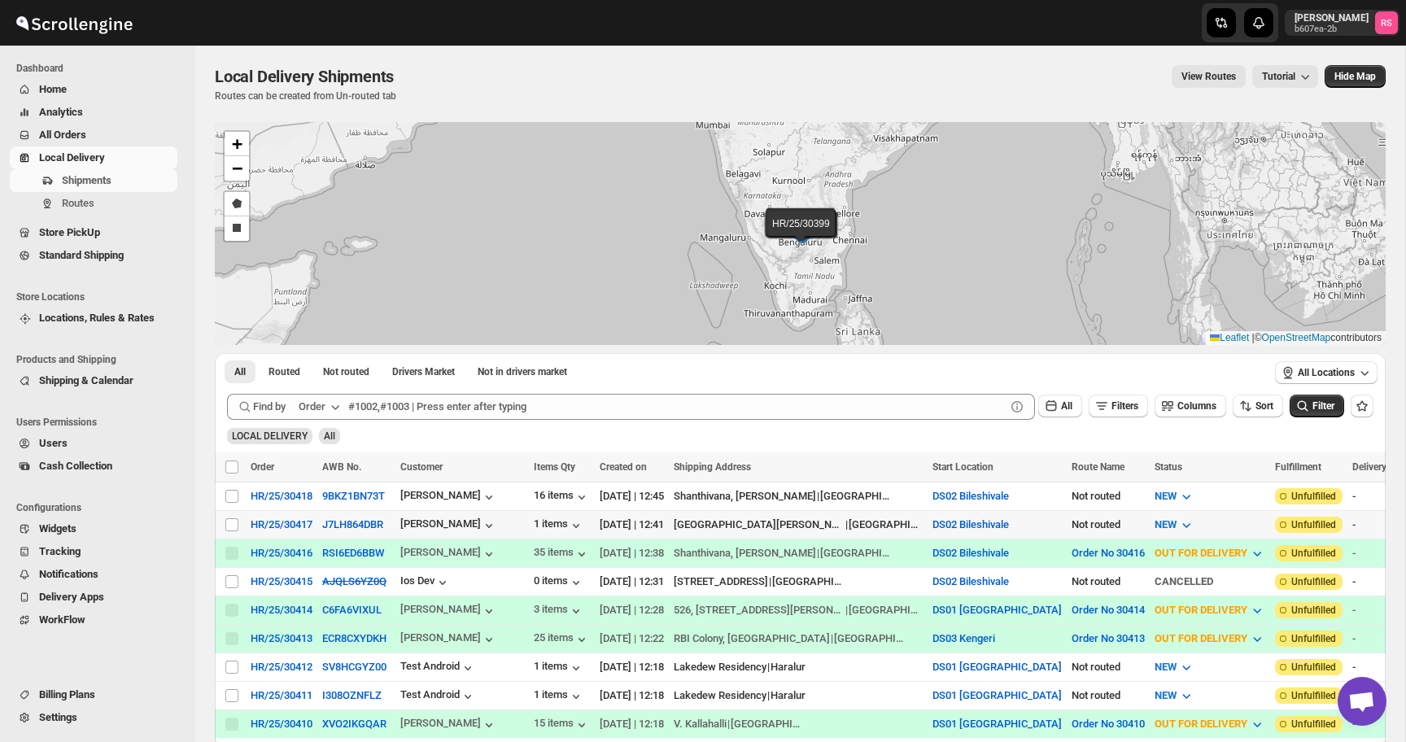
click at [248, 525] on td "HR/25/30417" at bounding box center [282, 524] width 72 height 28
checkbox input "true"
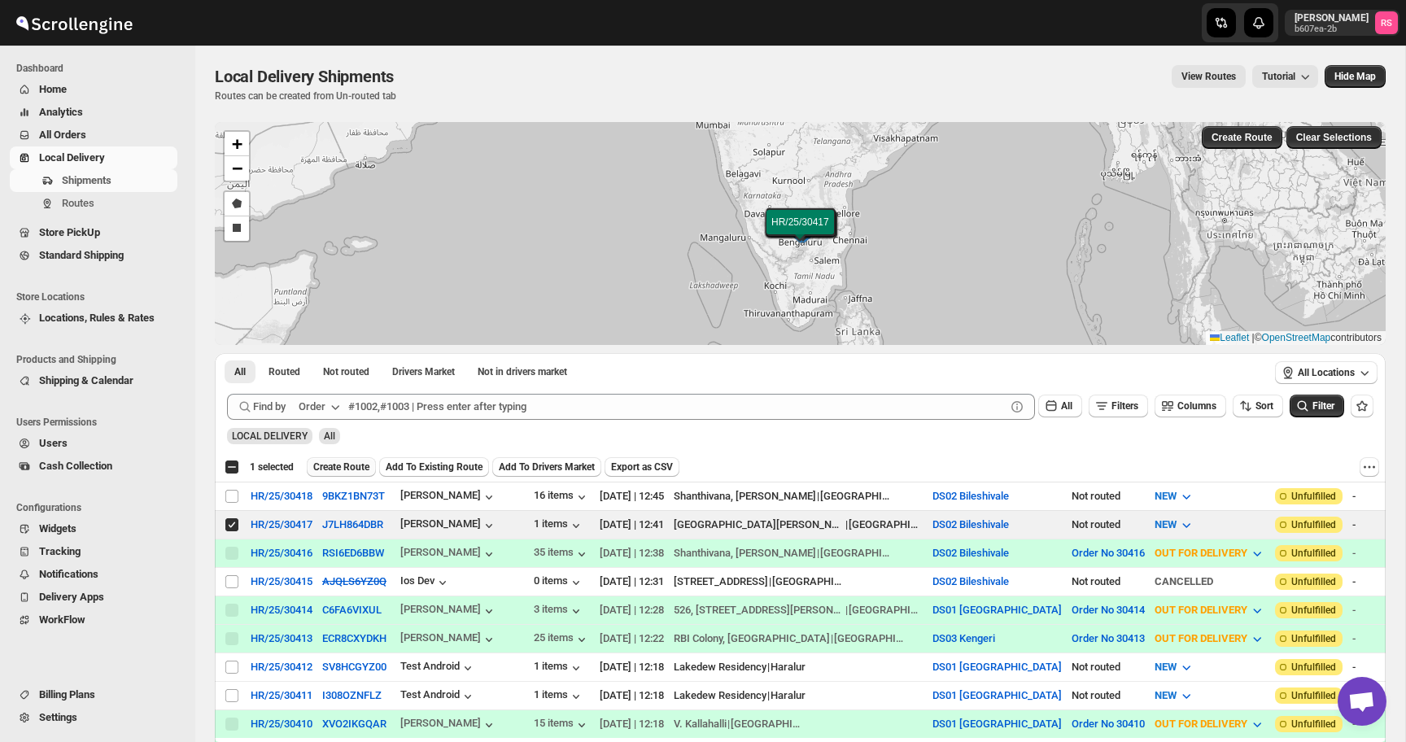
click at [357, 470] on span "Create Route" at bounding box center [341, 467] width 56 height 13
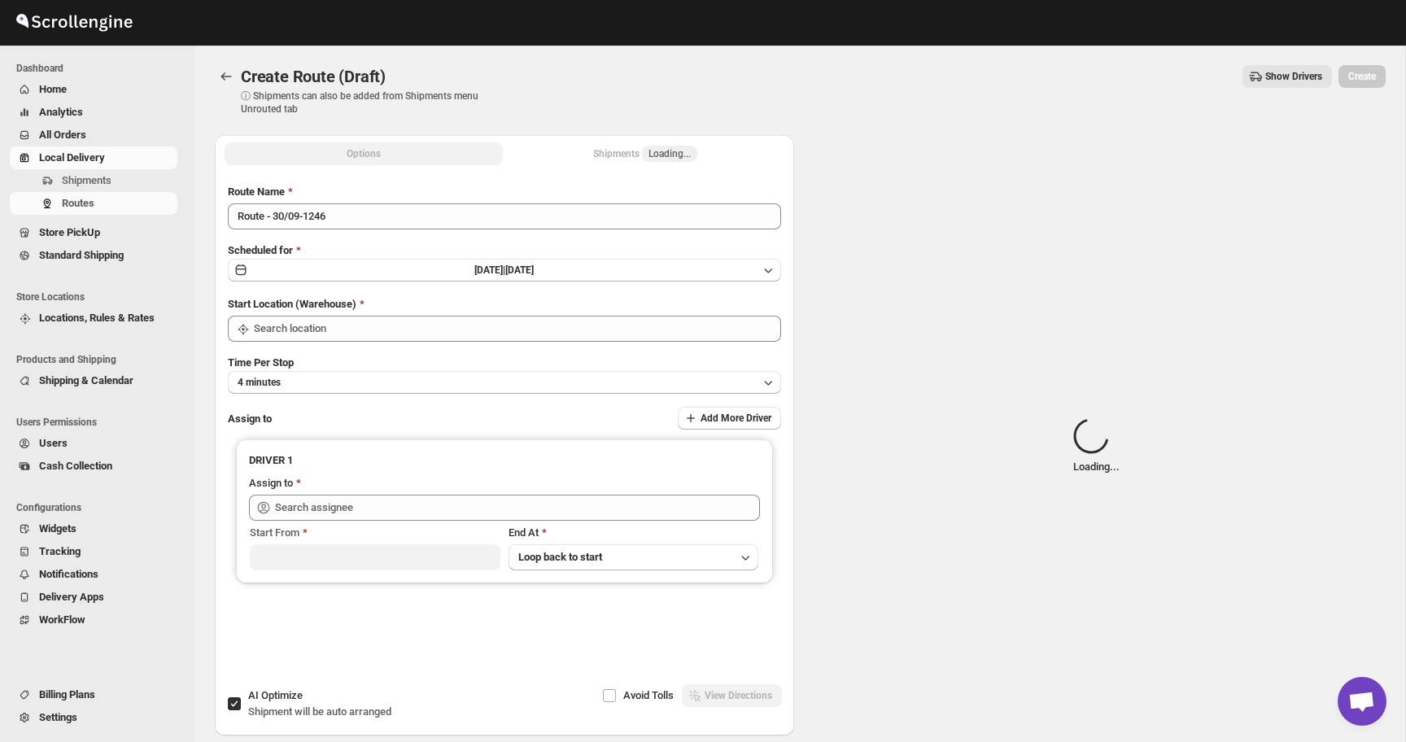
type input "DS02 Bileshivale"
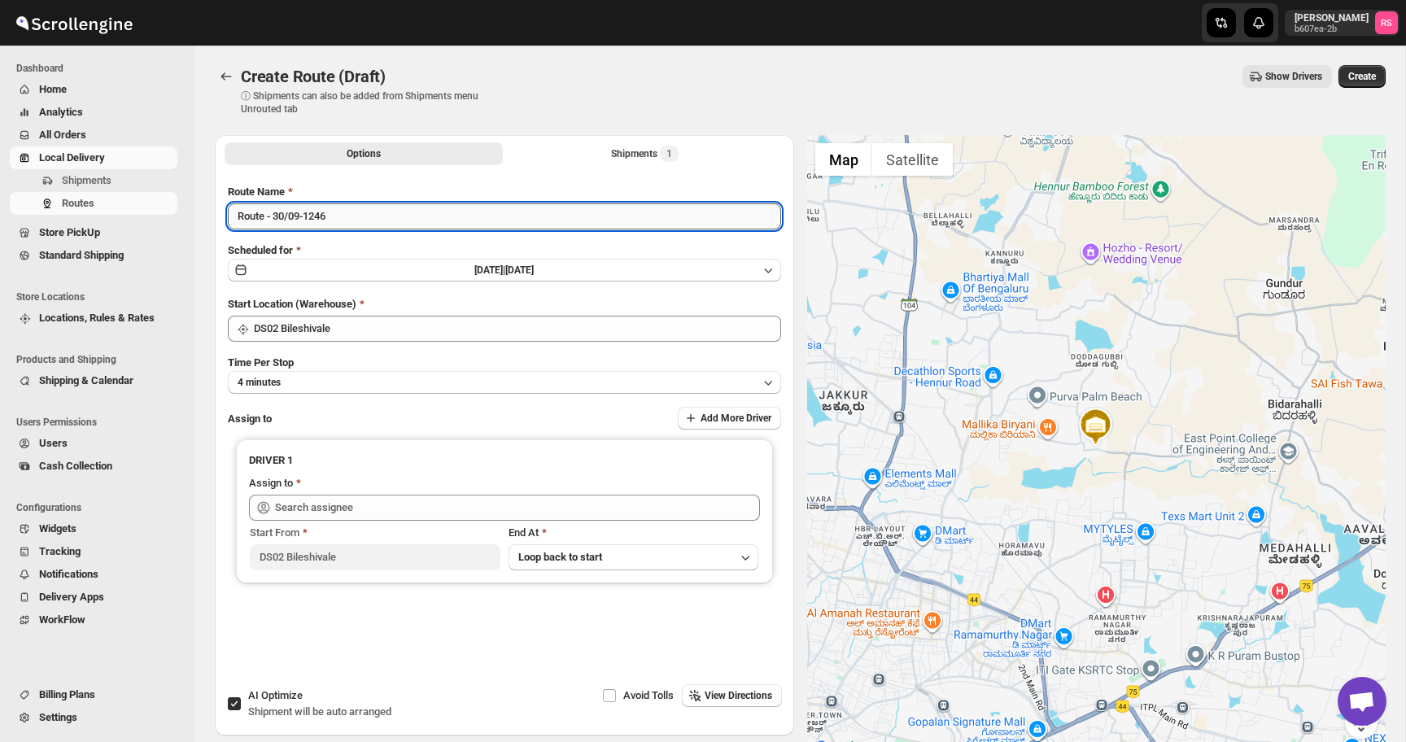
click at [431, 225] on input "Route - 30/09-1246" at bounding box center [504, 216] width 553 height 26
type input "order number 30417"
click at [665, 151] on span "1" at bounding box center [669, 154] width 19 height 16
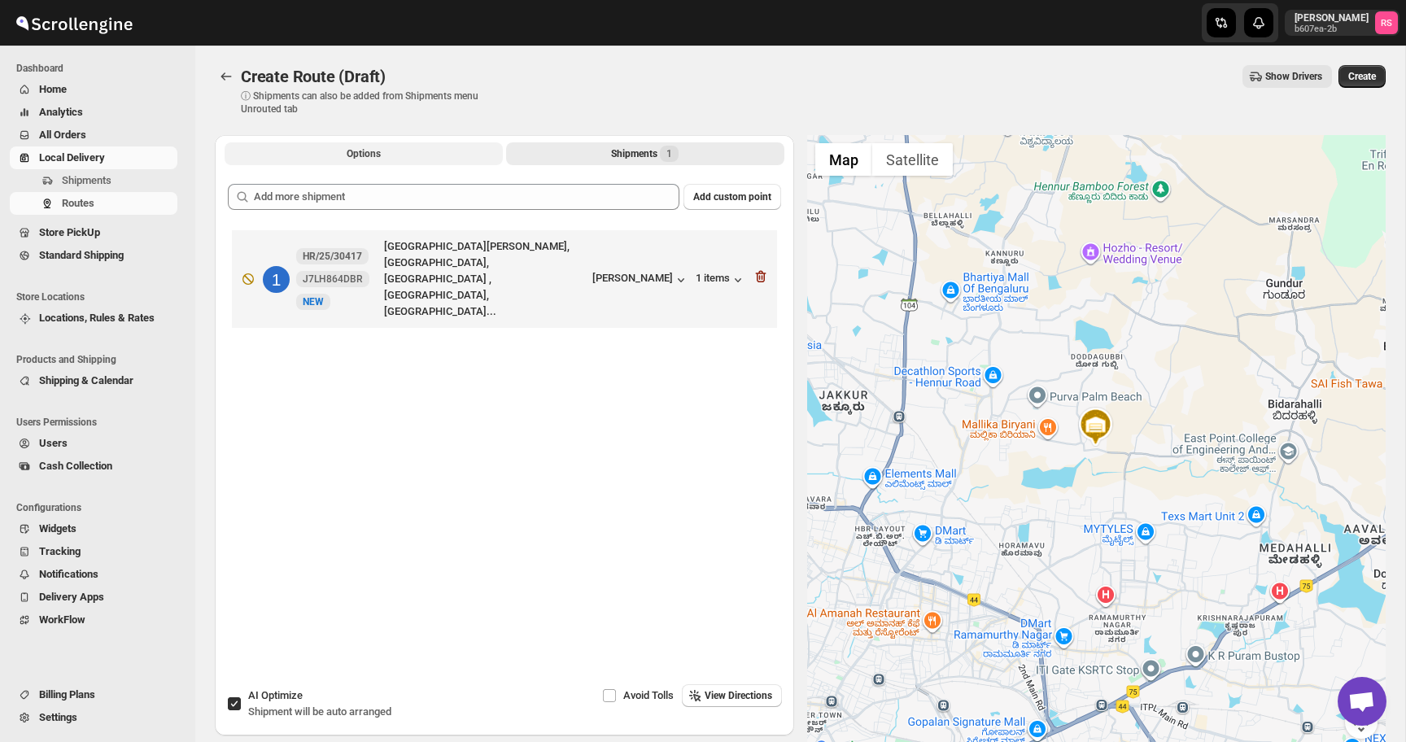
click at [431, 158] on button "Options" at bounding box center [364, 153] width 278 height 23
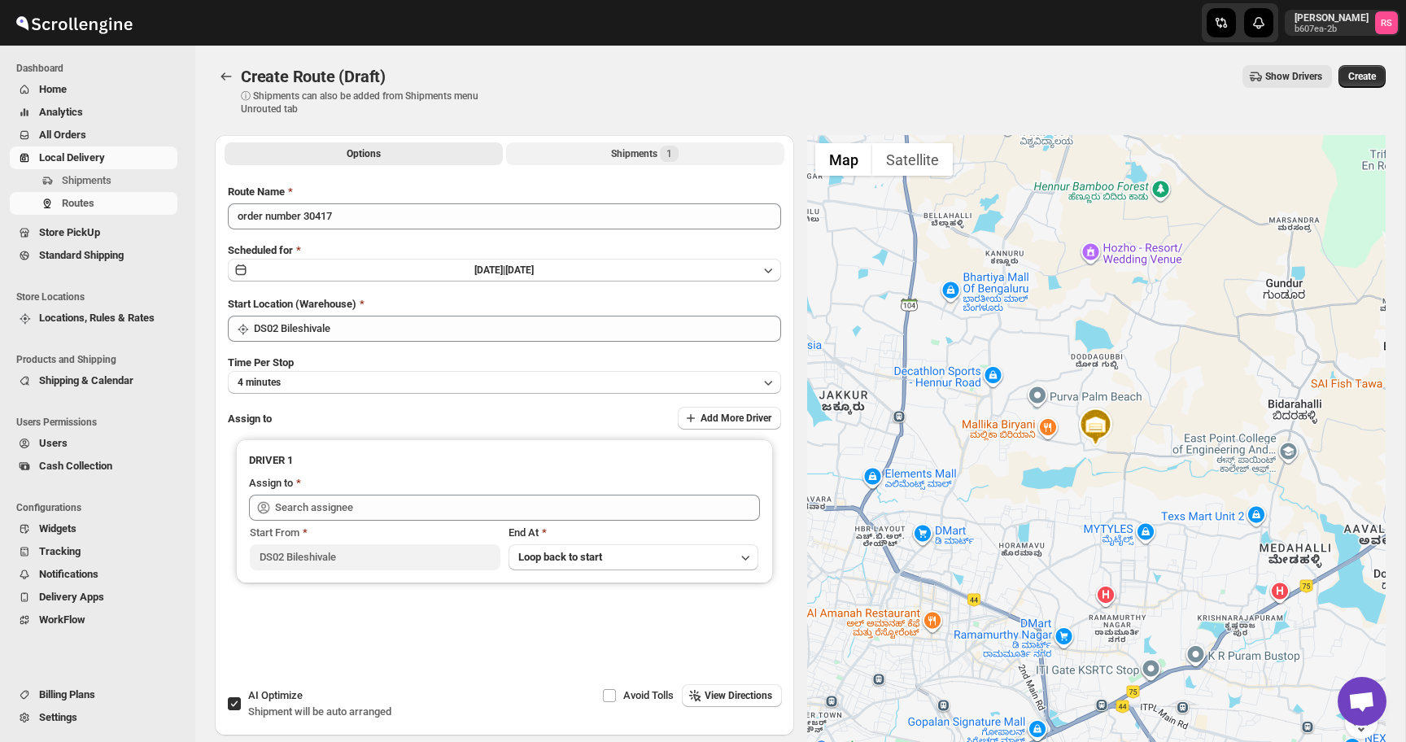
click at [622, 160] on div "Shipments 1" at bounding box center [645, 154] width 68 height 16
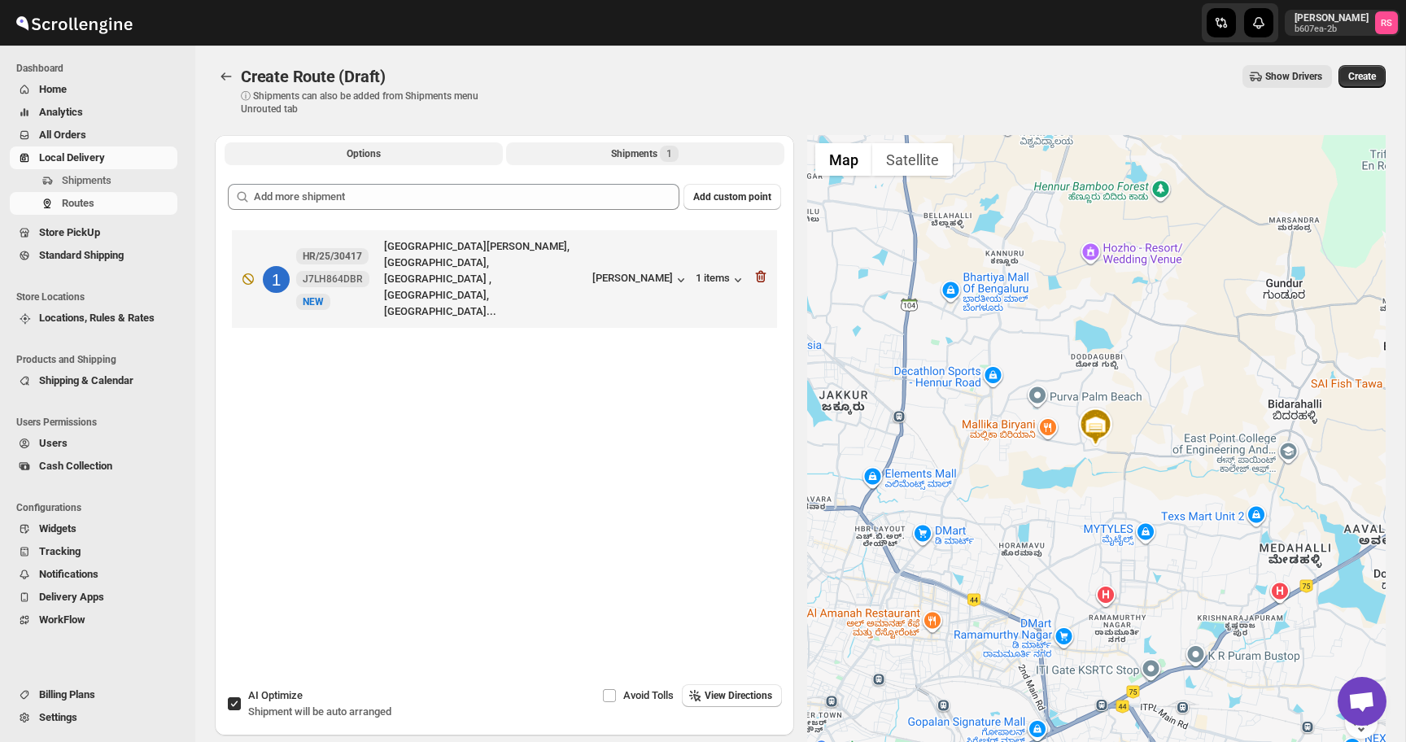
click at [365, 155] on span "Options" at bounding box center [364, 153] width 34 height 13
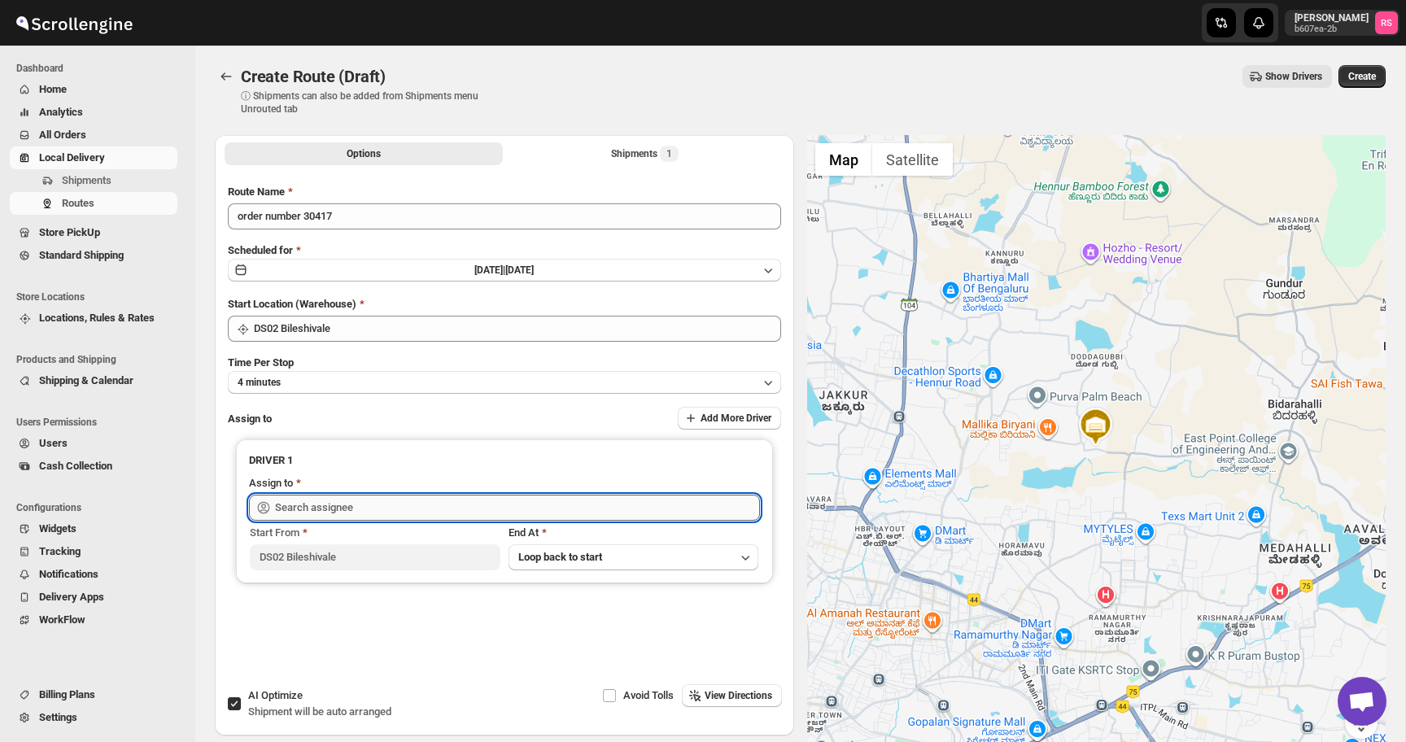
click at [381, 507] on input "text" at bounding box center [517, 508] width 485 height 26
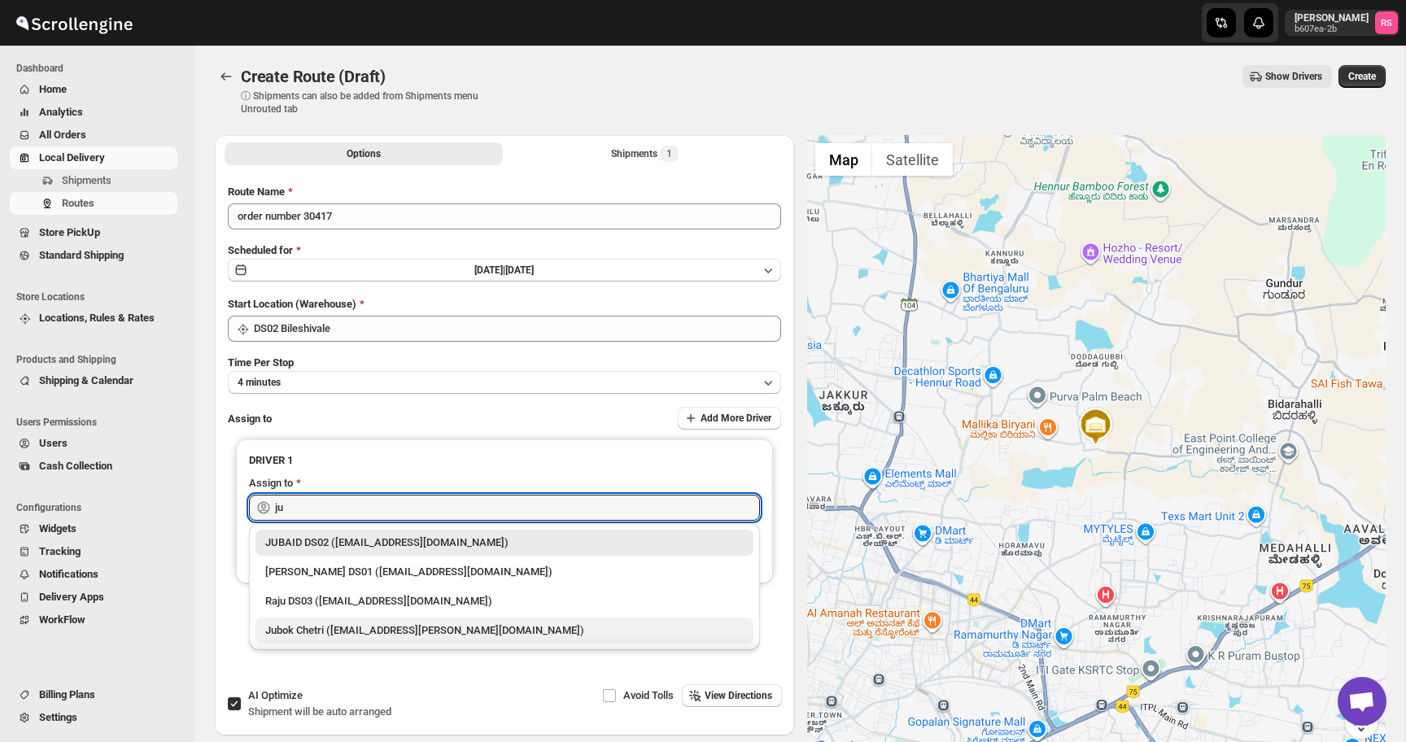
click at [327, 636] on div "Jubok Chetri ([EMAIL_ADDRESS][PERSON_NAME][DOMAIN_NAME])" at bounding box center [504, 631] width 479 height 16
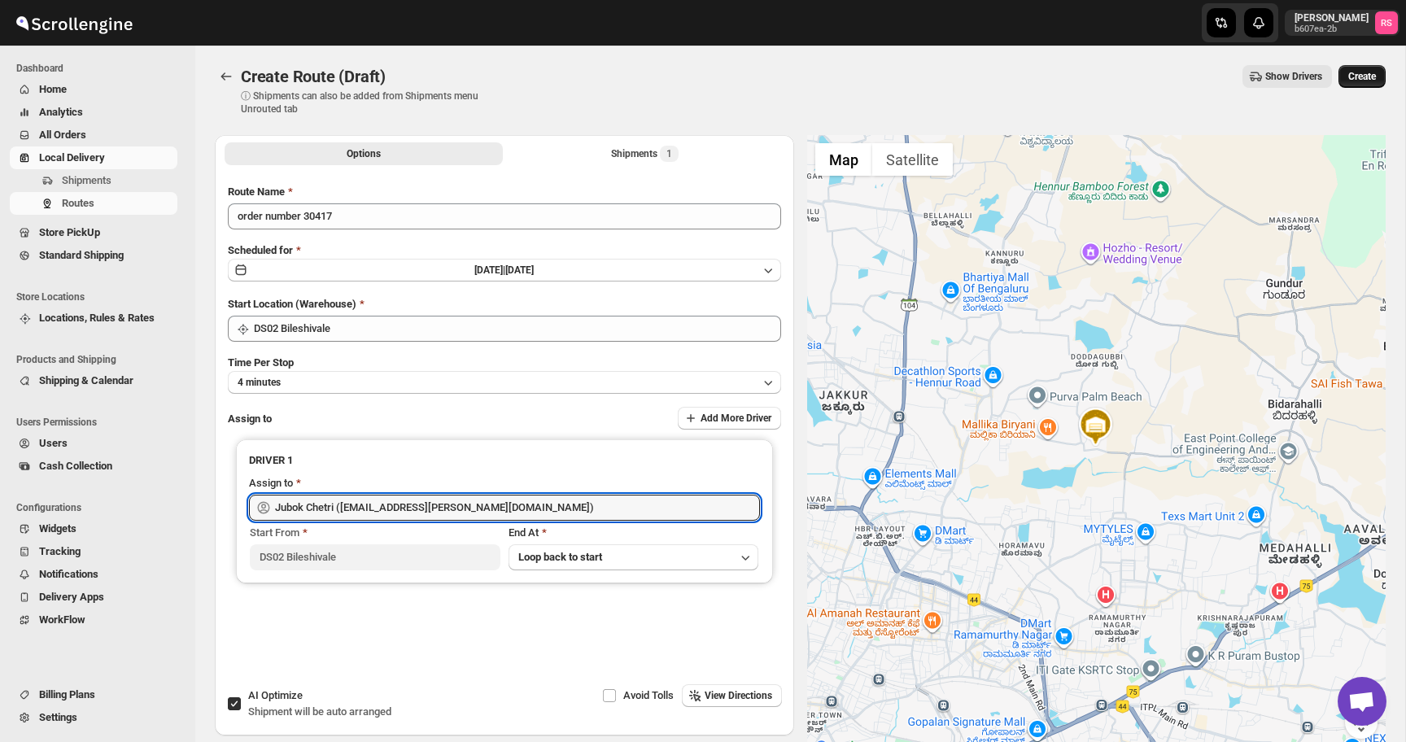
type input "Jubok Chetri ([EMAIL_ADDRESS][PERSON_NAME][DOMAIN_NAME])"
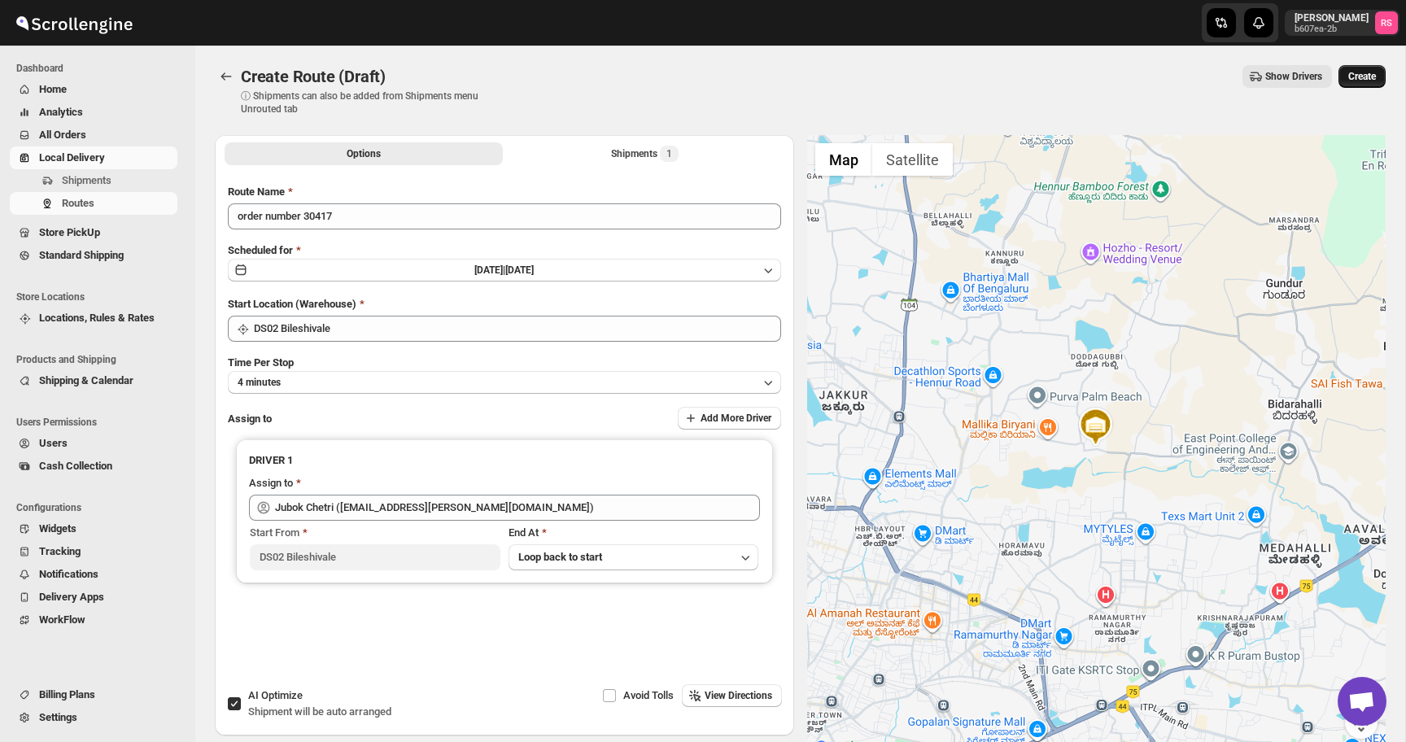
click at [1350, 78] on span "Create" at bounding box center [1363, 76] width 28 height 13
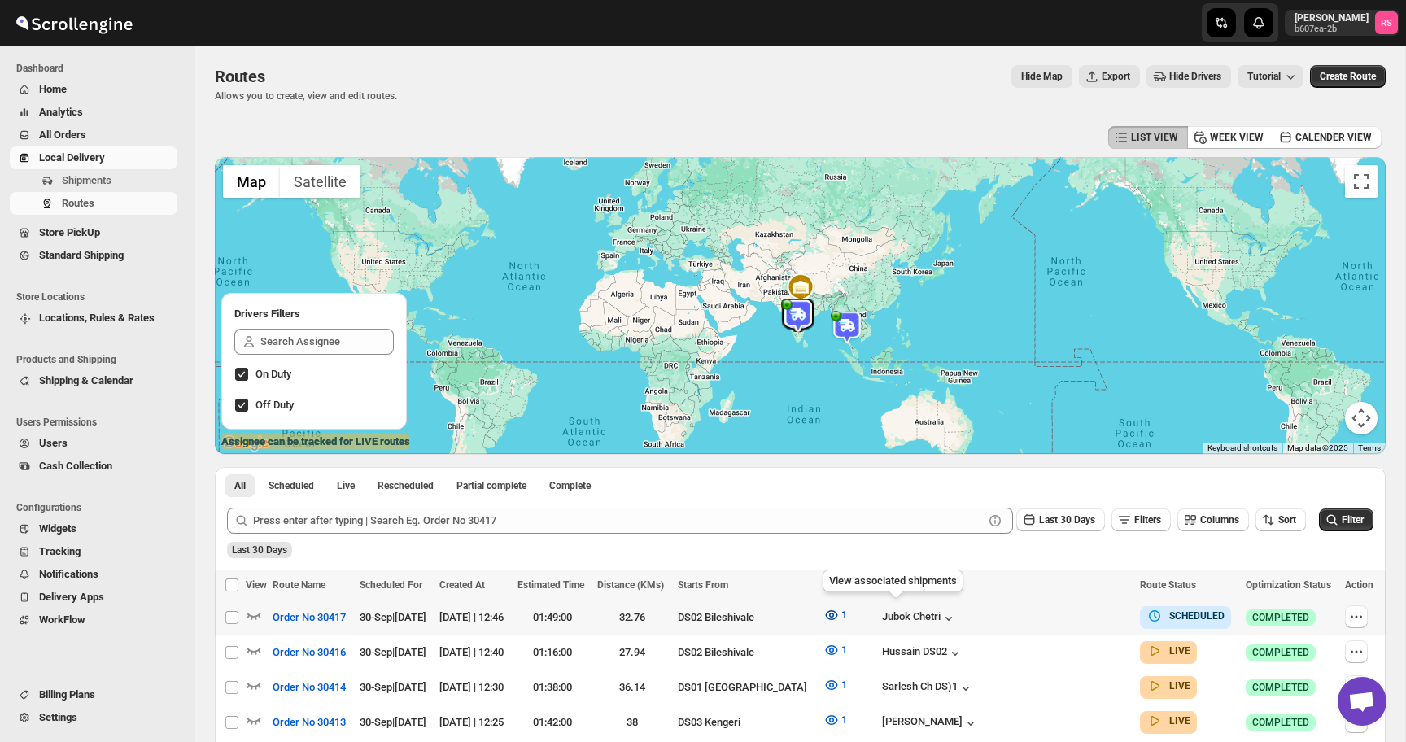
click at [840, 616] on icon "button" at bounding box center [832, 615] width 16 height 16
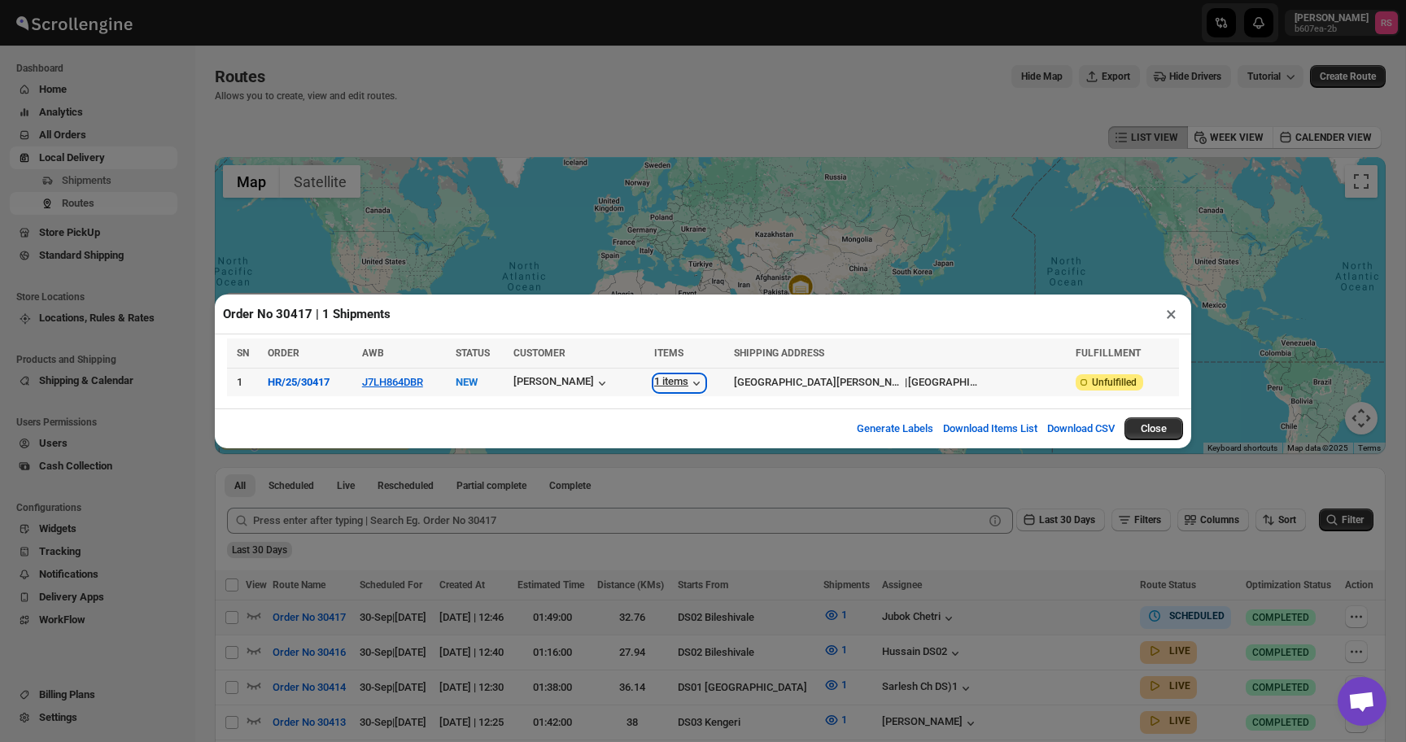
click at [700, 387] on icon "button" at bounding box center [697, 383] width 16 height 16
click at [1174, 314] on button "×" at bounding box center [1172, 314] width 24 height 23
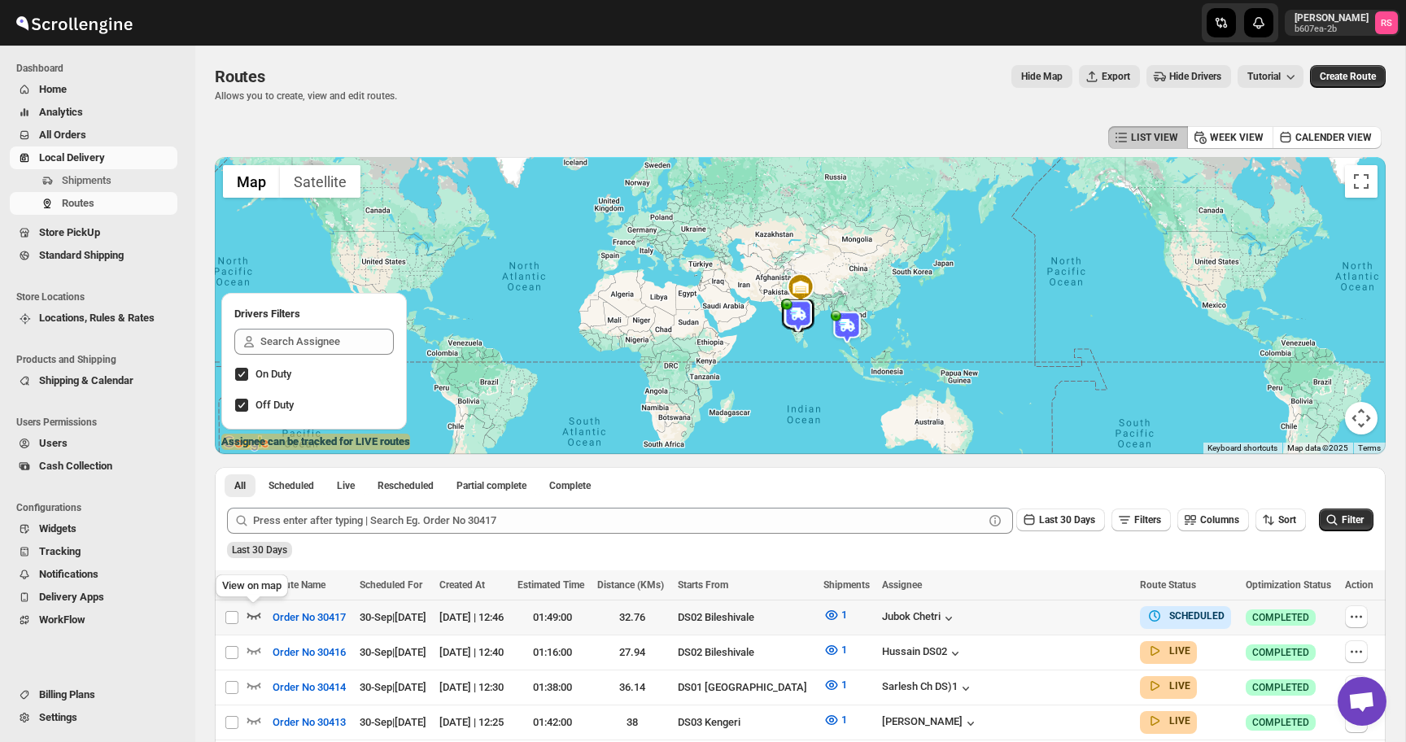
click at [255, 614] on icon "button" at bounding box center [254, 615] width 16 height 16
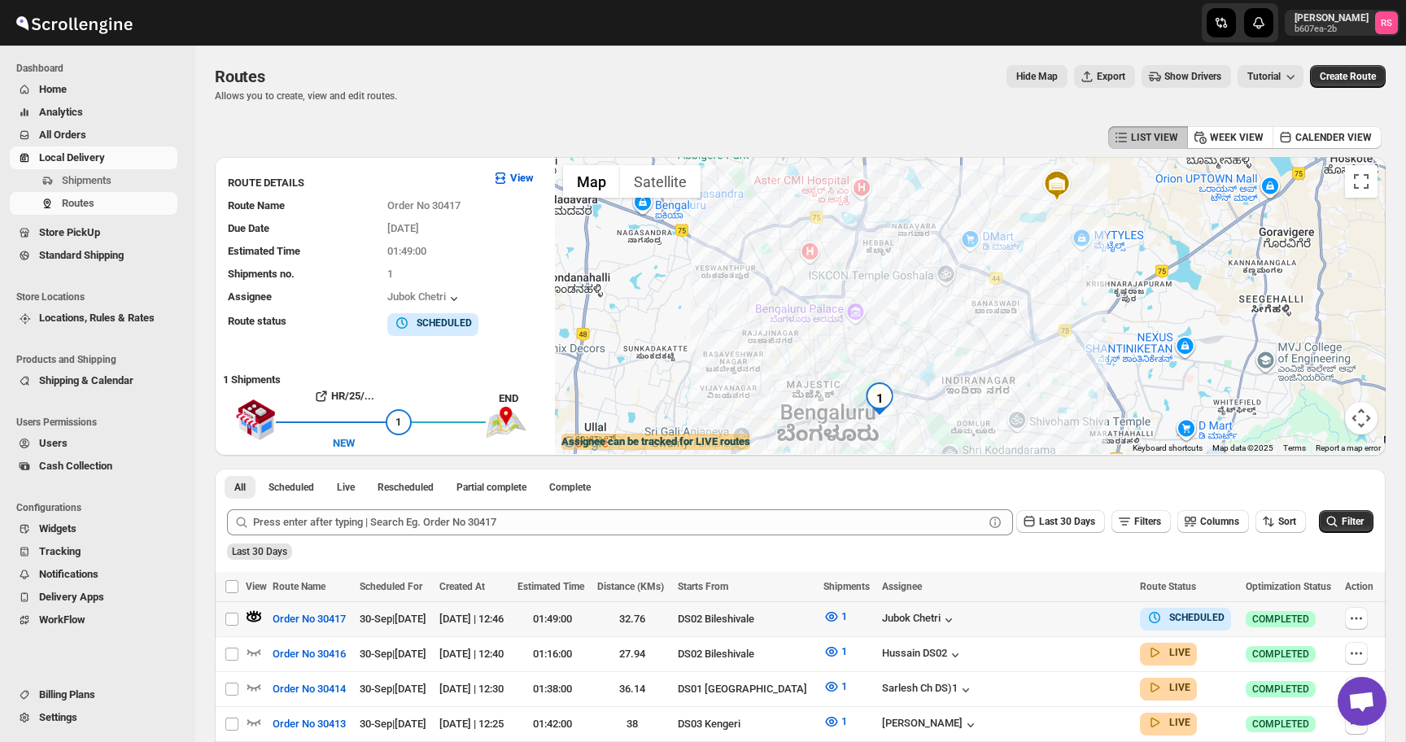
click at [1058, 186] on img at bounding box center [1057, 185] width 33 height 33
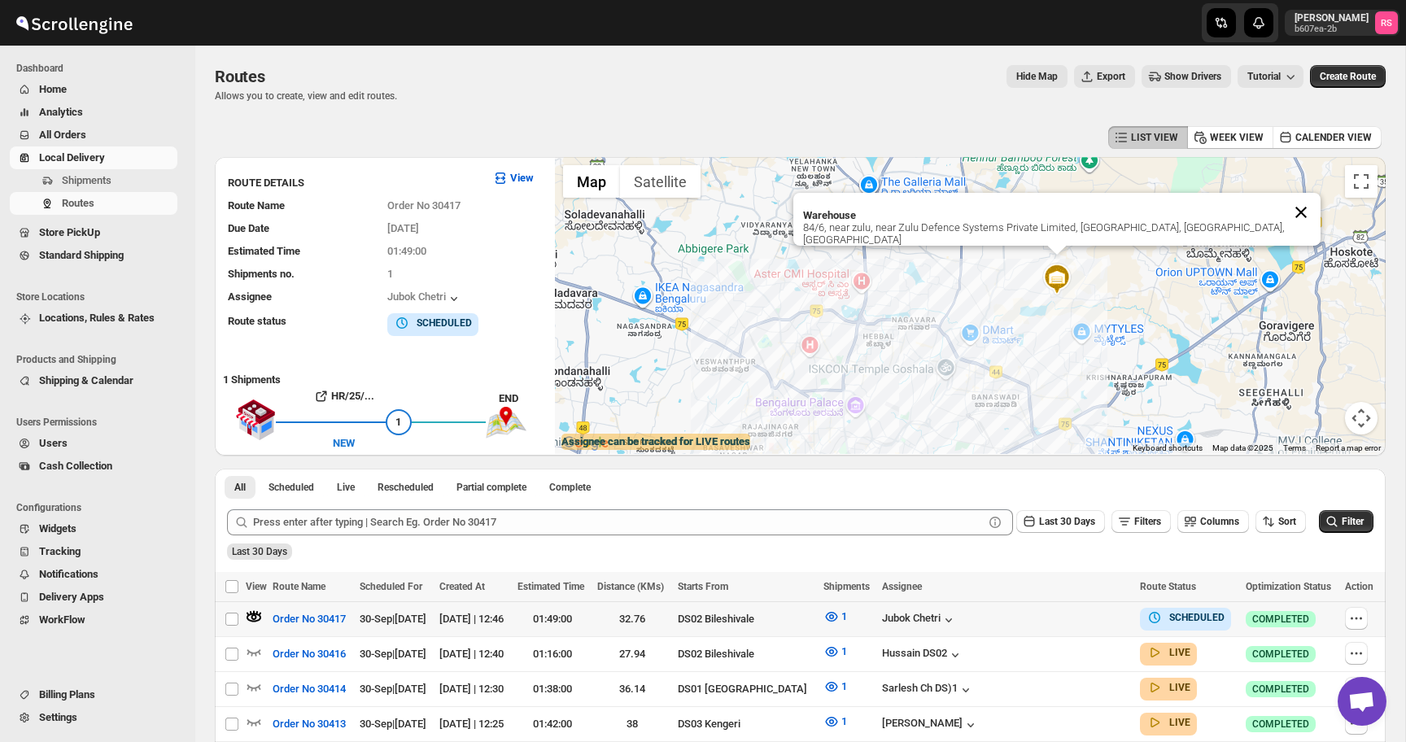
click at [1292, 217] on button "Close" at bounding box center [1301, 212] width 39 height 39
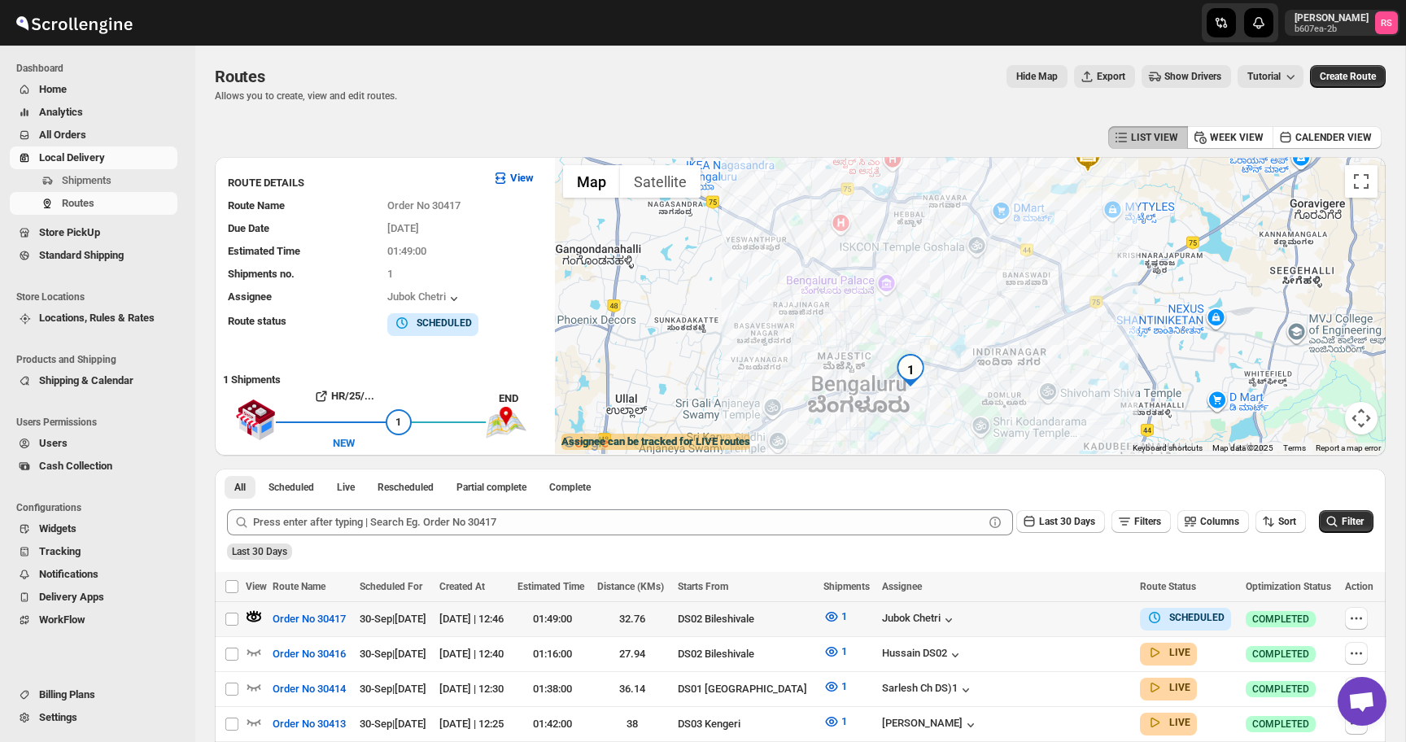
drag, startPoint x: 1183, startPoint y: 279, endPoint x: 1203, endPoint y: 183, distance: 98.0
click at [1203, 183] on div at bounding box center [970, 305] width 831 height 297
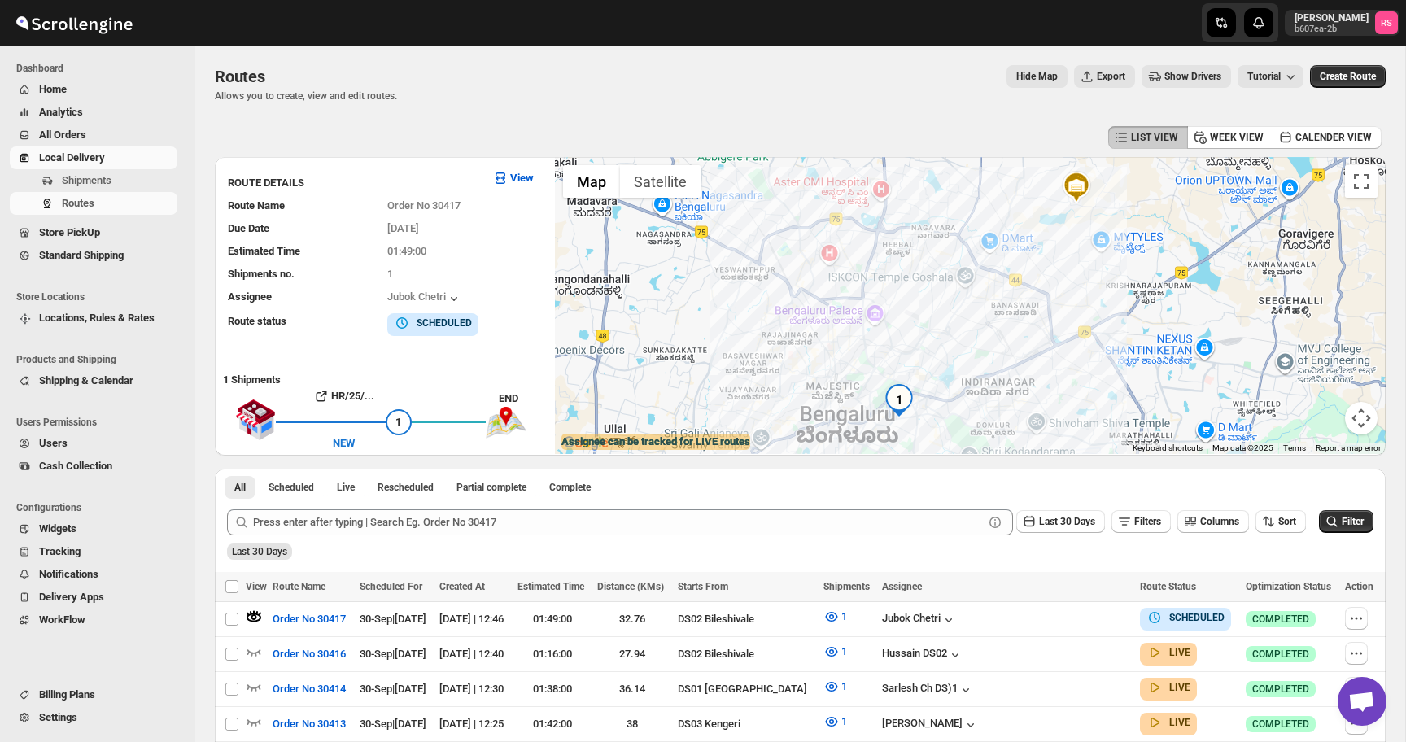
click at [528, 104] on div "Routes. This page is ready Routes Allows you to create, view and edit routes. H…" at bounding box center [800, 84] width 1171 height 77
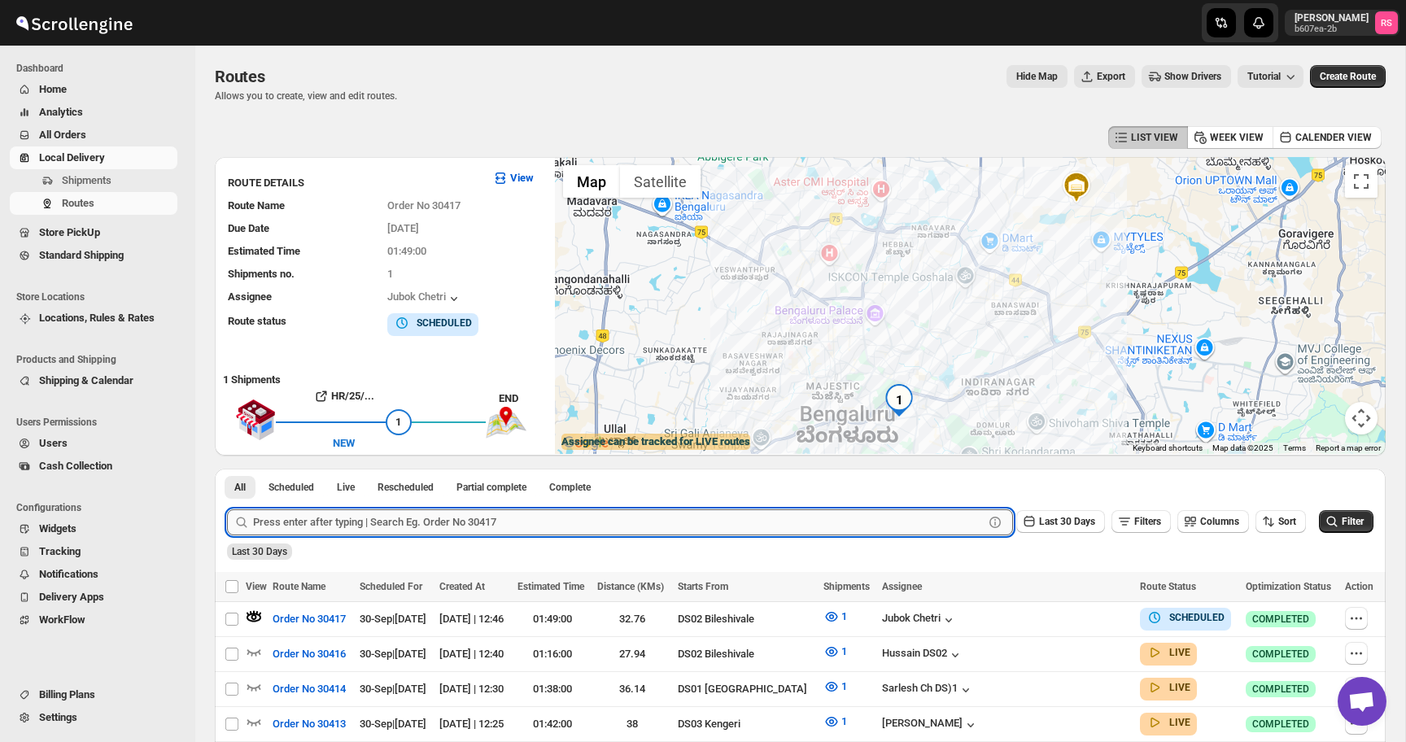
click at [403, 523] on input "text" at bounding box center [618, 522] width 731 height 26
type input "30406"
click at [227, 469] on button "Submit" at bounding box center [250, 477] width 46 height 17
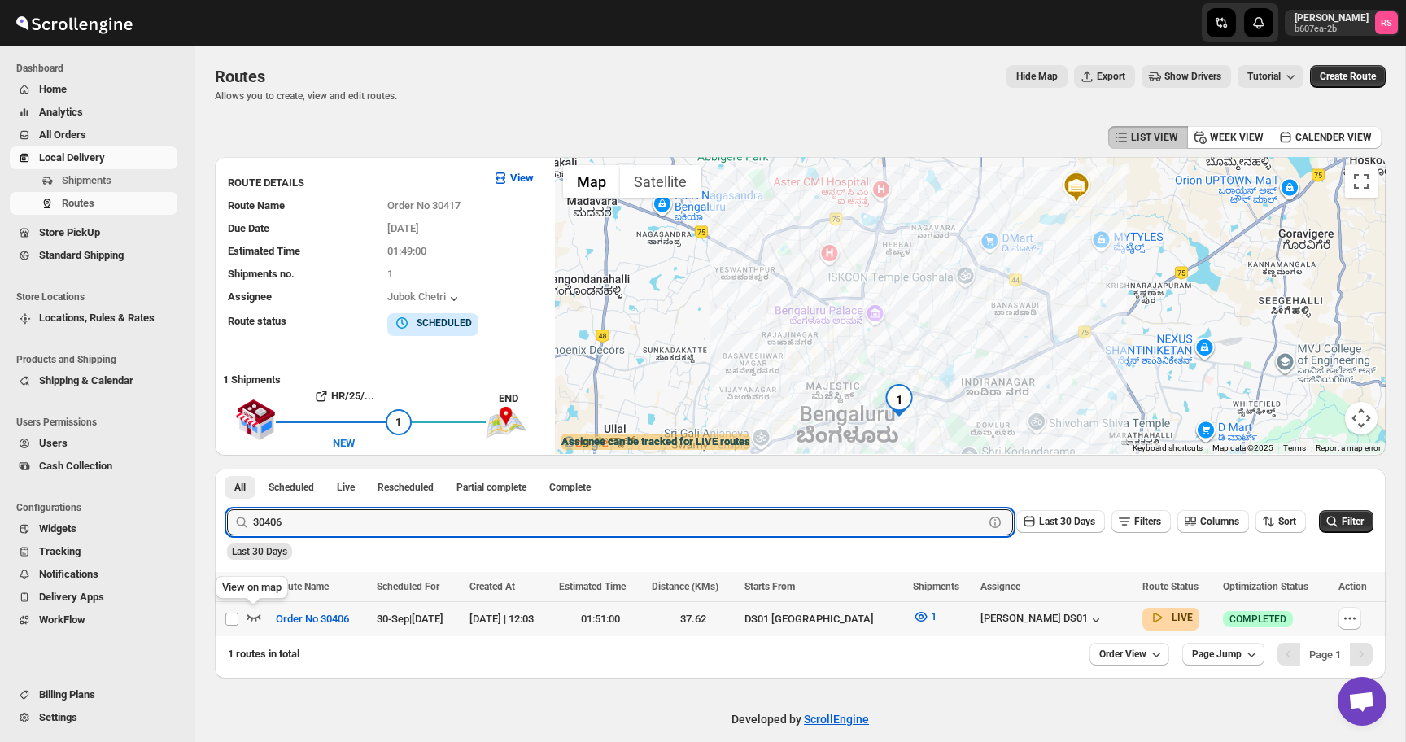
click at [254, 618] on icon "button" at bounding box center [254, 618] width 14 height 7
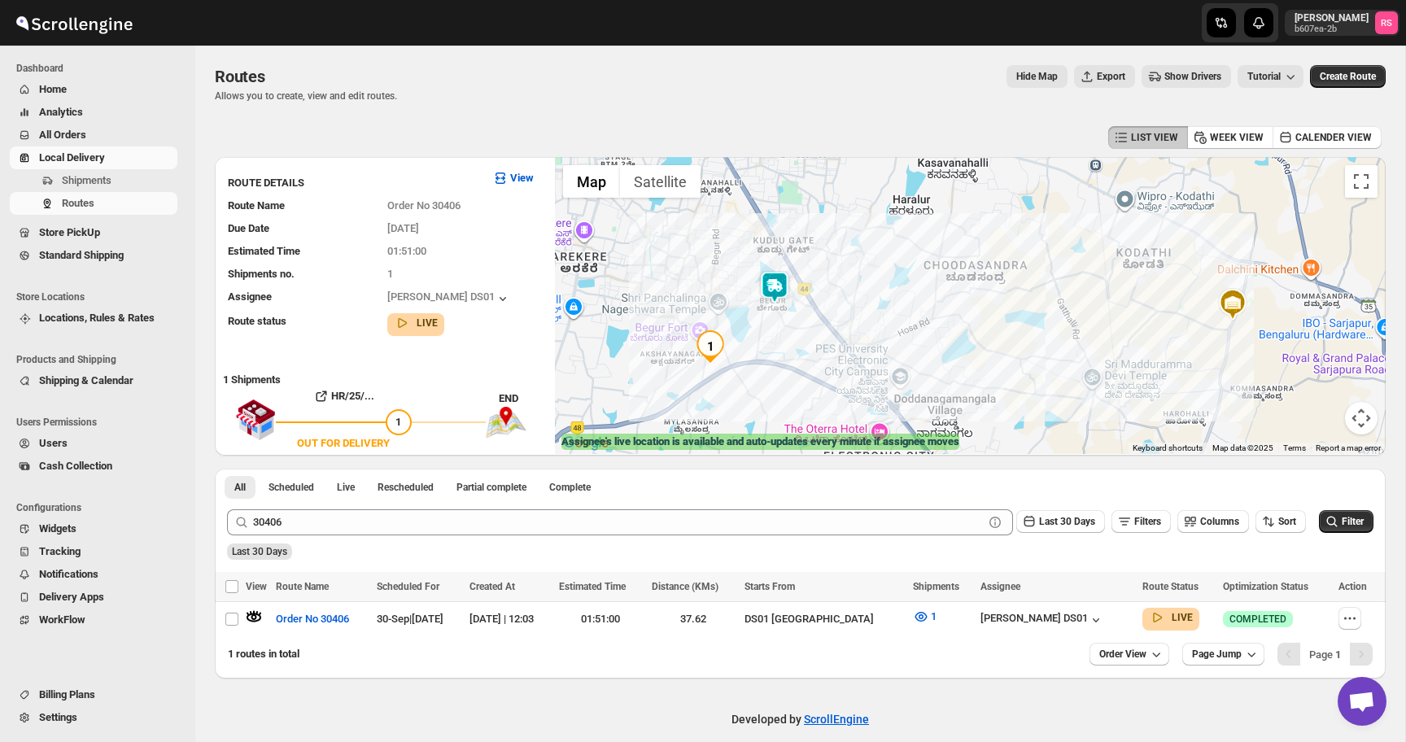
click at [775, 283] on img at bounding box center [774, 287] width 33 height 33
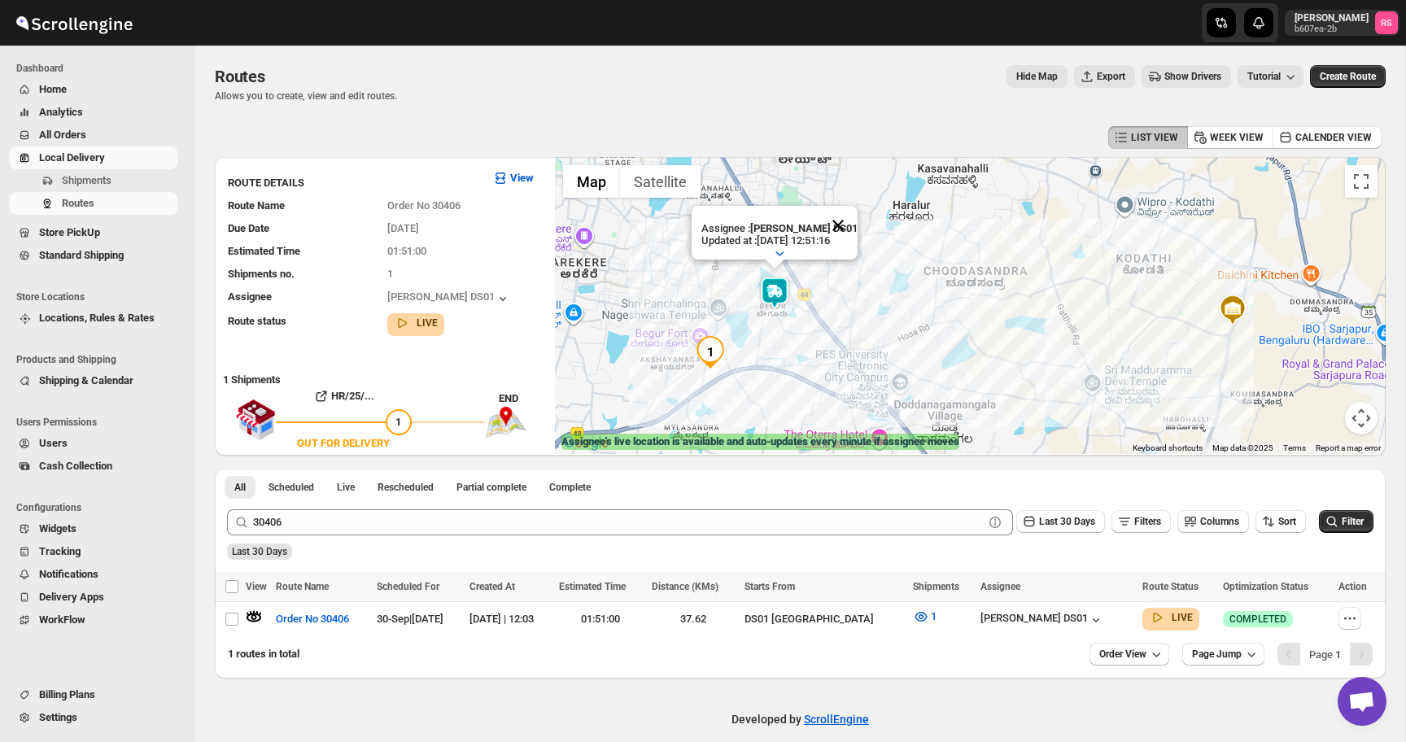
click at [833, 216] on button "Close" at bounding box center [838, 225] width 39 height 39
click at [772, 293] on img at bounding box center [774, 293] width 33 height 33
click at [839, 228] on button "Close" at bounding box center [836, 226] width 39 height 39
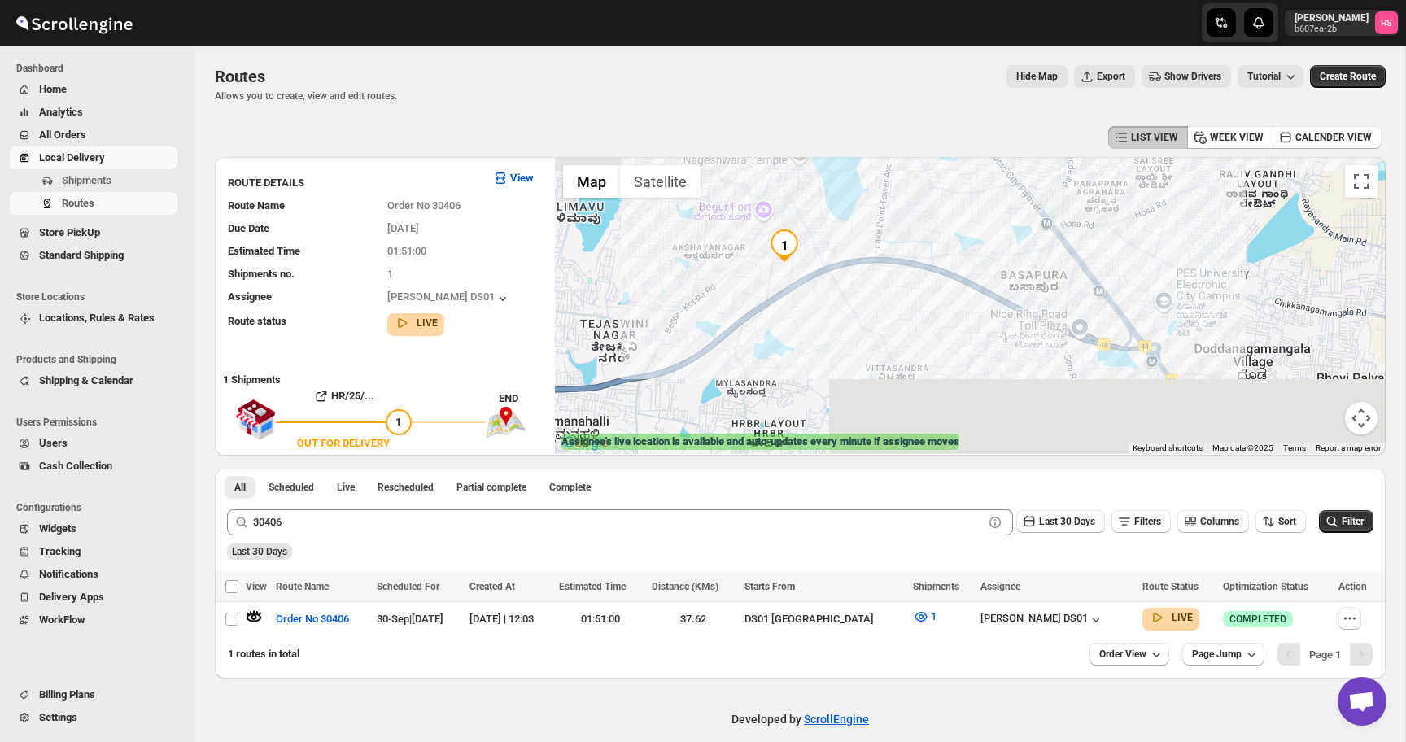
drag, startPoint x: 719, startPoint y: 361, endPoint x: 815, endPoint y: 226, distance: 165.6
click at [815, 226] on div at bounding box center [970, 305] width 831 height 297
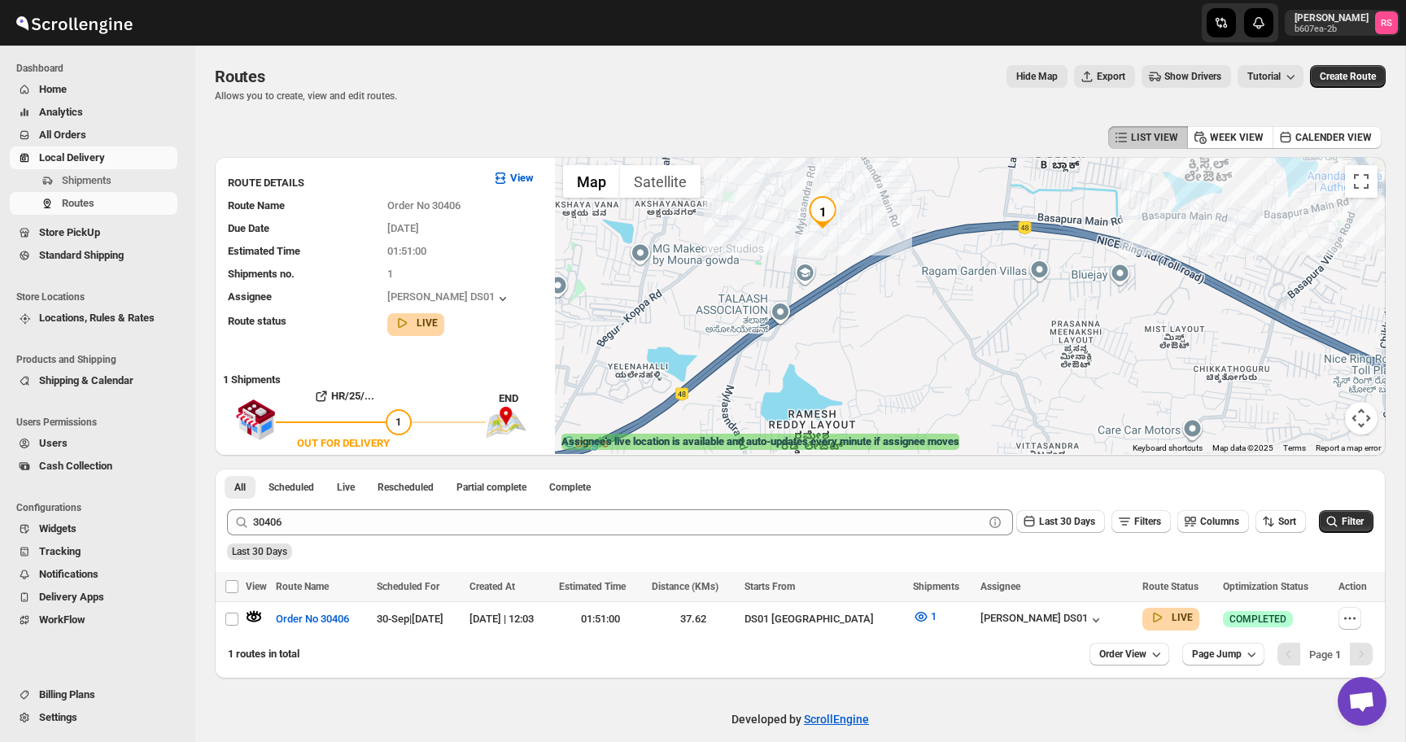
drag, startPoint x: 758, startPoint y: 299, endPoint x: 846, endPoint y: 213, distance: 122.6
click at [846, 213] on div at bounding box center [970, 305] width 831 height 297
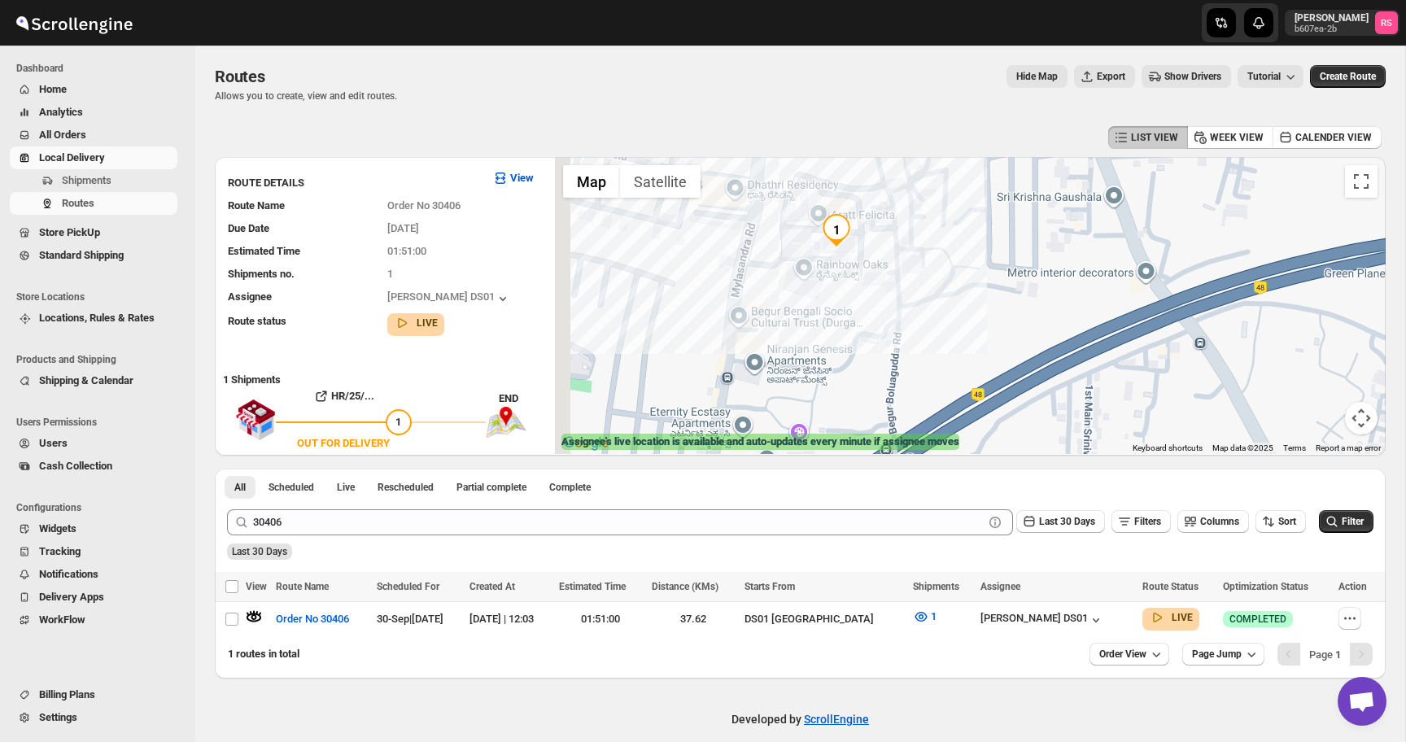
drag, startPoint x: 846, startPoint y: 213, endPoint x: 873, endPoint y: 272, distance: 64.8
click at [873, 272] on div at bounding box center [970, 305] width 831 height 297
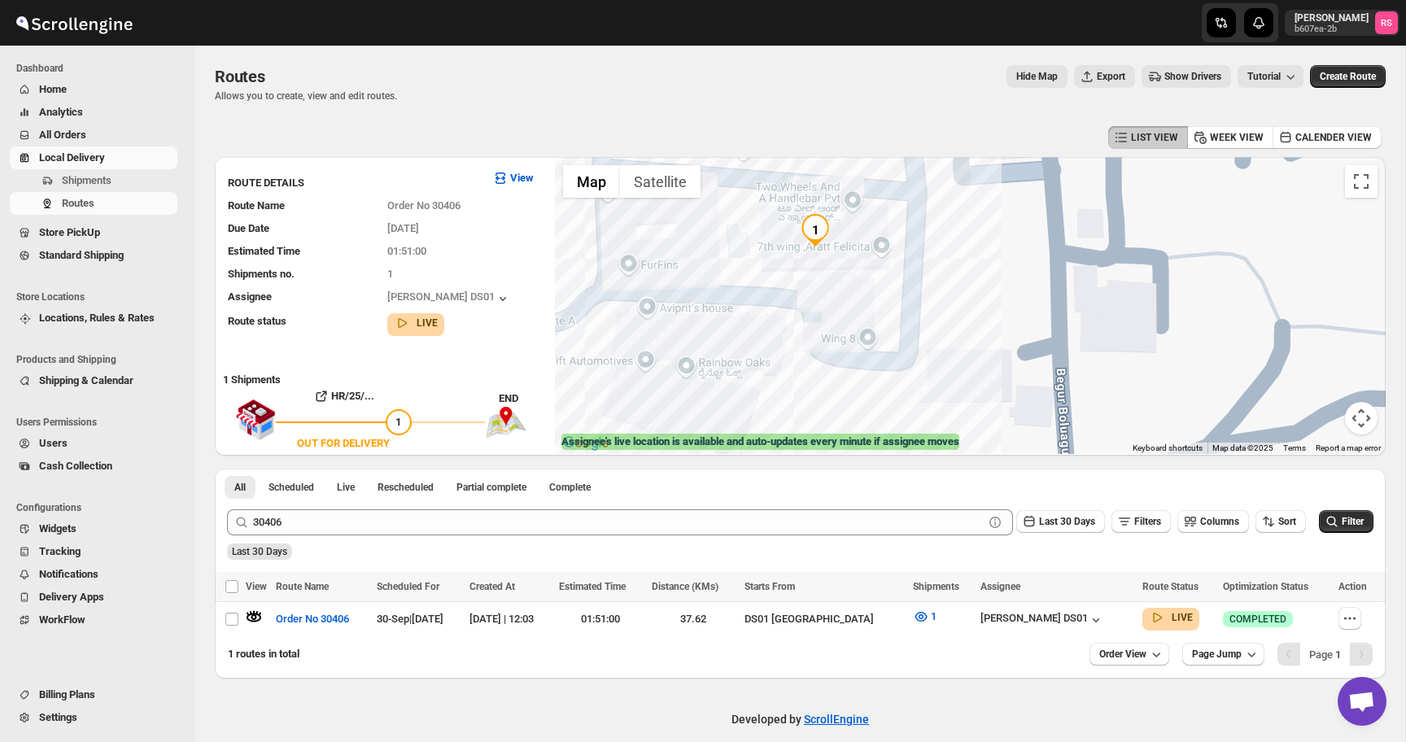
click at [838, 278] on div at bounding box center [970, 305] width 831 height 297
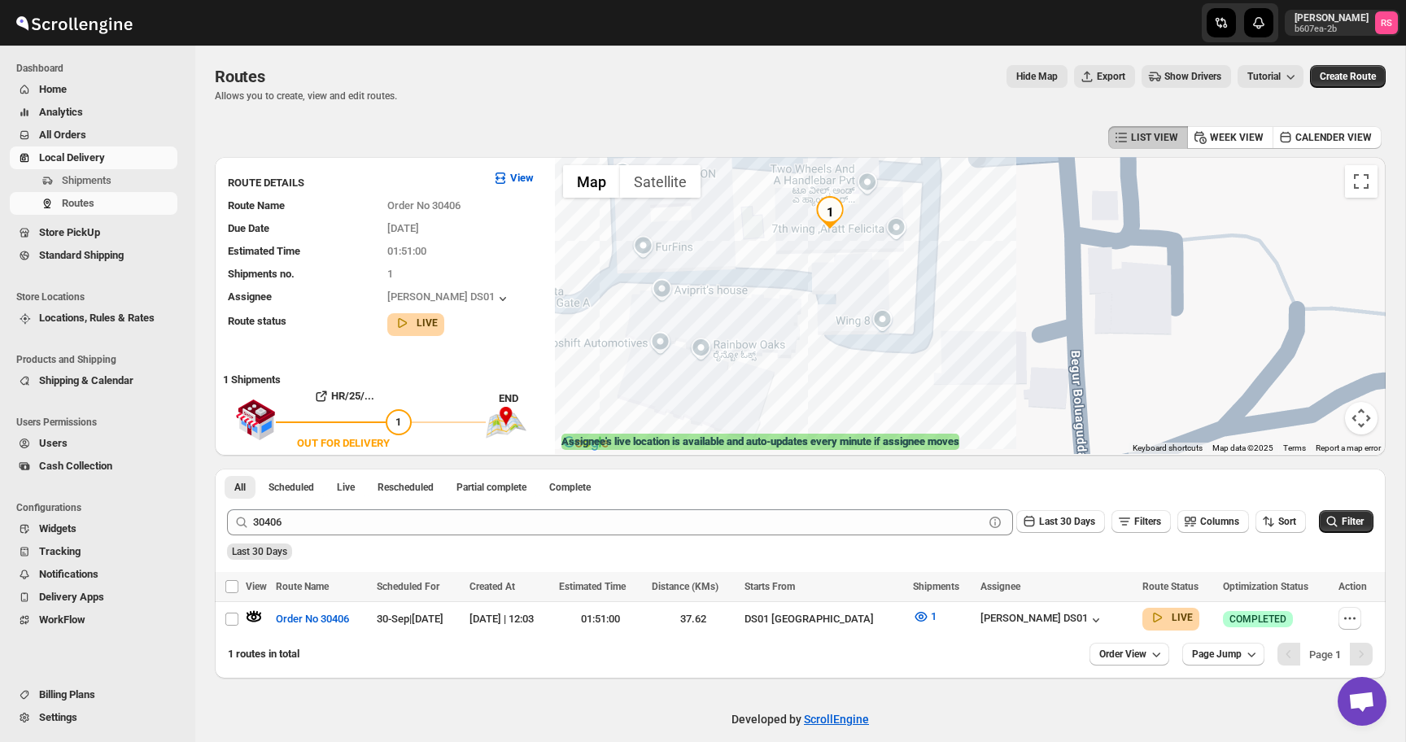
drag, startPoint x: 838, startPoint y: 278, endPoint x: 854, endPoint y: 262, distance: 22.5
click at [854, 262] on div at bounding box center [970, 305] width 831 height 297
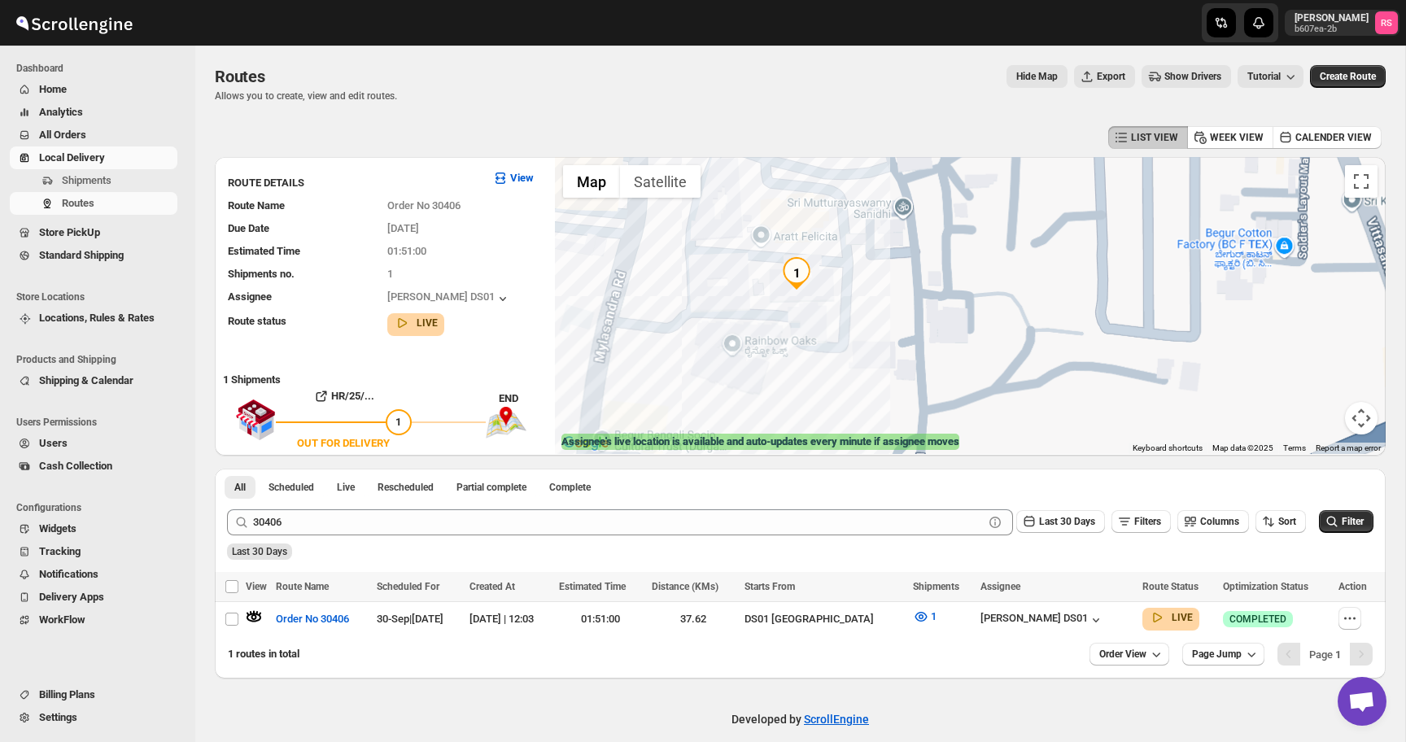
drag, startPoint x: 709, startPoint y: 270, endPoint x: 738, endPoint y: 315, distance: 53.5
click at [738, 315] on div at bounding box center [970, 305] width 831 height 297
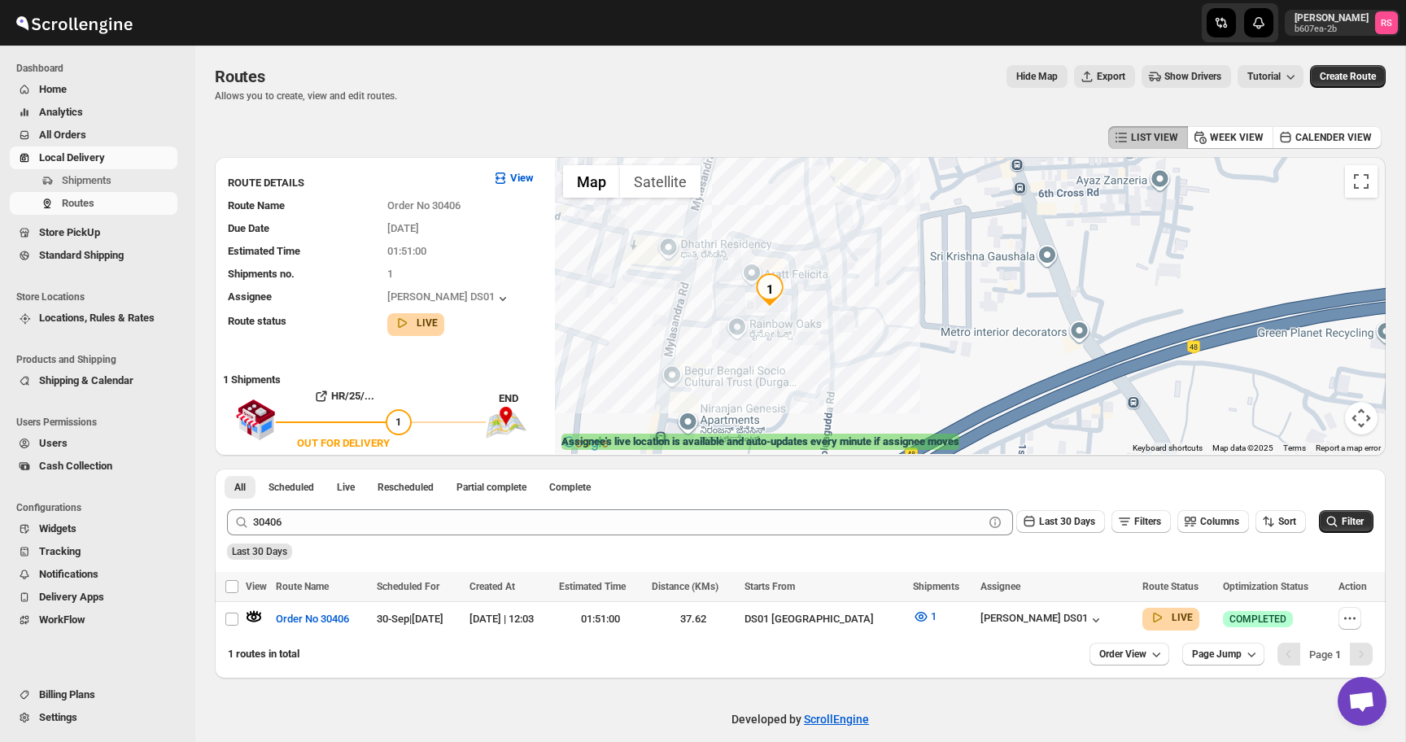
drag, startPoint x: 738, startPoint y: 315, endPoint x: 745, endPoint y: 330, distance: 16.4
click at [745, 330] on div at bounding box center [970, 305] width 831 height 297
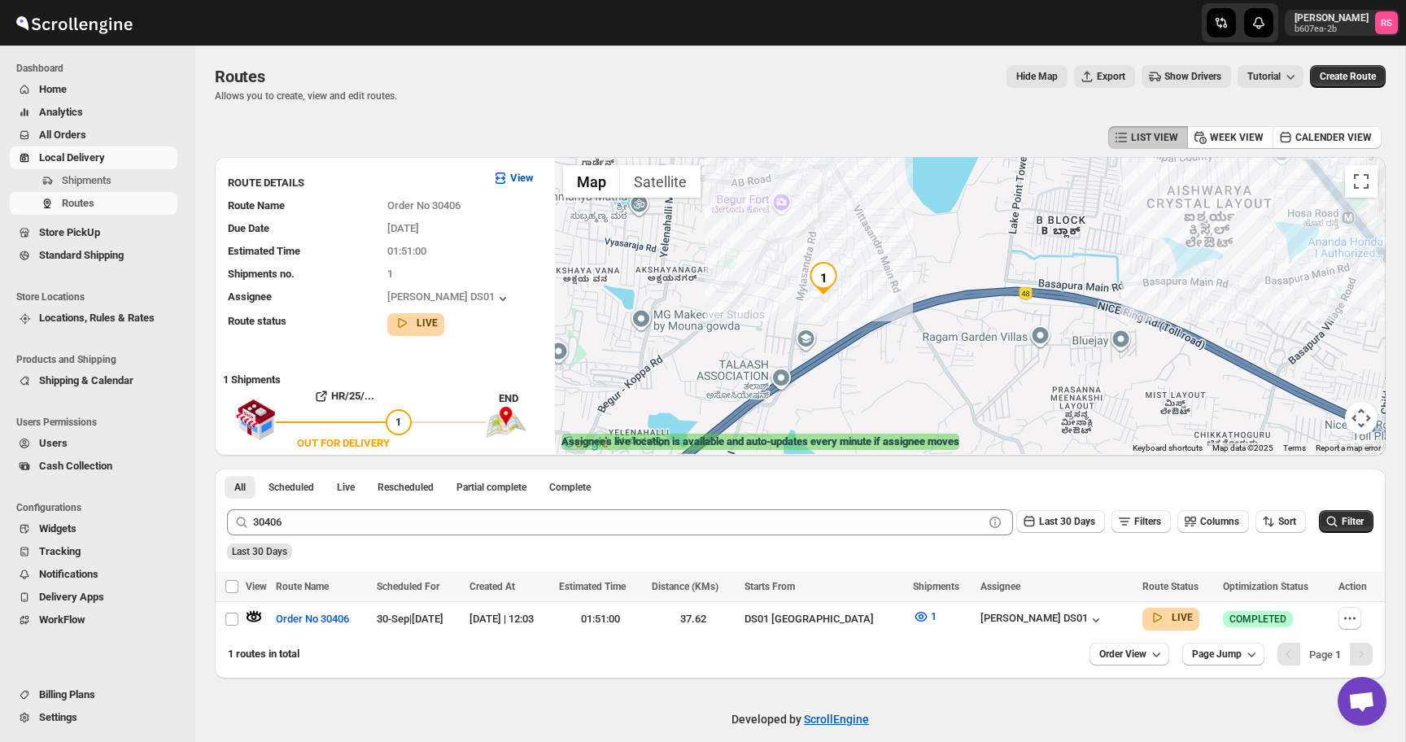
drag, startPoint x: 750, startPoint y: 335, endPoint x: 833, endPoint y: 308, distance: 87.5
click at [833, 308] on div at bounding box center [970, 305] width 831 height 297
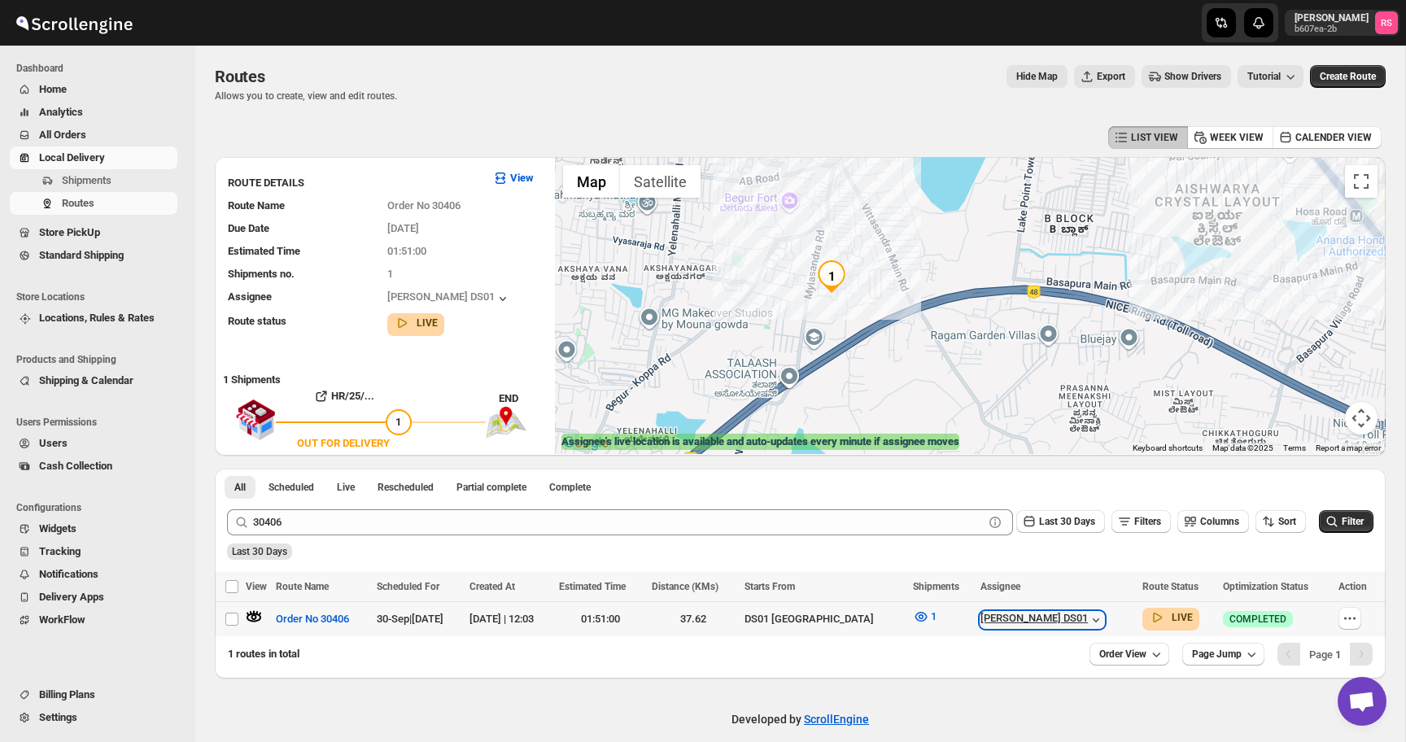
click at [1046, 622] on div "[PERSON_NAME] DS01" at bounding box center [1043, 620] width 124 height 16
click at [931, 618] on span "1" at bounding box center [934, 616] width 6 height 12
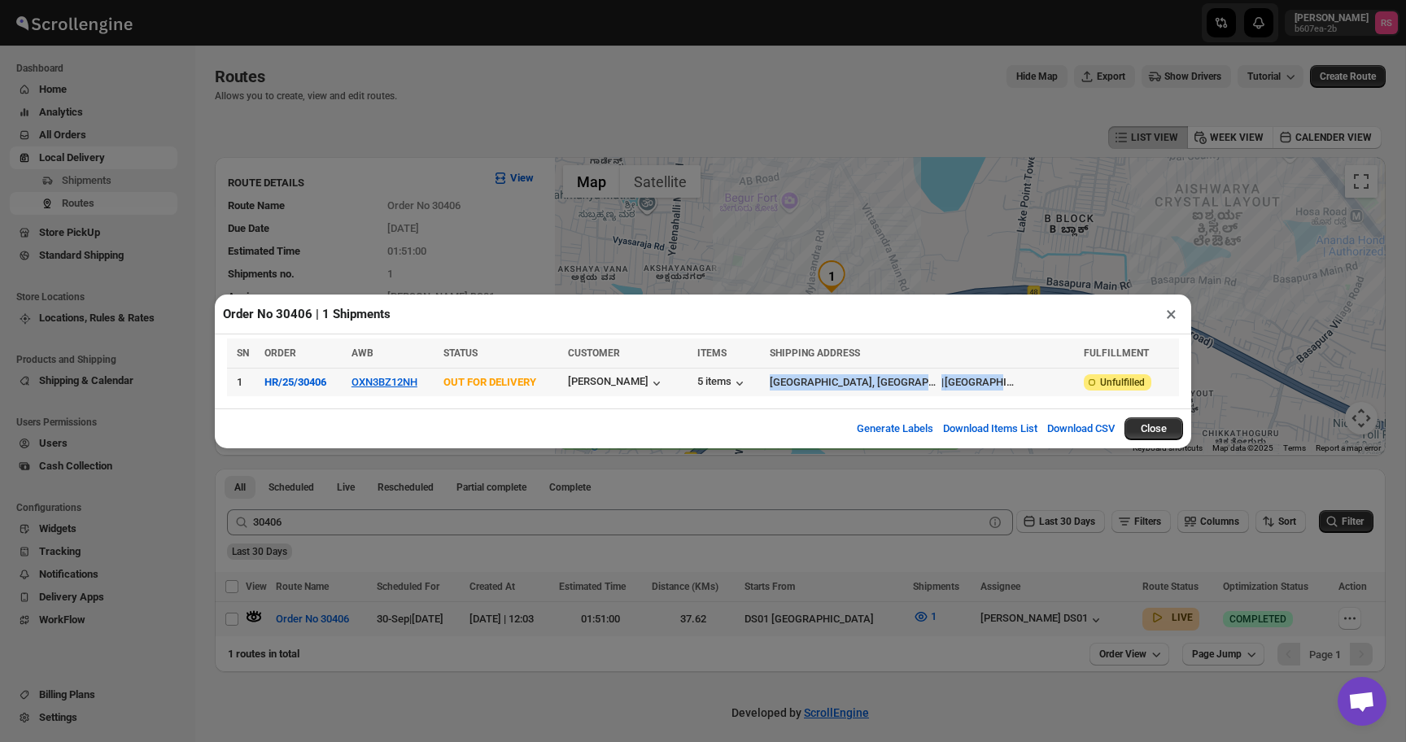
drag, startPoint x: 801, startPoint y: 378, endPoint x: 1044, endPoint y: 375, distance: 243.4
click at [1044, 375] on div "[GEOGRAPHIC_DATA], [GEOGRAPHIC_DATA], [GEOGRAPHIC_DATA] | [GEOGRAPHIC_DATA]" at bounding box center [922, 382] width 304 height 16
drag, startPoint x: 1042, startPoint y: 380, endPoint x: 801, endPoint y: 383, distance: 240.9
click at [801, 383] on div "[GEOGRAPHIC_DATA], [GEOGRAPHIC_DATA], [GEOGRAPHIC_DATA] | [GEOGRAPHIC_DATA]" at bounding box center [922, 382] width 304 height 16
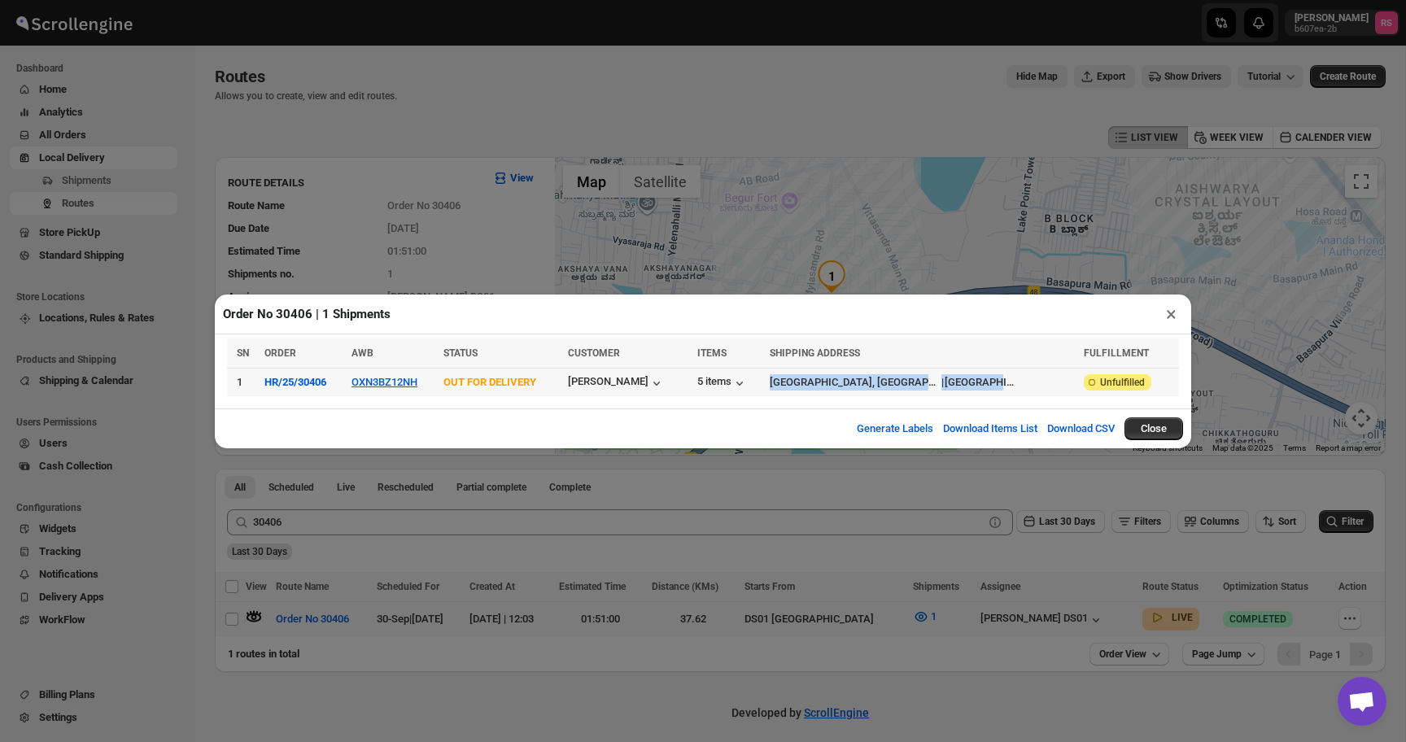
click at [801, 383] on div "[GEOGRAPHIC_DATA], [GEOGRAPHIC_DATA], [GEOGRAPHIC_DATA]" at bounding box center [855, 382] width 171 height 16
drag, startPoint x: 800, startPoint y: 383, endPoint x: 1042, endPoint y: 387, distance: 241.7
click at [1042, 387] on div "[GEOGRAPHIC_DATA], [GEOGRAPHIC_DATA], [GEOGRAPHIC_DATA] | [GEOGRAPHIC_DATA]" at bounding box center [922, 382] width 304 height 16
drag, startPoint x: 1042, startPoint y: 387, endPoint x: 802, endPoint y: 391, distance: 239.3
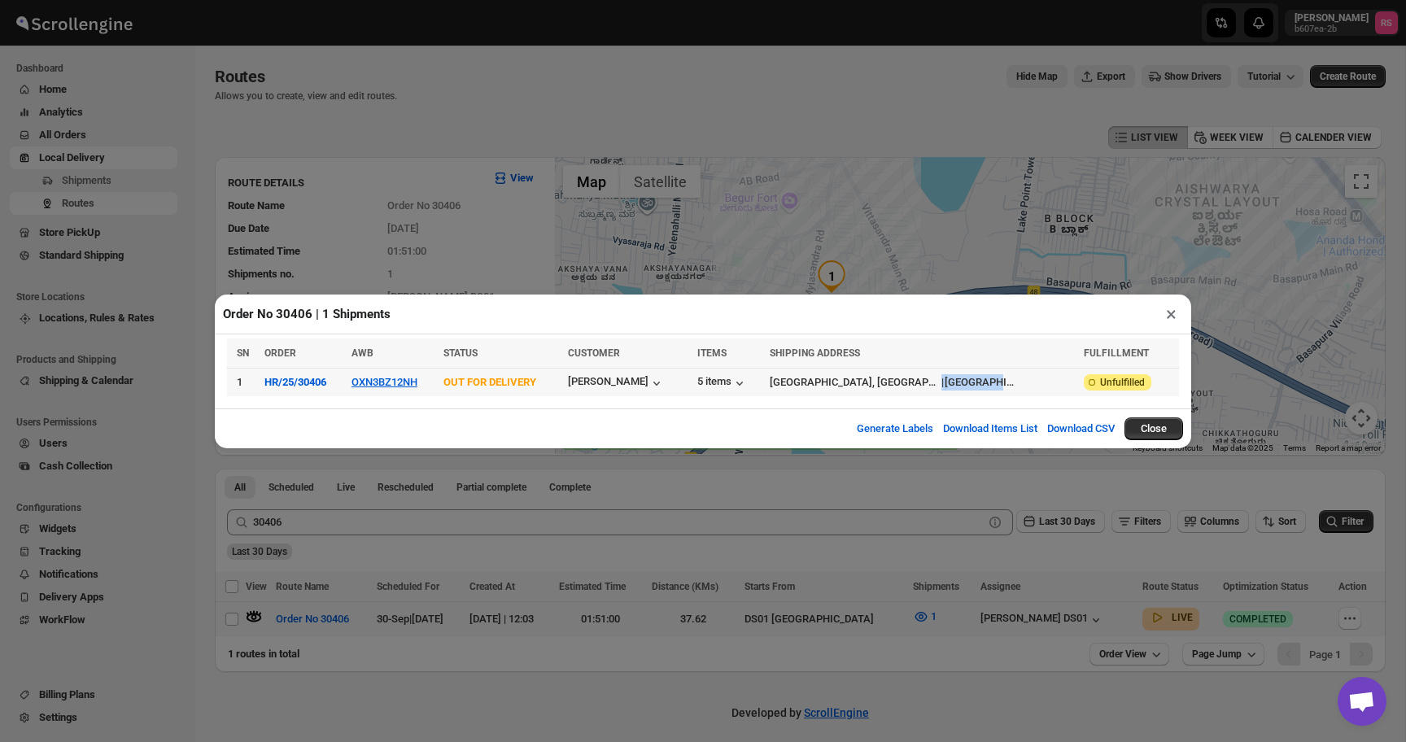
click at [802, 391] on td "[GEOGRAPHIC_DATA], [GEOGRAPHIC_DATA], [GEOGRAPHIC_DATA] | [GEOGRAPHIC_DATA]" at bounding box center [922, 382] width 314 height 28
click at [1162, 320] on button "×" at bounding box center [1172, 314] width 24 height 23
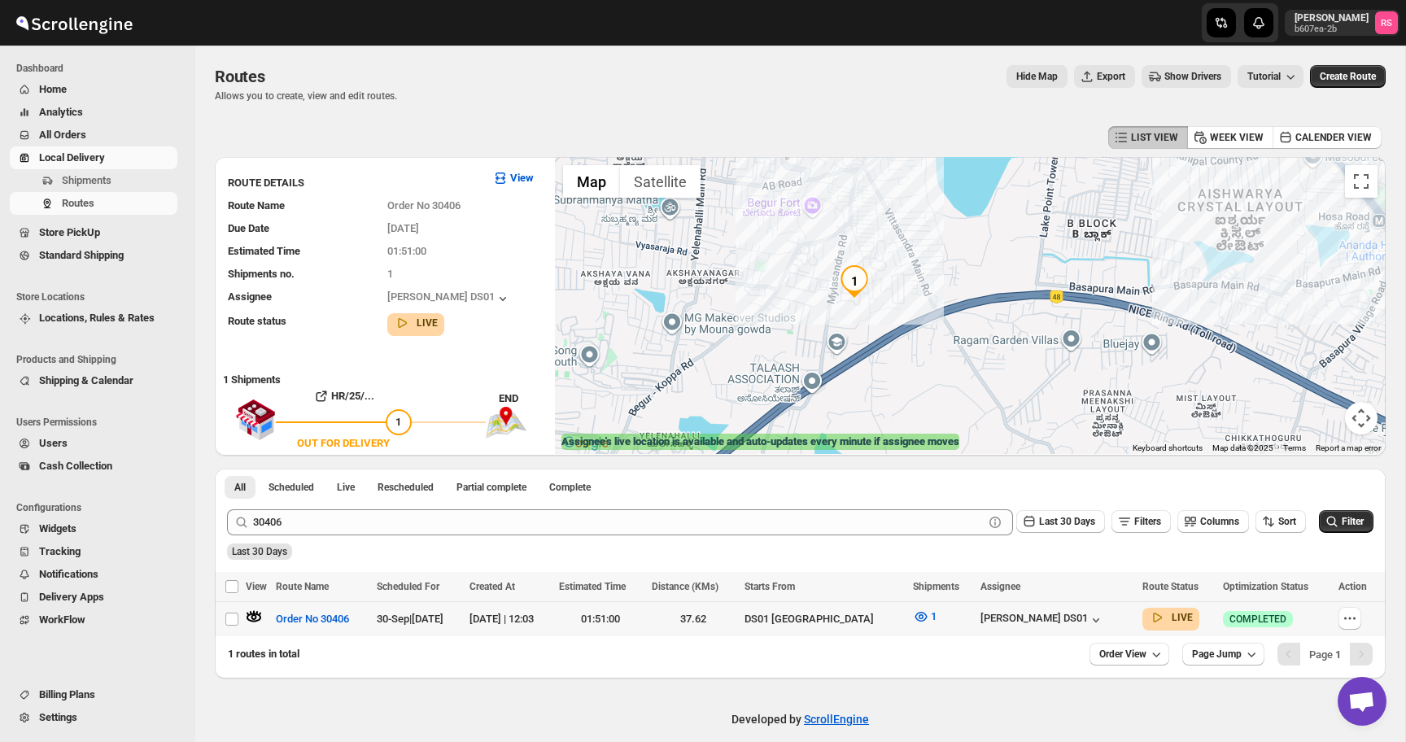
drag, startPoint x: 684, startPoint y: 279, endPoint x: 710, endPoint y: 284, distance: 25.7
click at [710, 284] on div at bounding box center [970, 305] width 831 height 297
click at [1013, 616] on div "[PERSON_NAME] DS01" at bounding box center [1043, 620] width 124 height 16
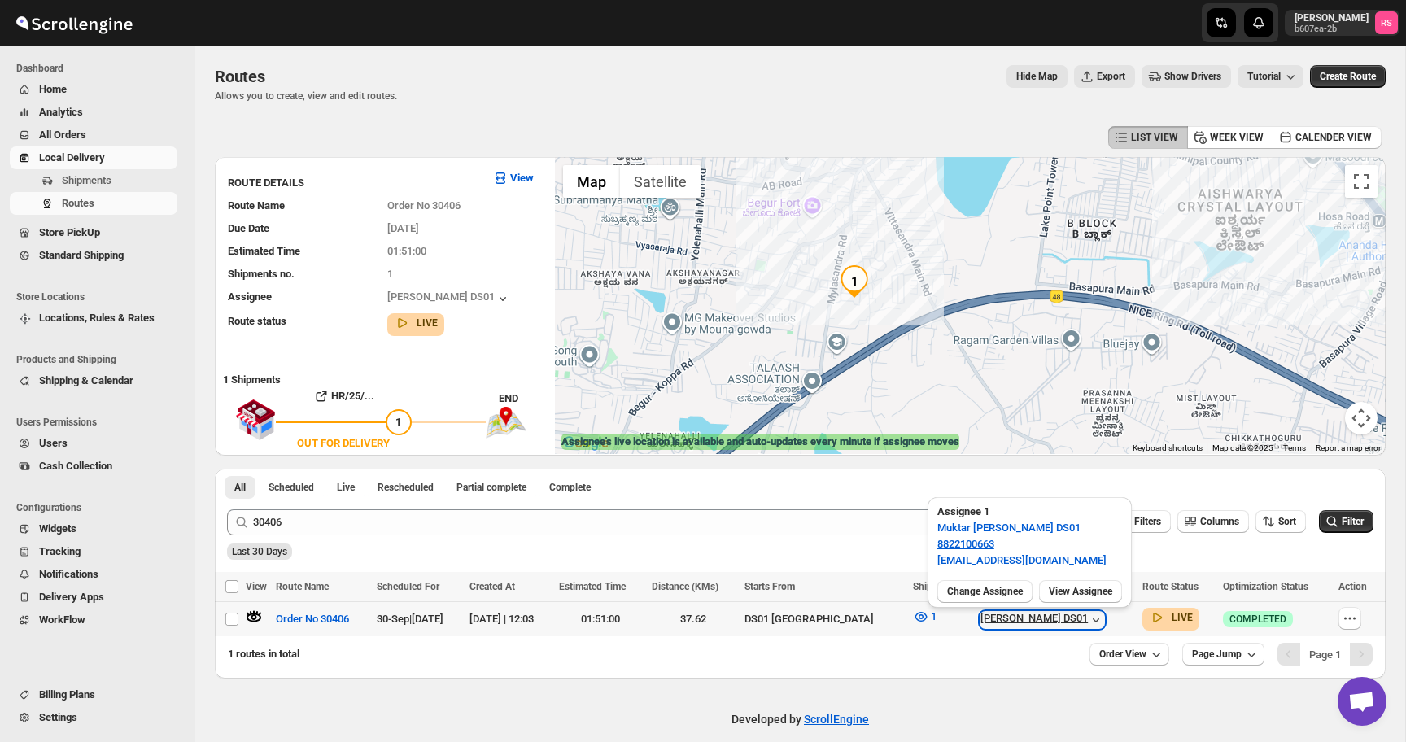
click at [1015, 619] on div "[PERSON_NAME] DS01" at bounding box center [1043, 620] width 124 height 16
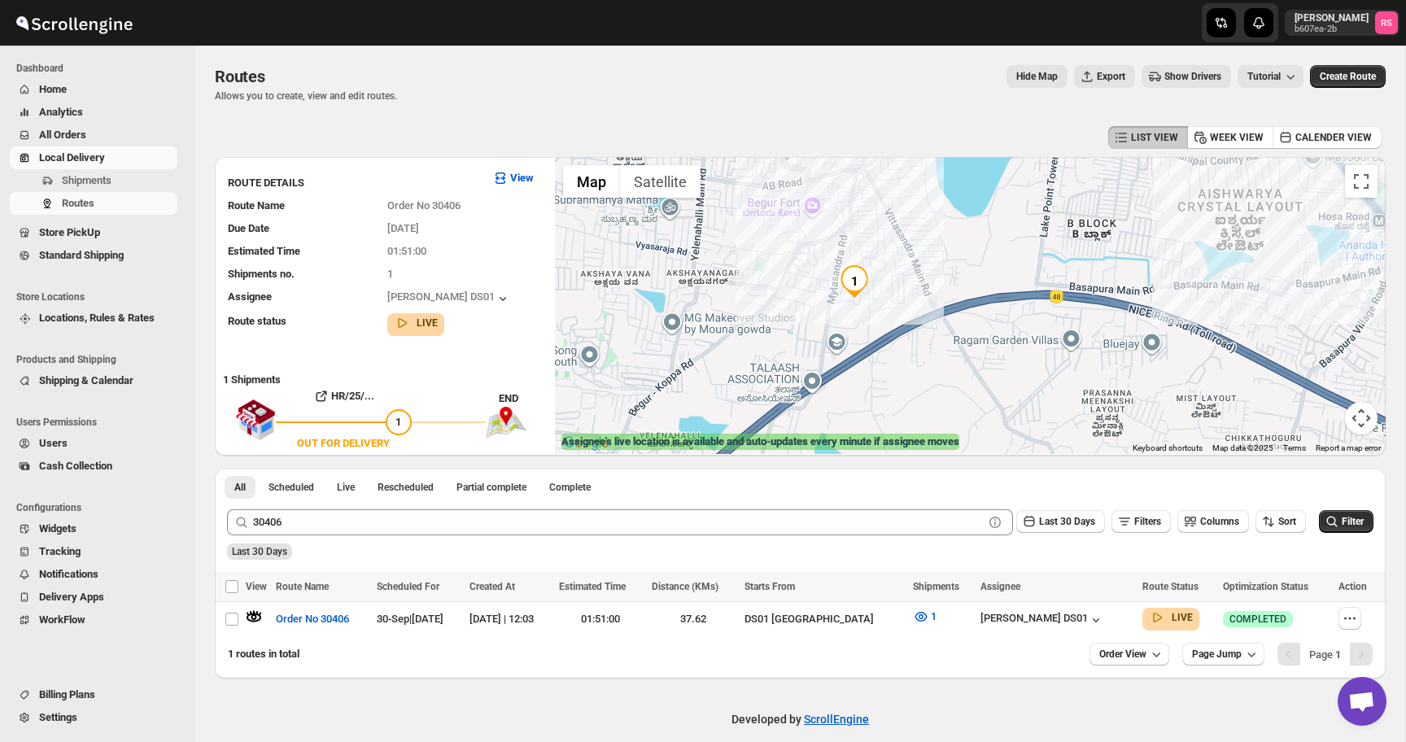
click at [858, 276] on img "1" at bounding box center [854, 281] width 33 height 33
click at [90, 204] on span "Routes" at bounding box center [78, 203] width 33 height 12
click at [83, 153] on span "Local Delivery" at bounding box center [72, 157] width 66 height 12
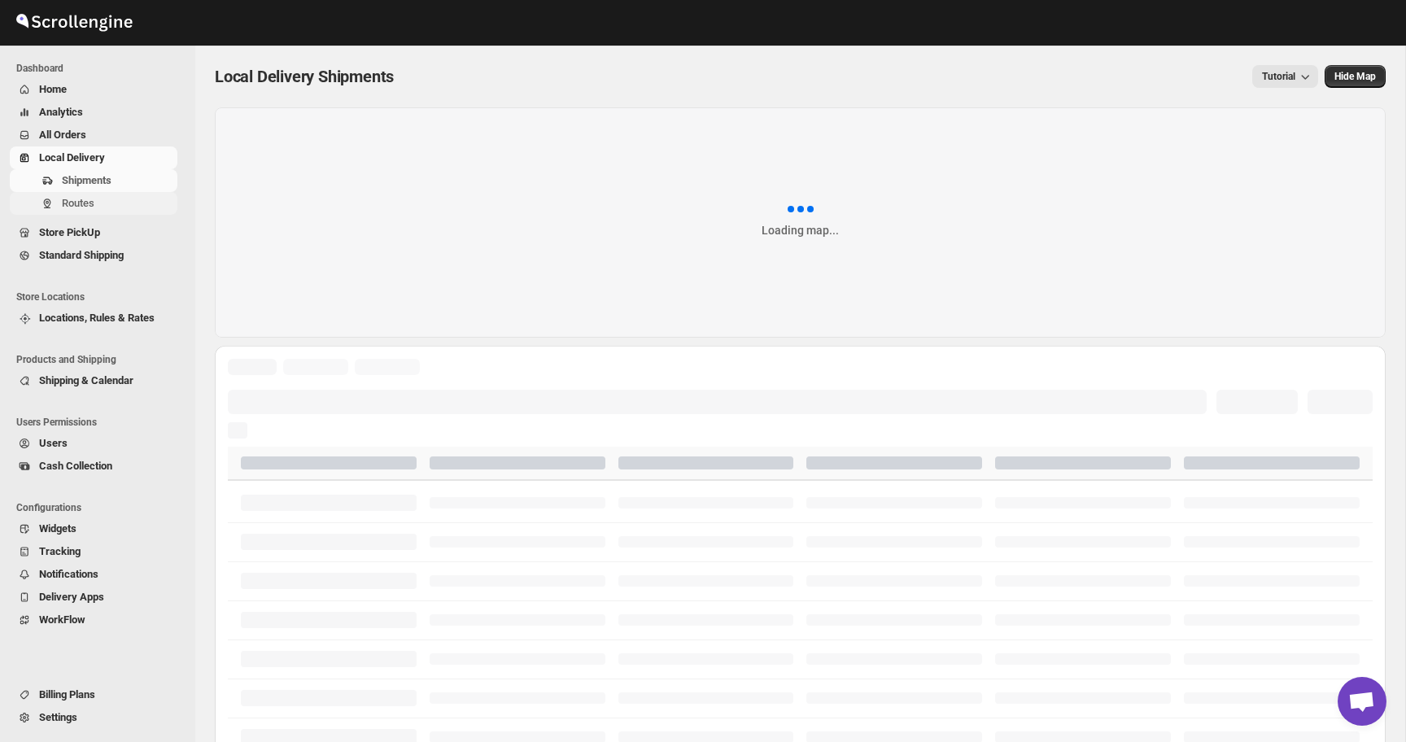
click at [92, 199] on span "Routes" at bounding box center [78, 203] width 33 height 12
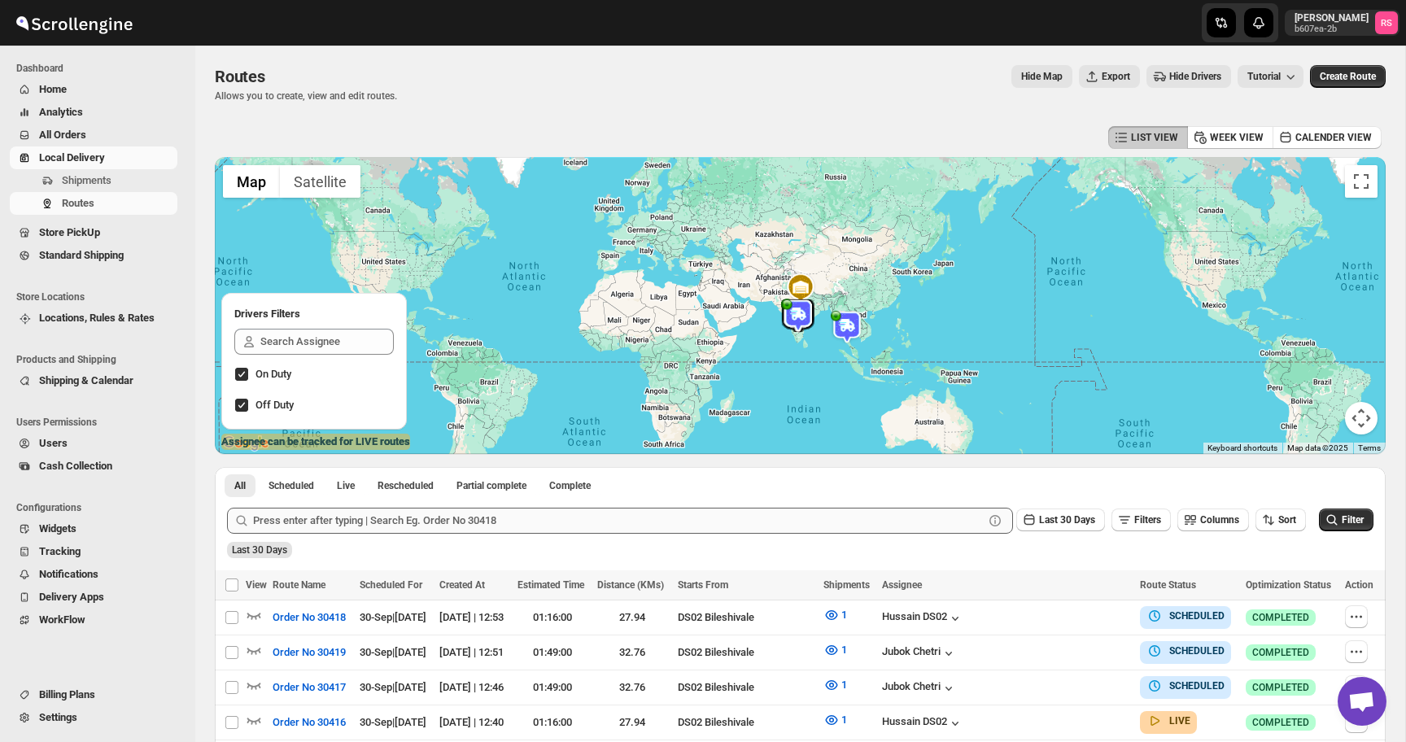
scroll to position [111, 0]
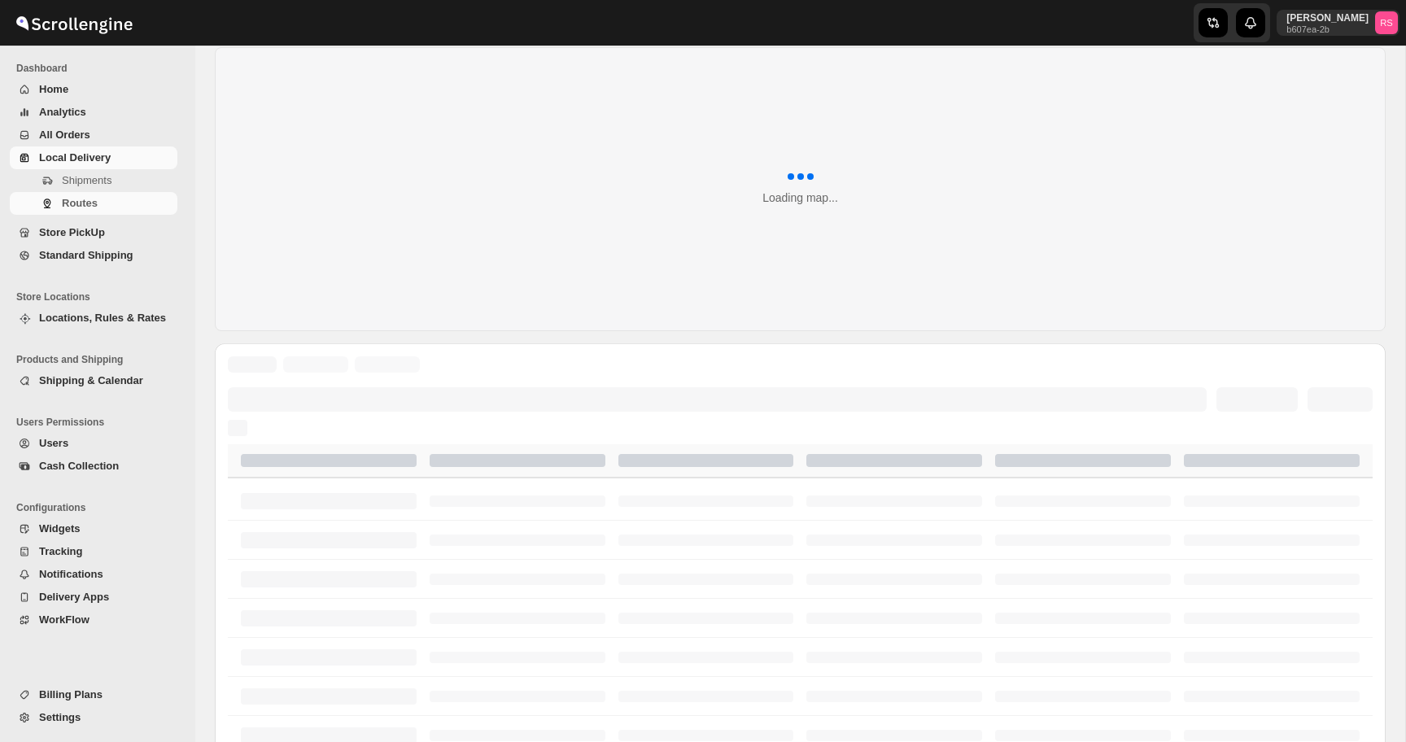
scroll to position [111, 0]
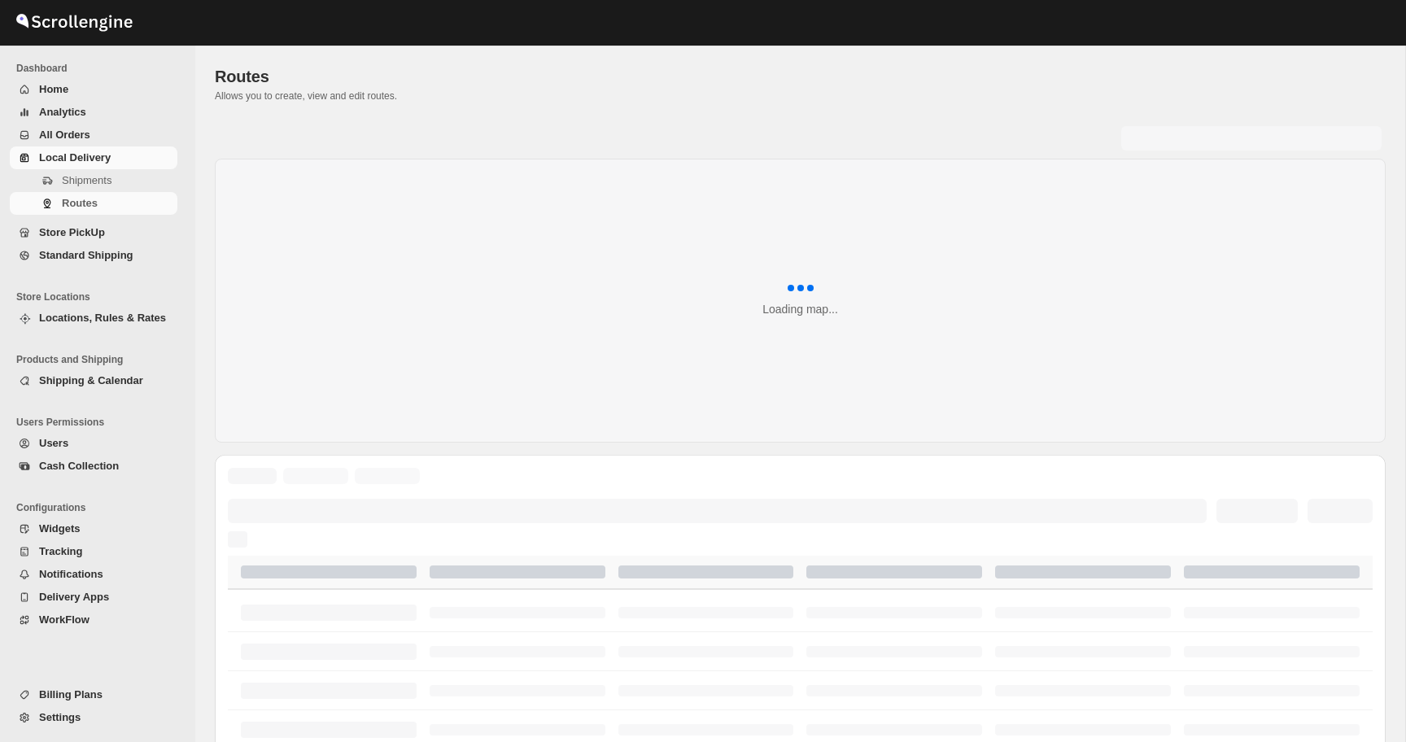
scroll to position [111, 0]
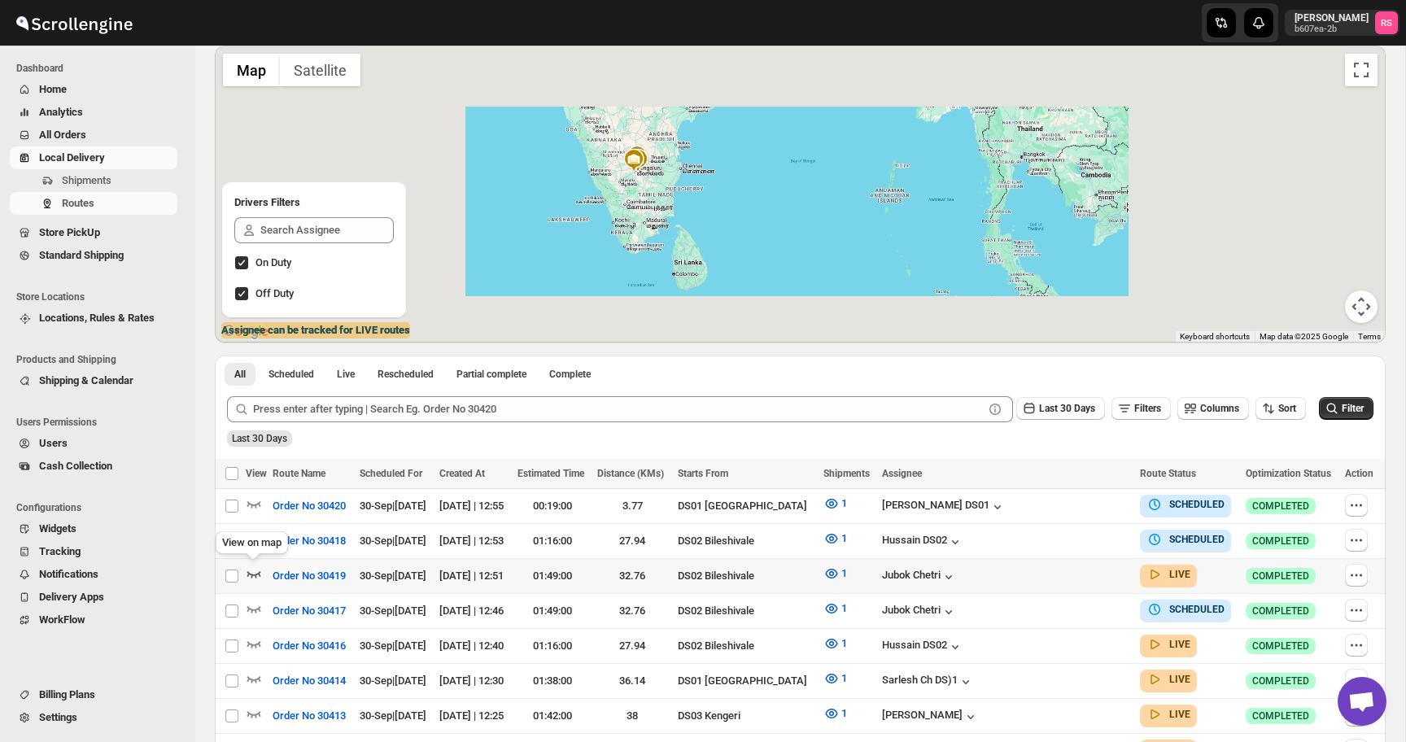
click at [258, 574] on icon "button" at bounding box center [254, 574] width 16 height 16
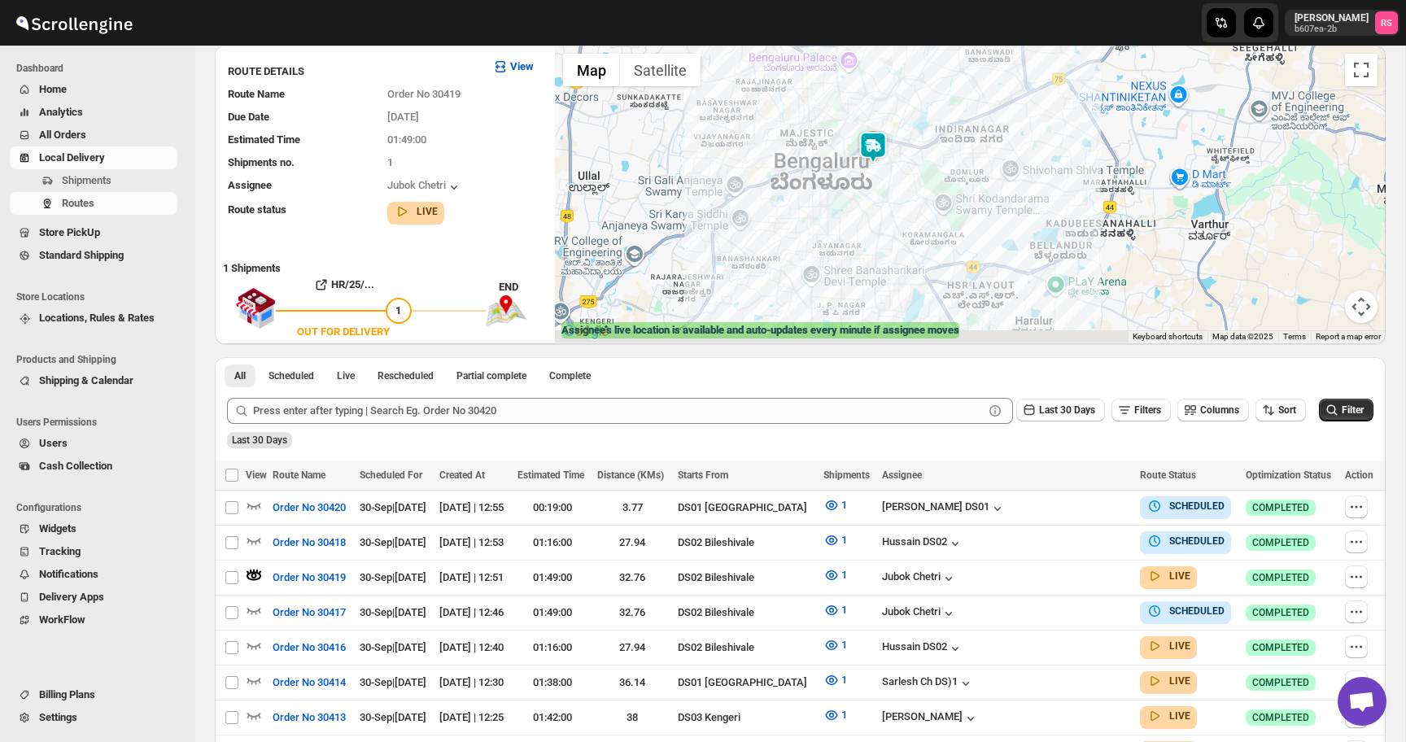
drag, startPoint x: 886, startPoint y: 236, endPoint x: 878, endPoint y: 86, distance: 150.0
click at [878, 86] on div at bounding box center [970, 194] width 831 height 297
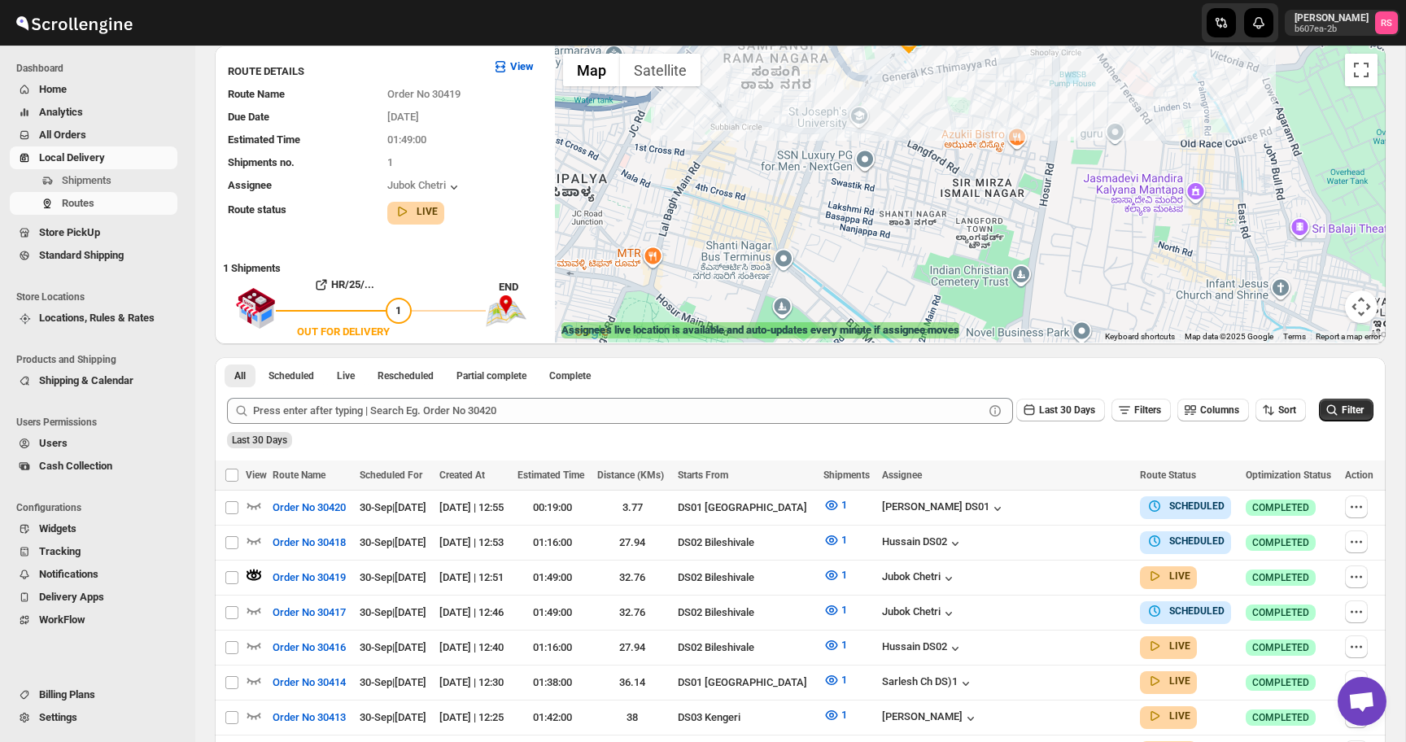
drag, startPoint x: 863, startPoint y: 161, endPoint x: 823, endPoint y: 280, distance: 125.3
click at [823, 280] on div at bounding box center [970, 194] width 831 height 297
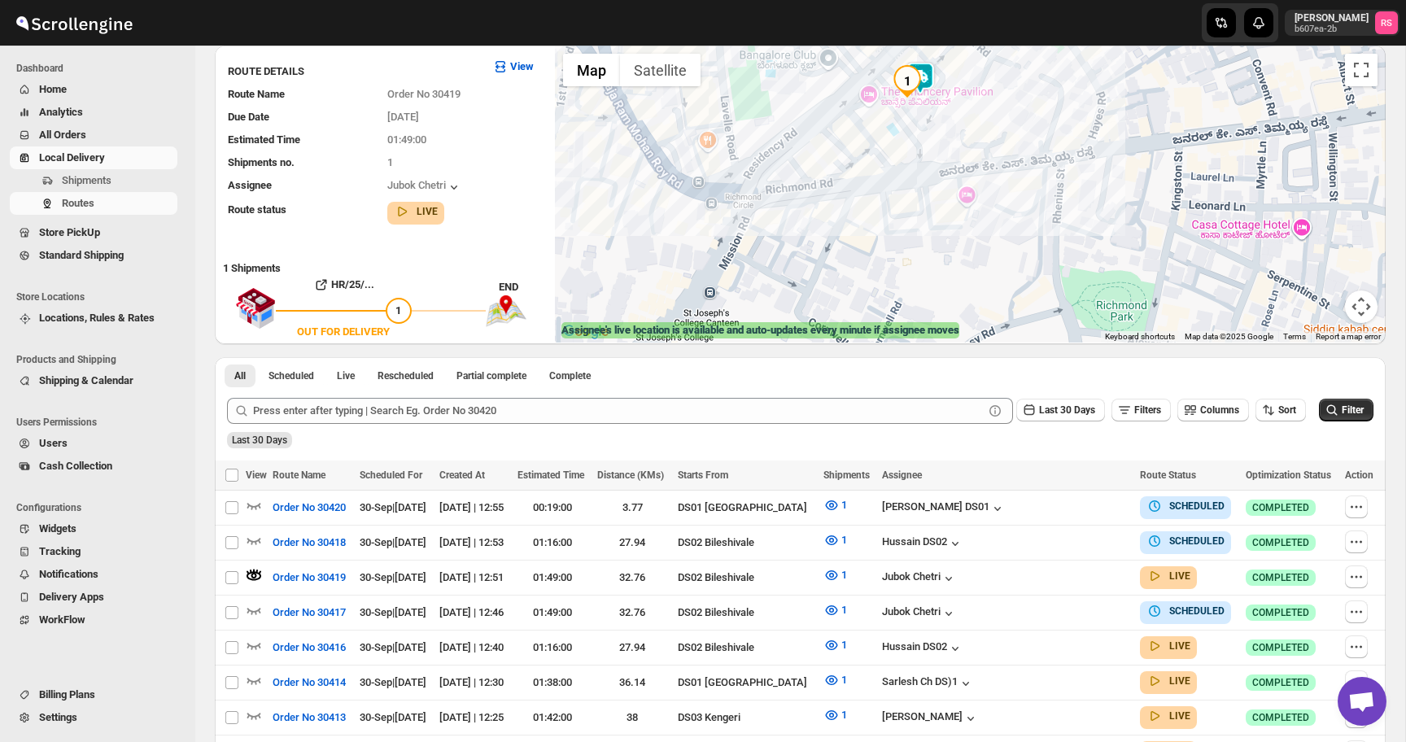
drag, startPoint x: 901, startPoint y: 90, endPoint x: 875, endPoint y: 263, distance: 174.5
click at [875, 263] on div at bounding box center [970, 194] width 831 height 297
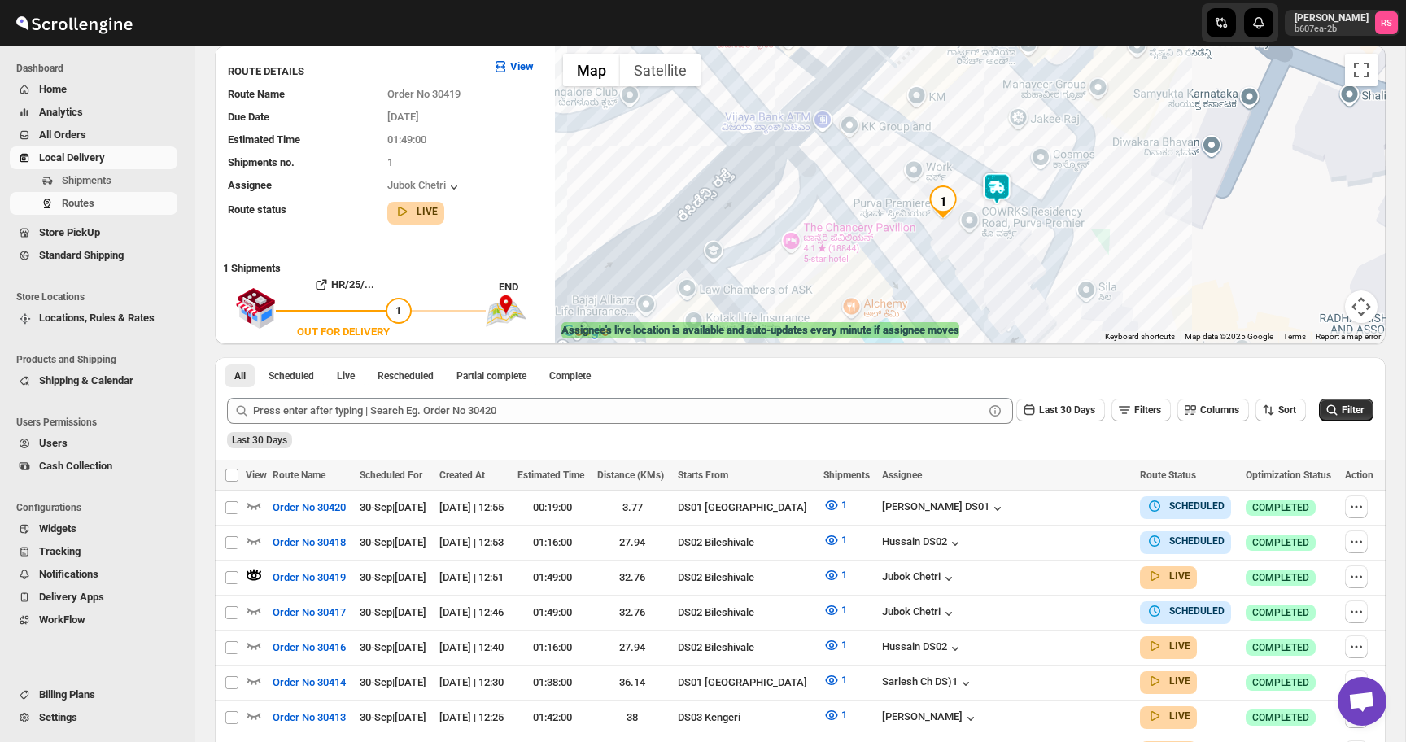
click at [1004, 186] on img at bounding box center [997, 189] width 33 height 33
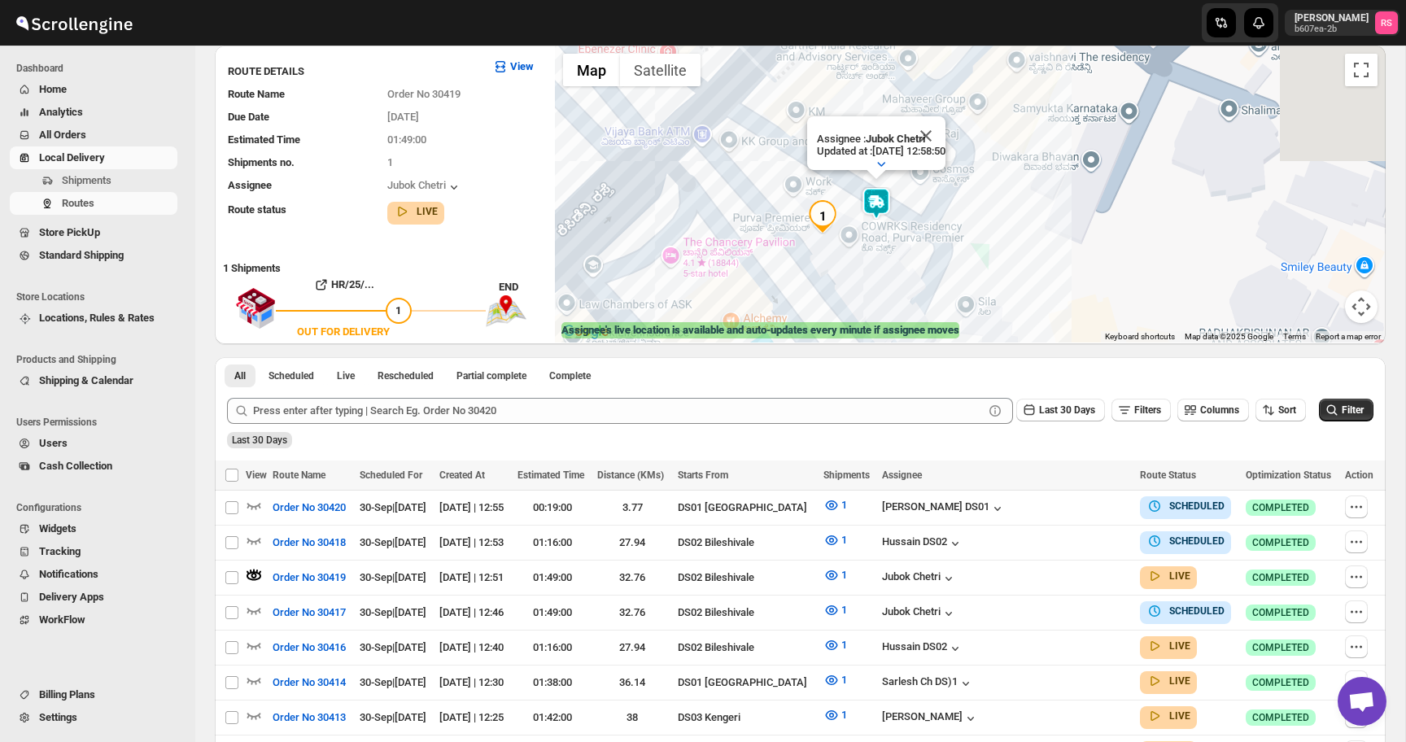
drag, startPoint x: 1004, startPoint y: 186, endPoint x: 876, endPoint y: 203, distance: 128.9
click at [876, 203] on img at bounding box center [876, 203] width 33 height 33
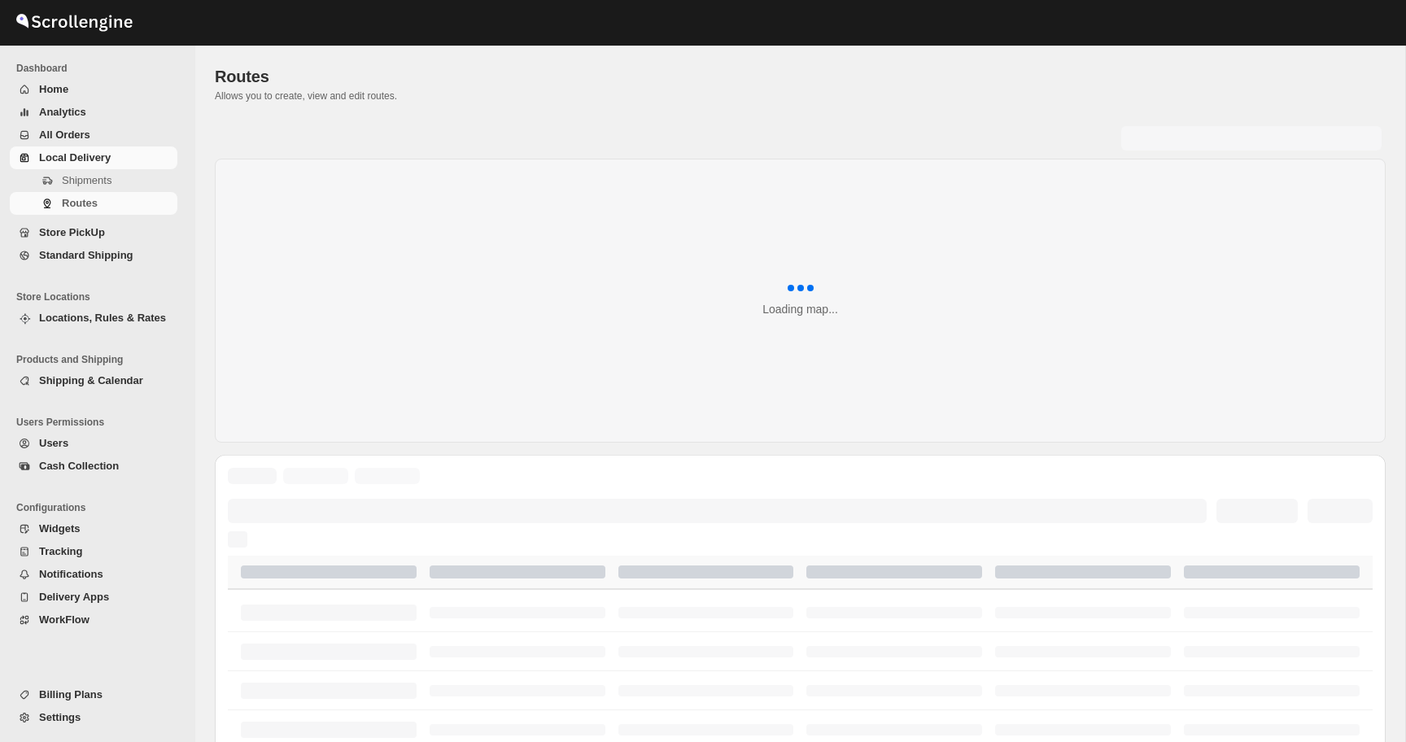
scroll to position [111, 0]
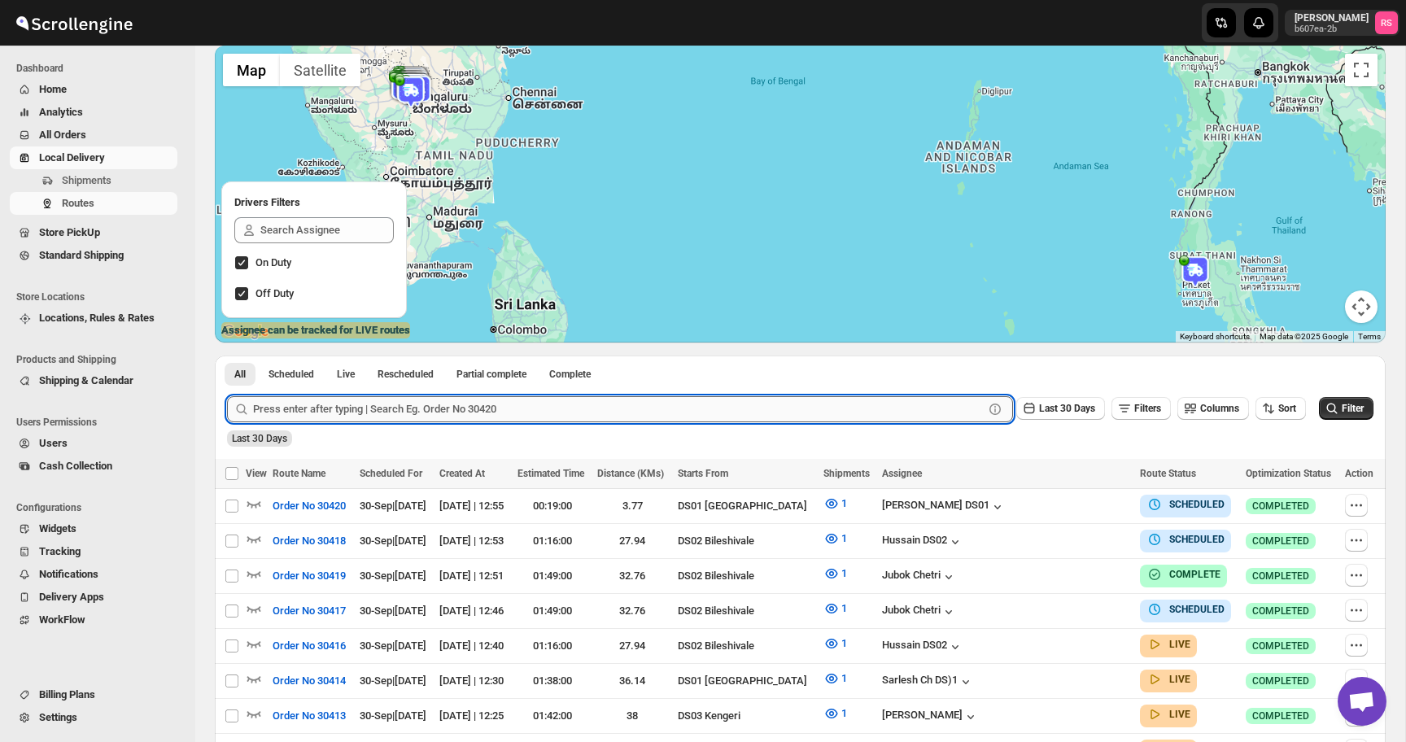
click at [400, 411] on input "text" at bounding box center [618, 409] width 731 height 26
type input "30398"
click at [227, 356] on button "Submit" at bounding box center [250, 364] width 46 height 17
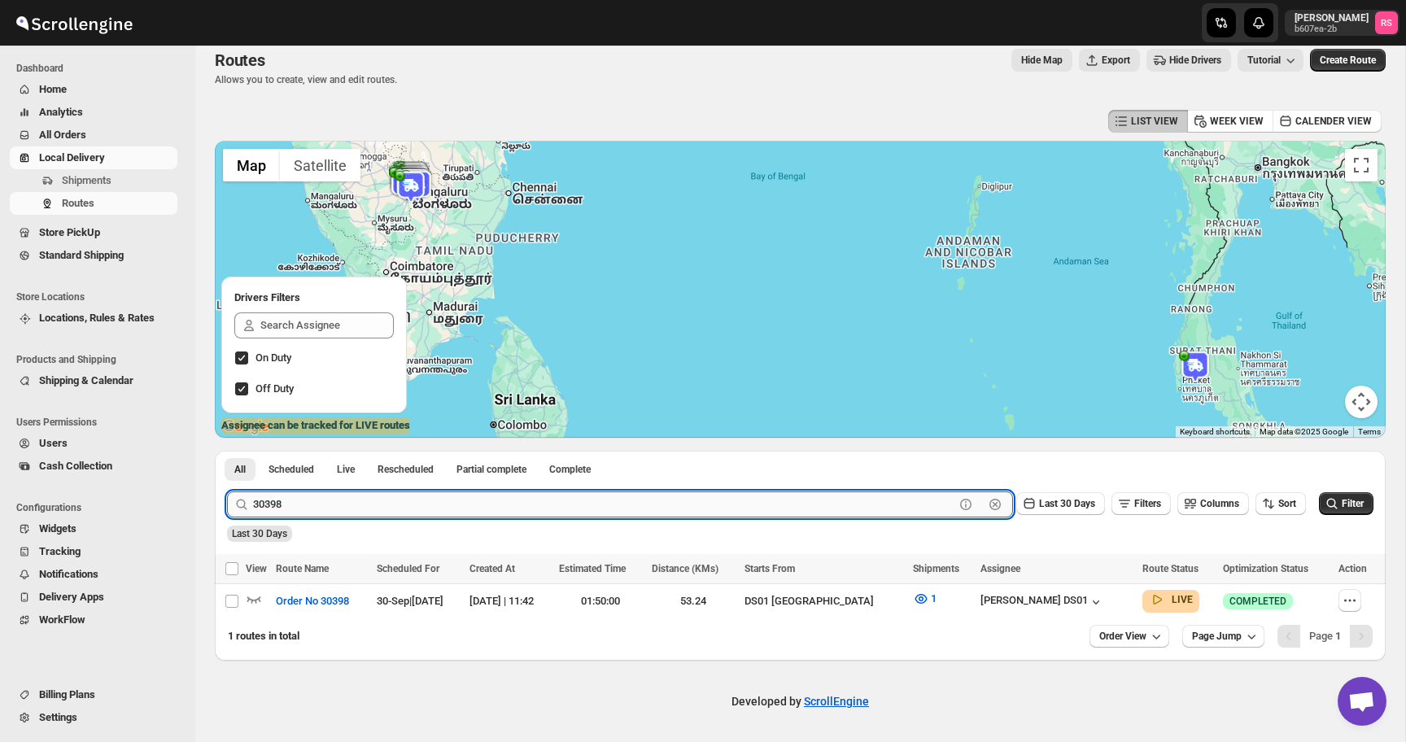
scroll to position [15, 0]
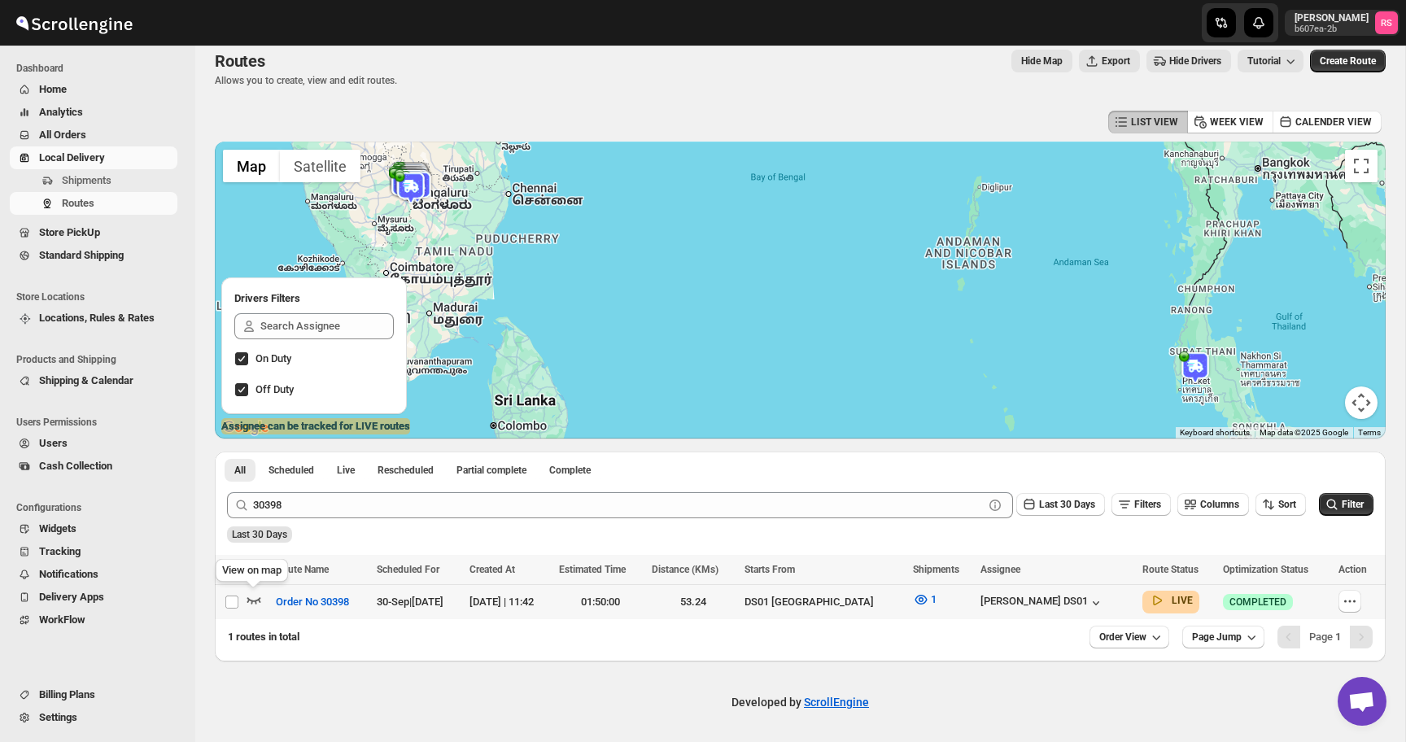
click at [255, 601] on icon "button" at bounding box center [254, 600] width 16 height 16
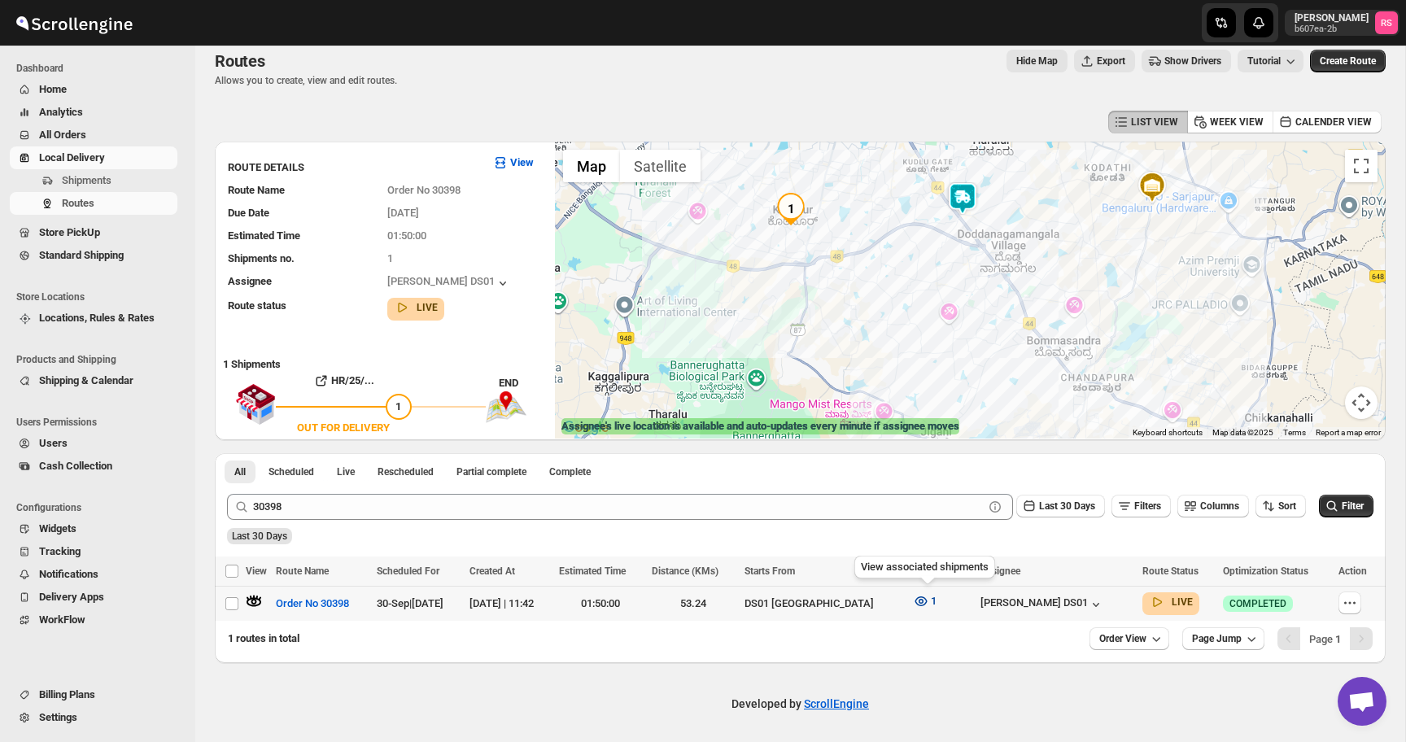
click at [928, 601] on icon "button" at bounding box center [921, 601] width 16 height 16
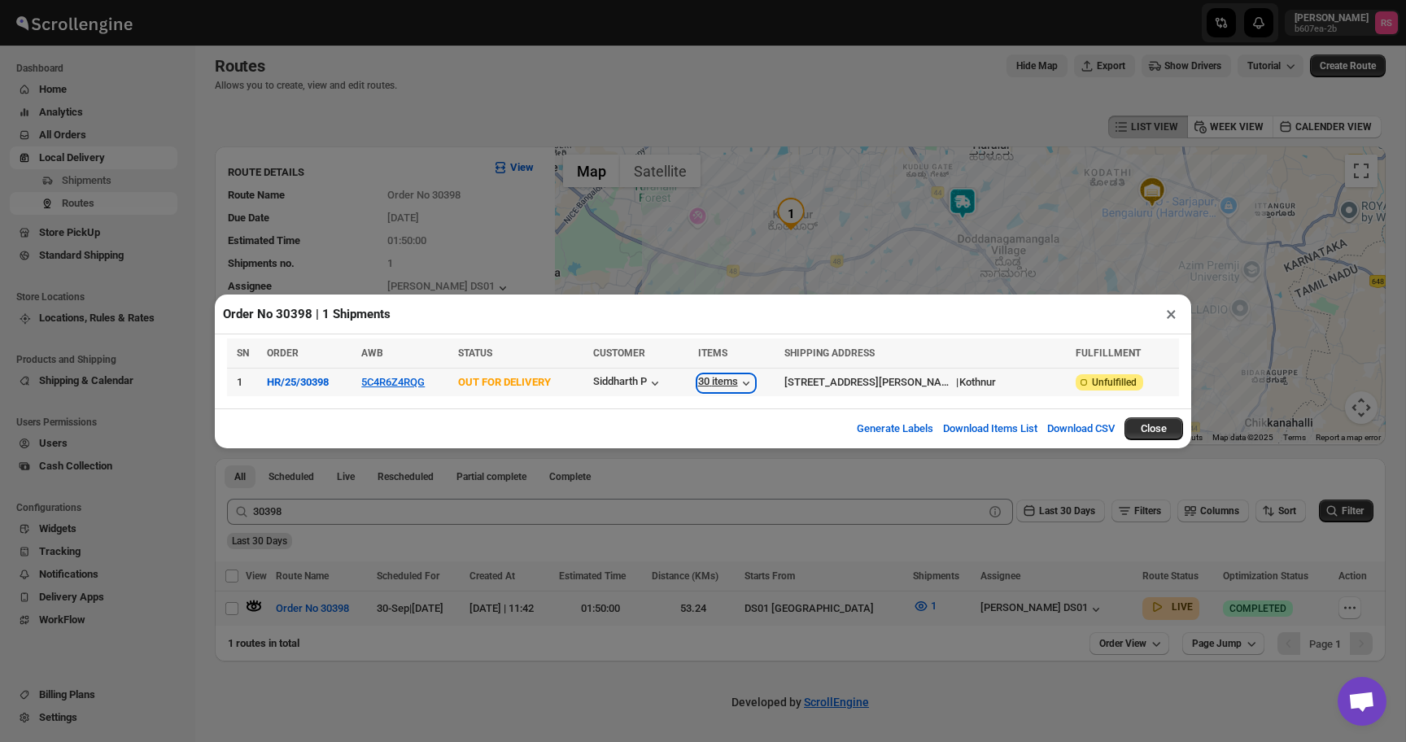
click at [754, 382] on icon "button" at bounding box center [746, 383] width 16 height 16
click at [1178, 315] on button "×" at bounding box center [1172, 314] width 24 height 23
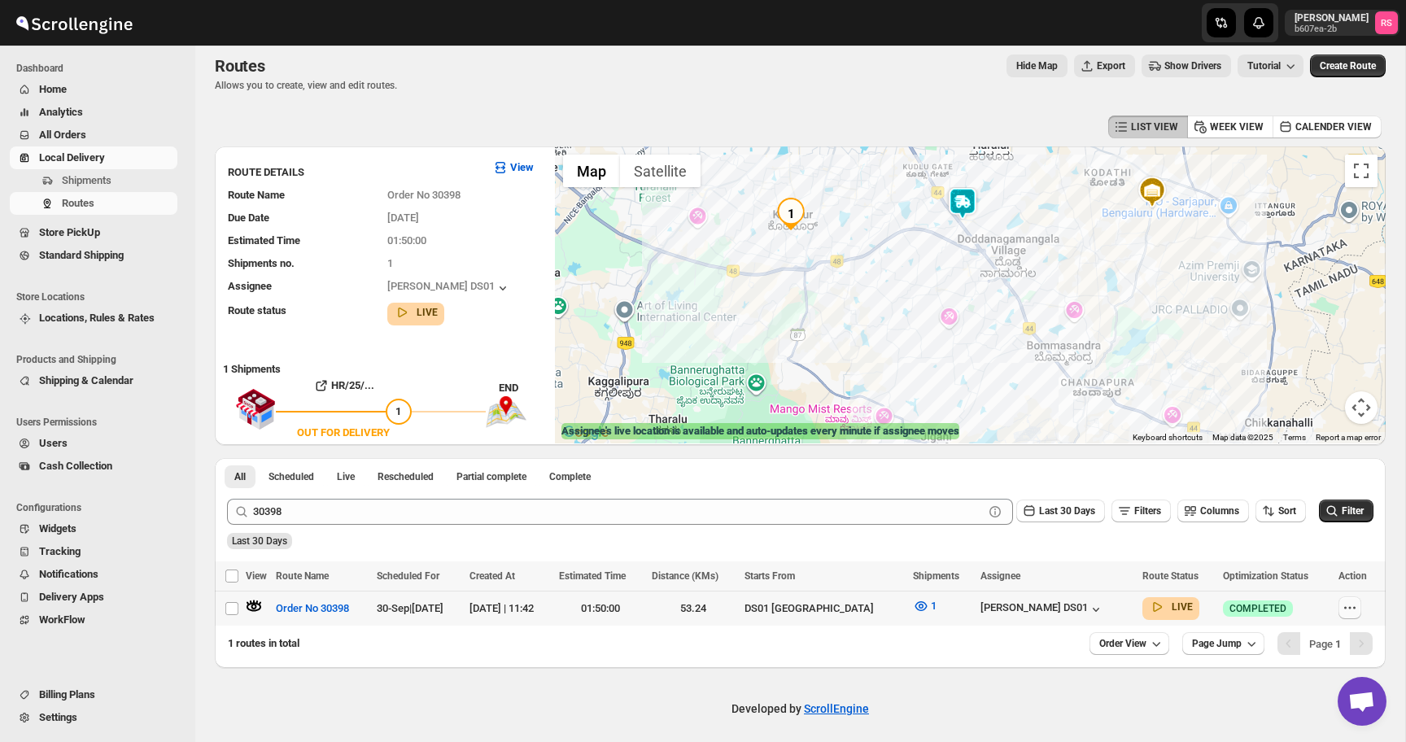
click at [1357, 601] on button "button" at bounding box center [1350, 608] width 23 height 23
checkbox input "true"
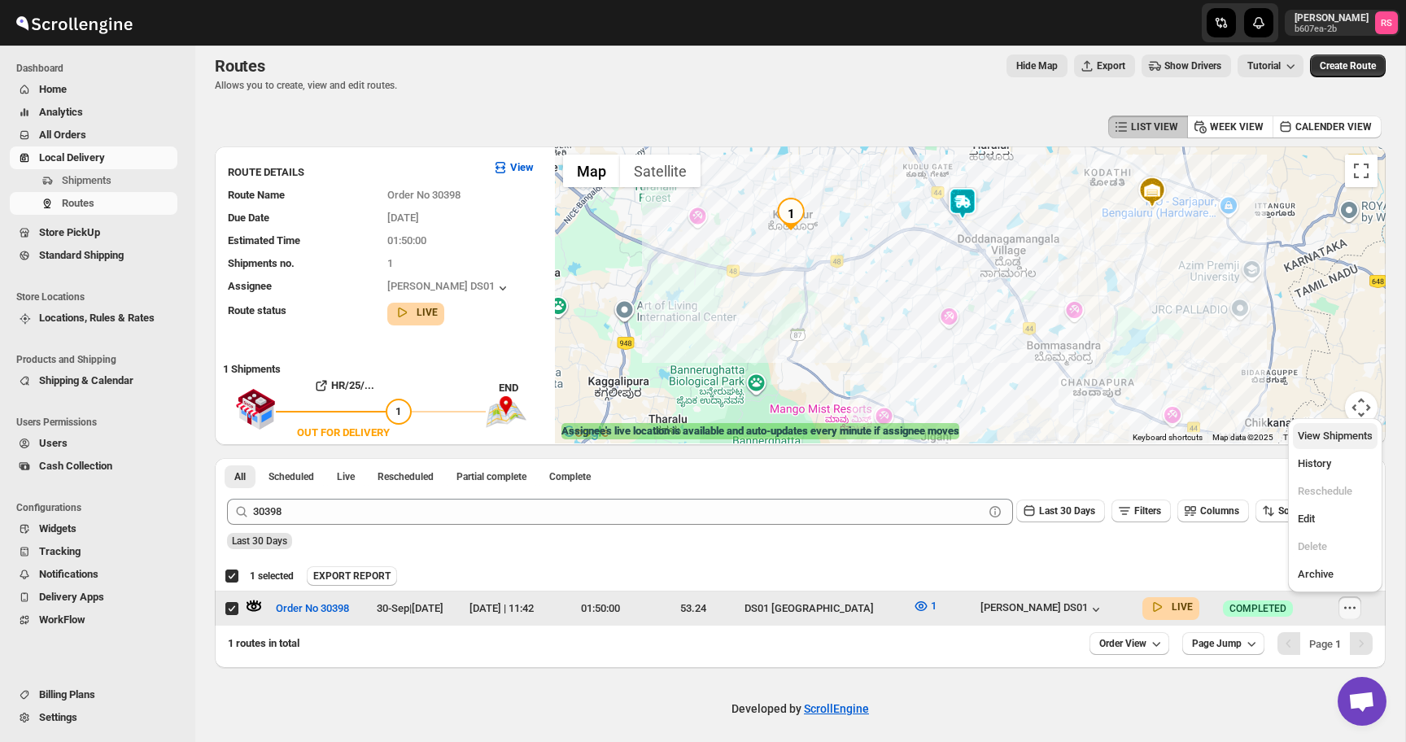
click at [1343, 432] on span "View Shipments" at bounding box center [1335, 436] width 75 height 12
checkbox input "false"
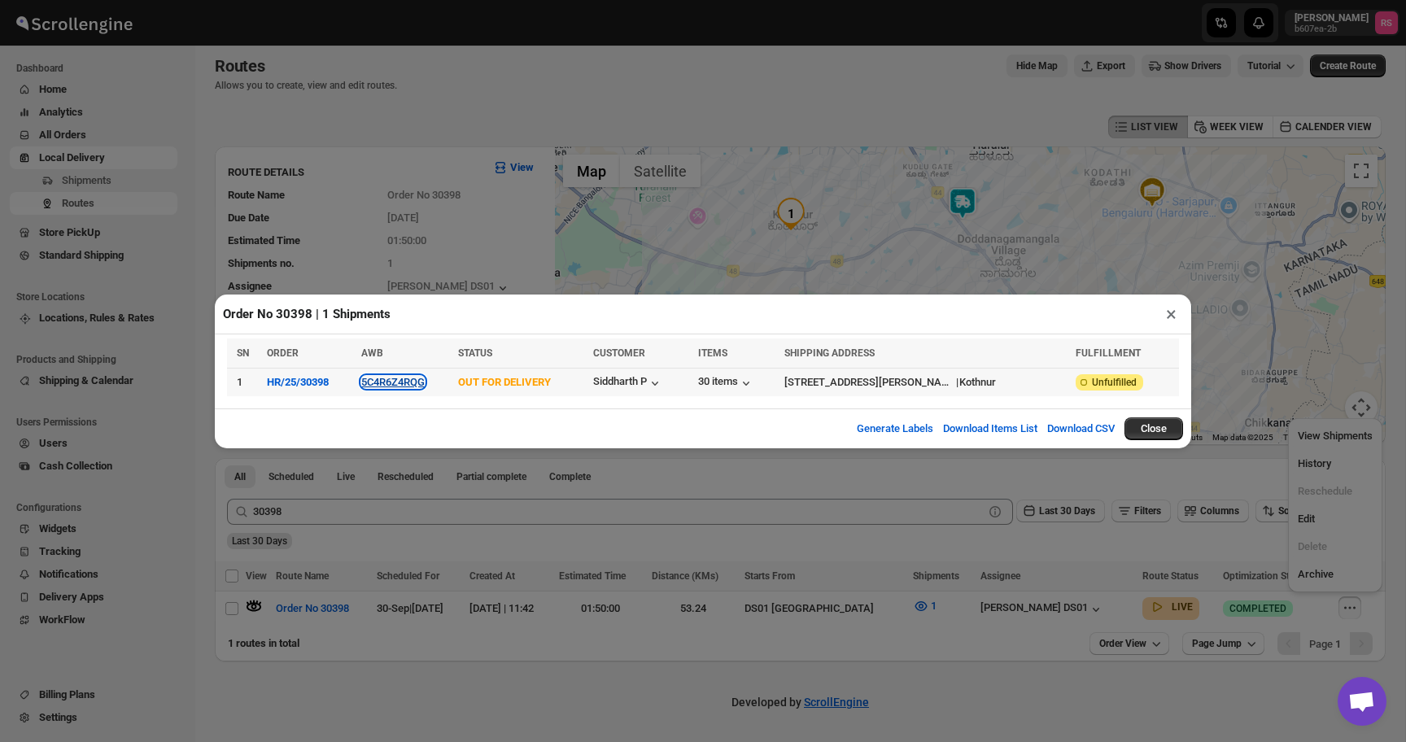
click at [417, 382] on button "5C4R6Z4RQG" at bounding box center [392, 382] width 63 height 12
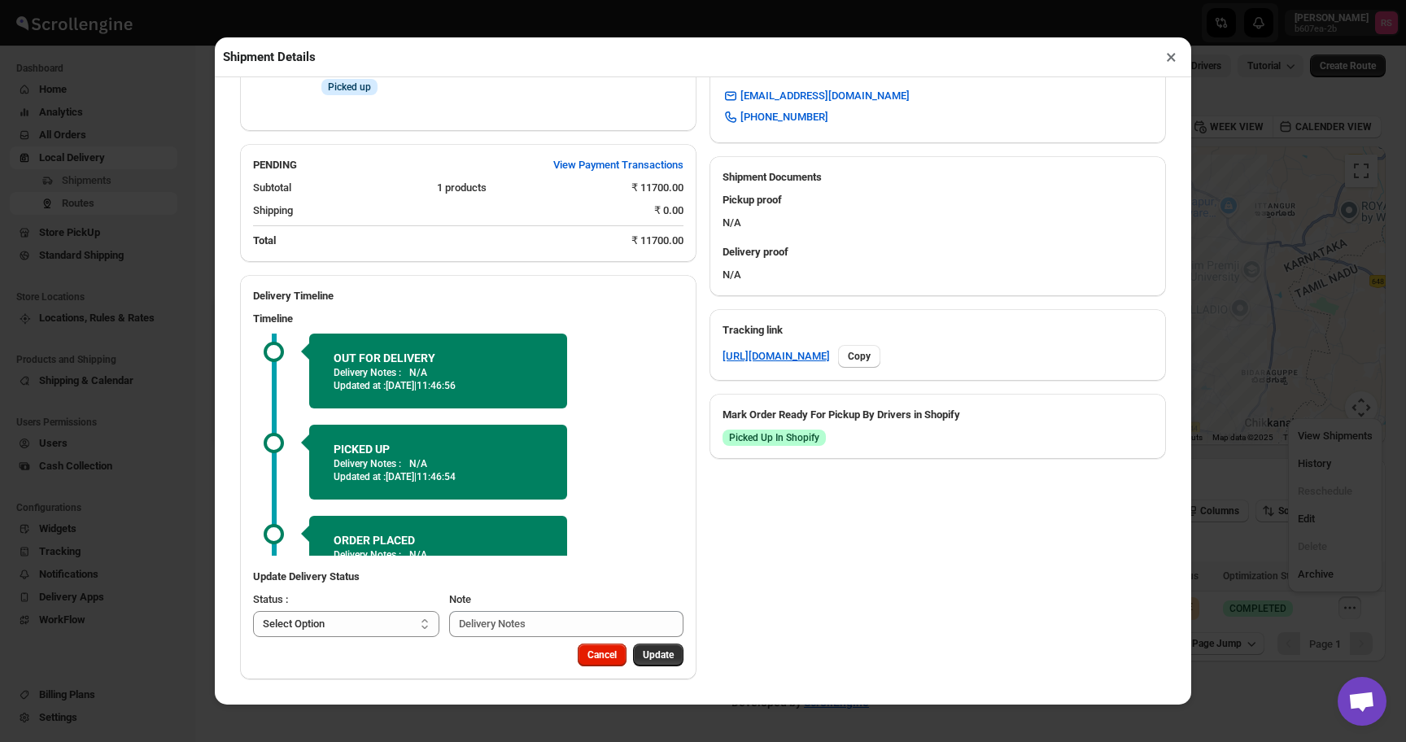
scroll to position [0, 0]
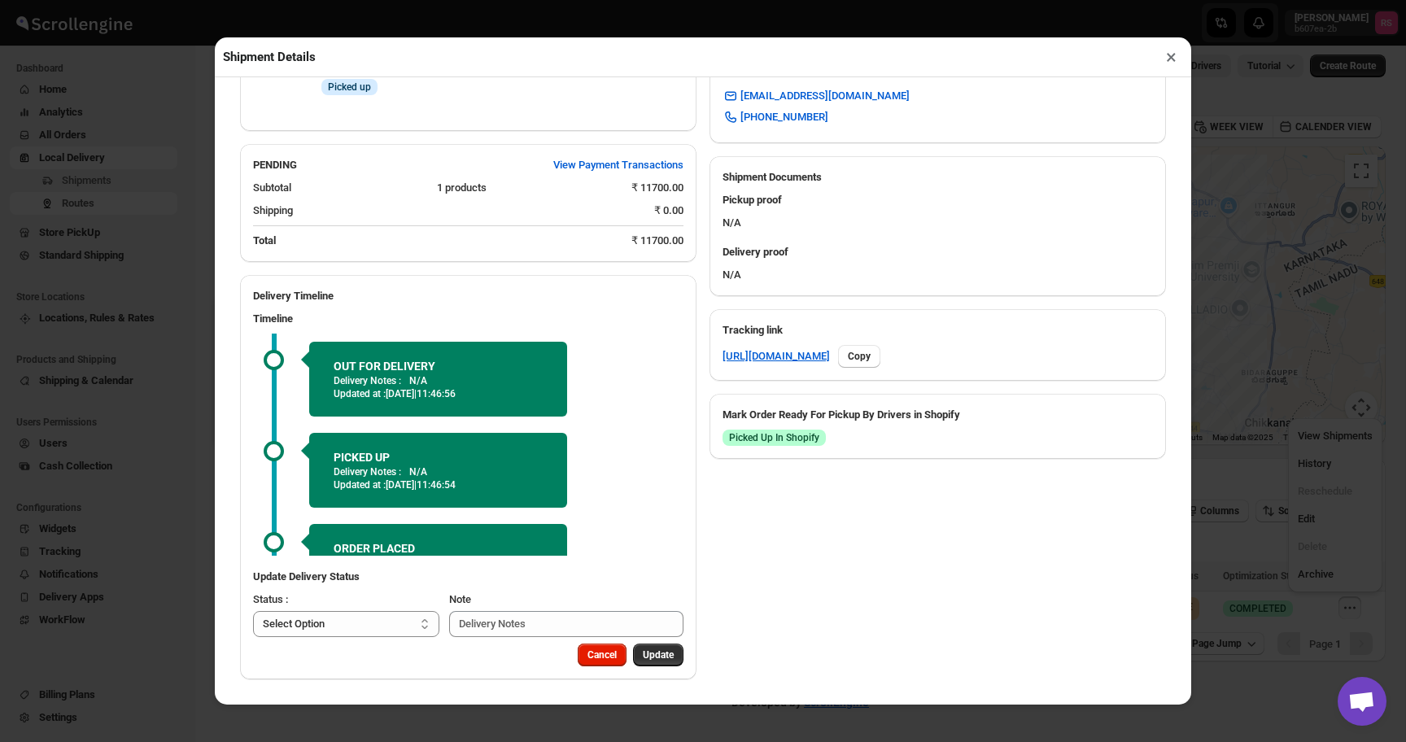
click at [1178, 60] on button "×" at bounding box center [1172, 57] width 24 height 23
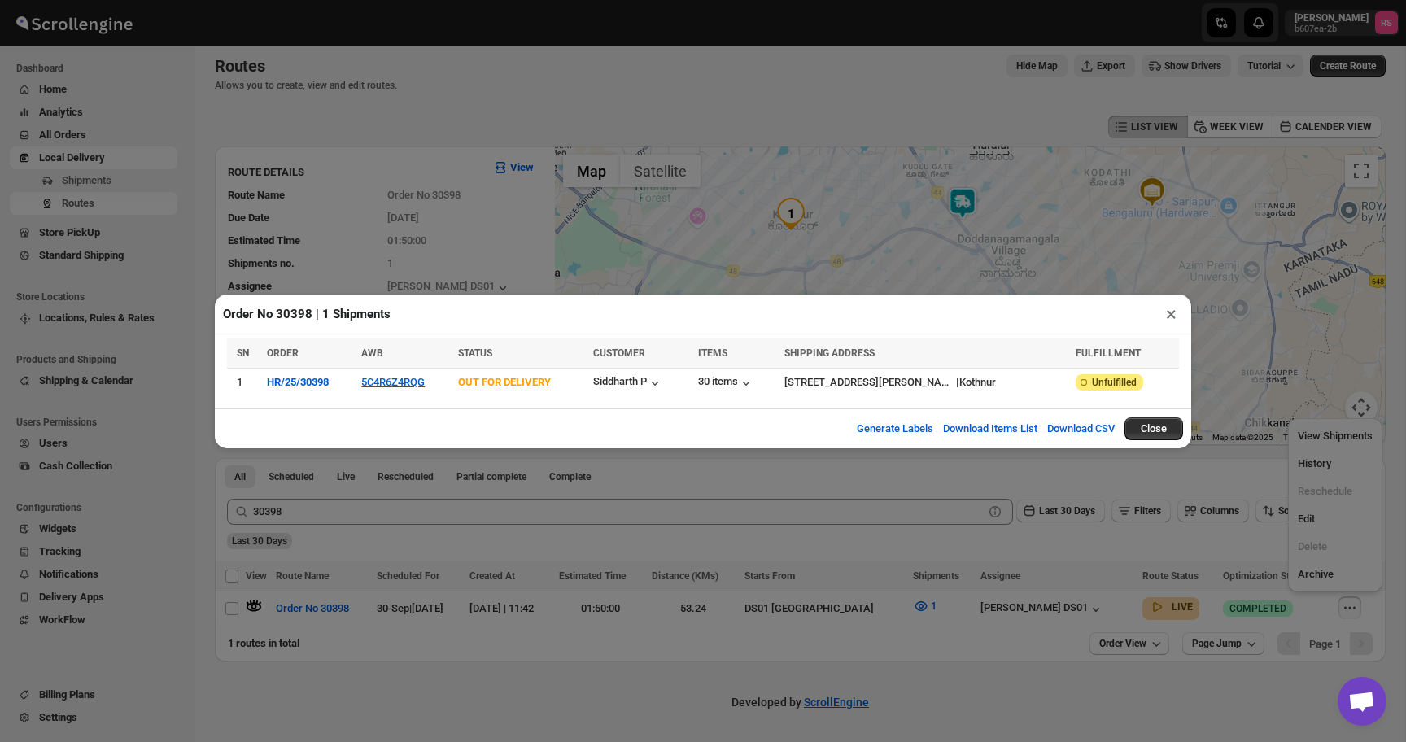
click at [1167, 314] on button "×" at bounding box center [1172, 314] width 24 height 23
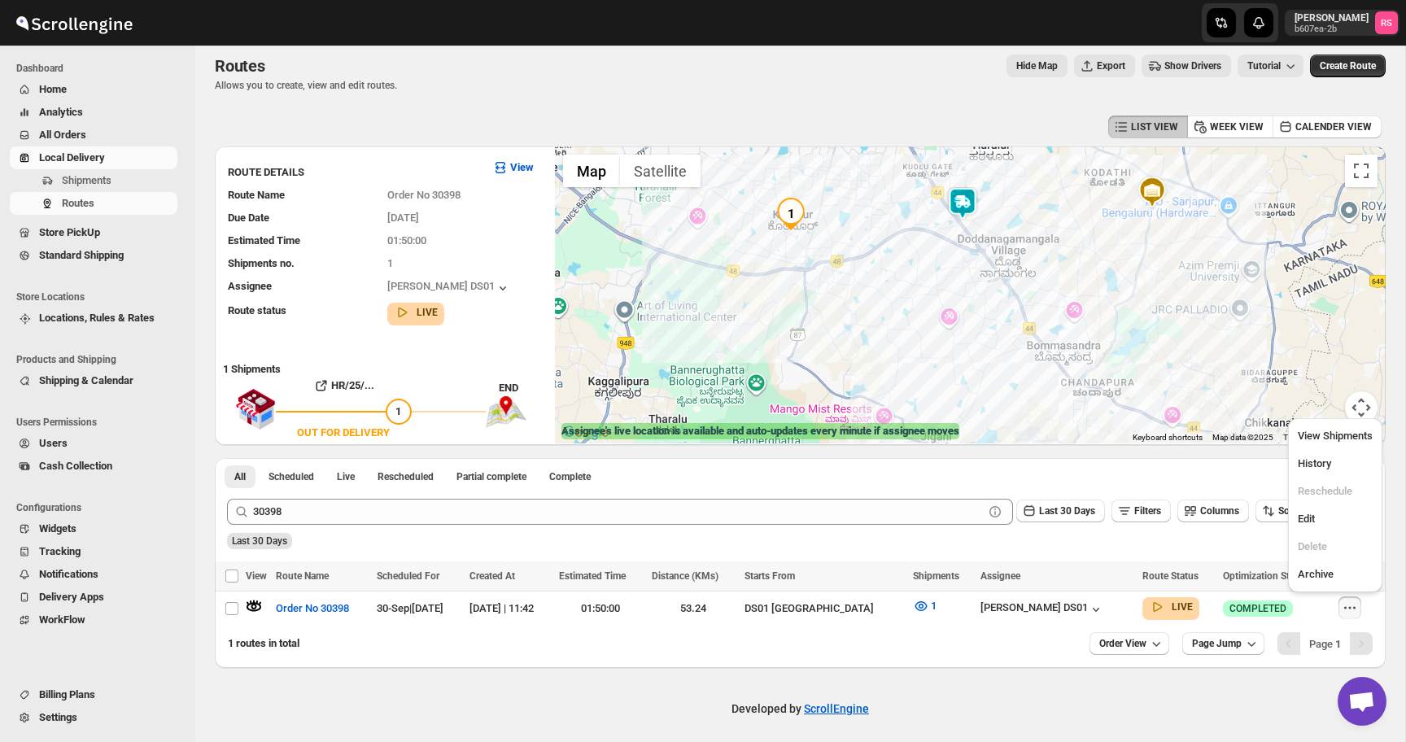
click at [752, 685] on div "Developed by ScrollEngine" at bounding box center [800, 708] width 1210 height 81
click at [973, 203] on img at bounding box center [962, 203] width 33 height 33
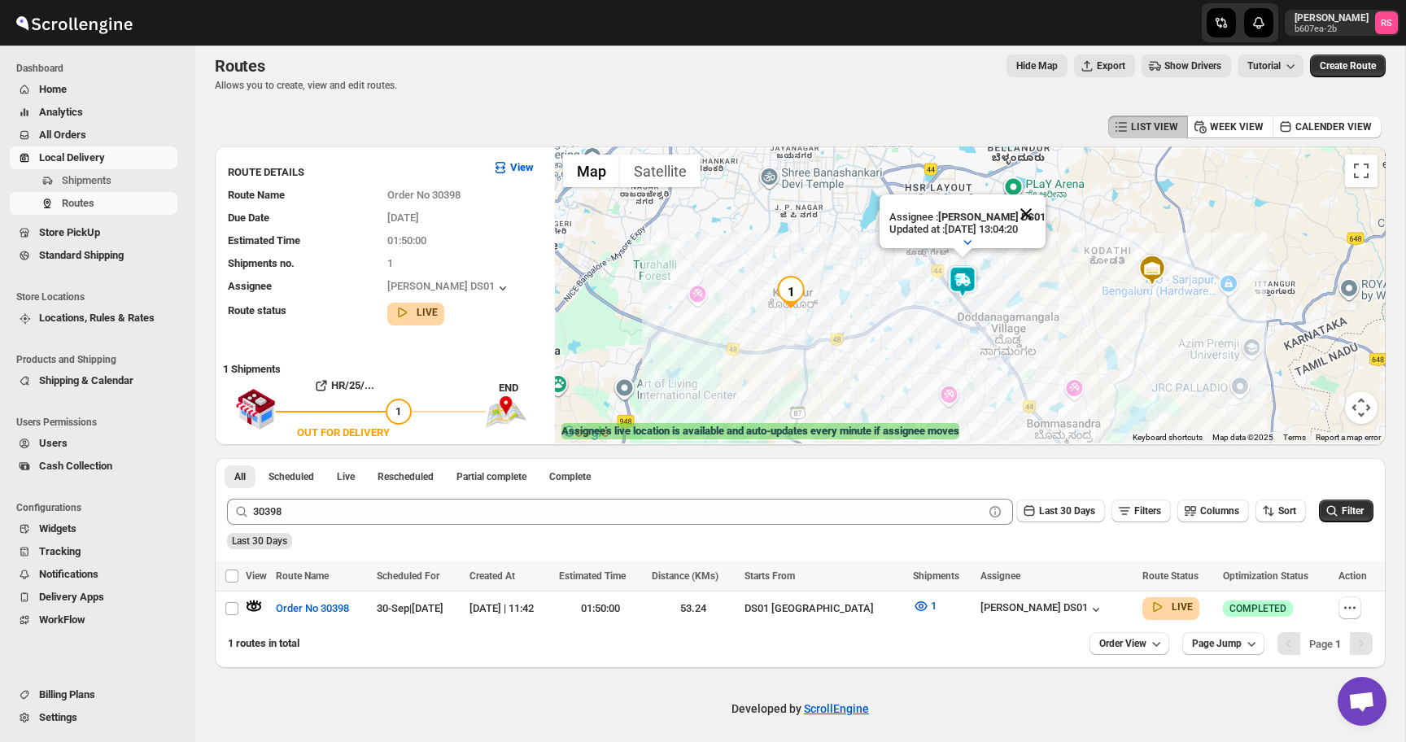
click at [1042, 218] on button "Close" at bounding box center [1026, 214] width 39 height 39
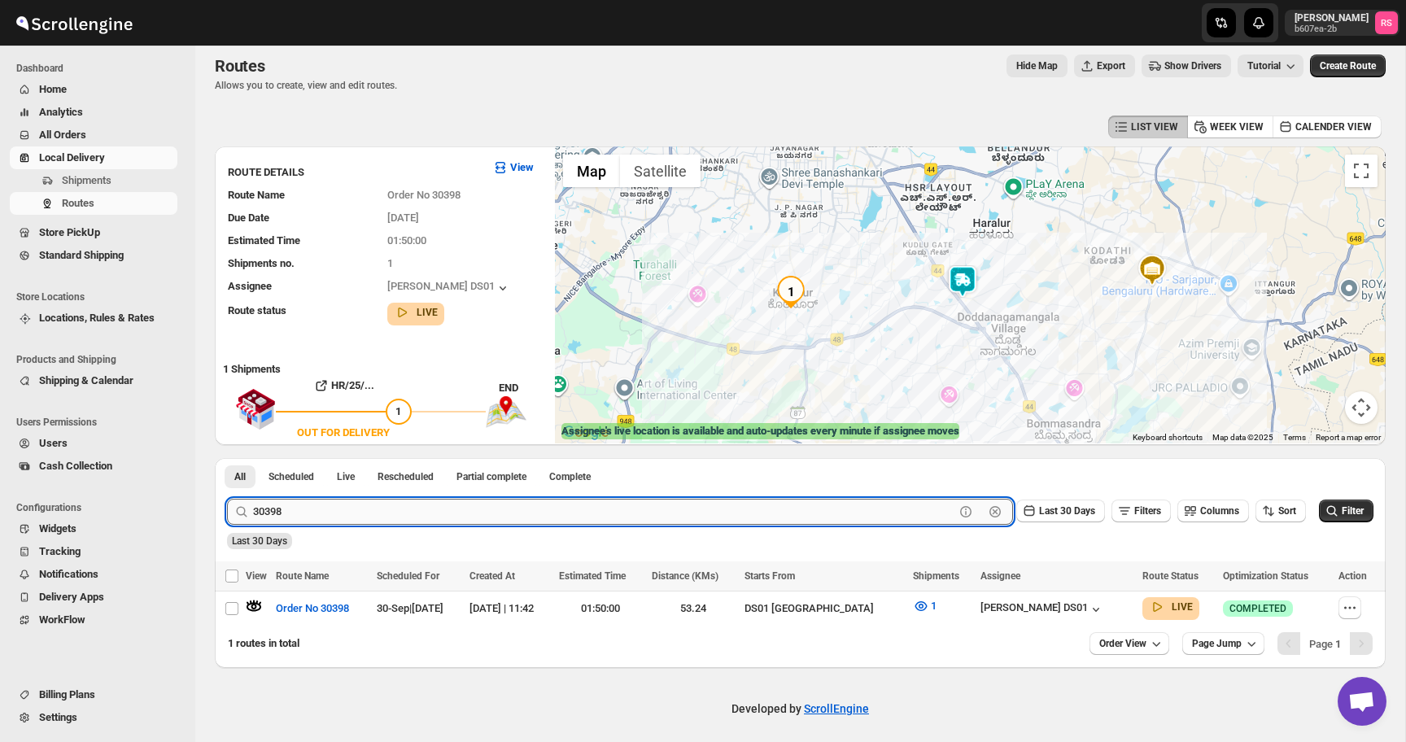
click at [372, 503] on input "30398" at bounding box center [604, 512] width 702 height 26
type input "30400"
click at [227, 458] on button "Submit" at bounding box center [250, 466] width 46 height 17
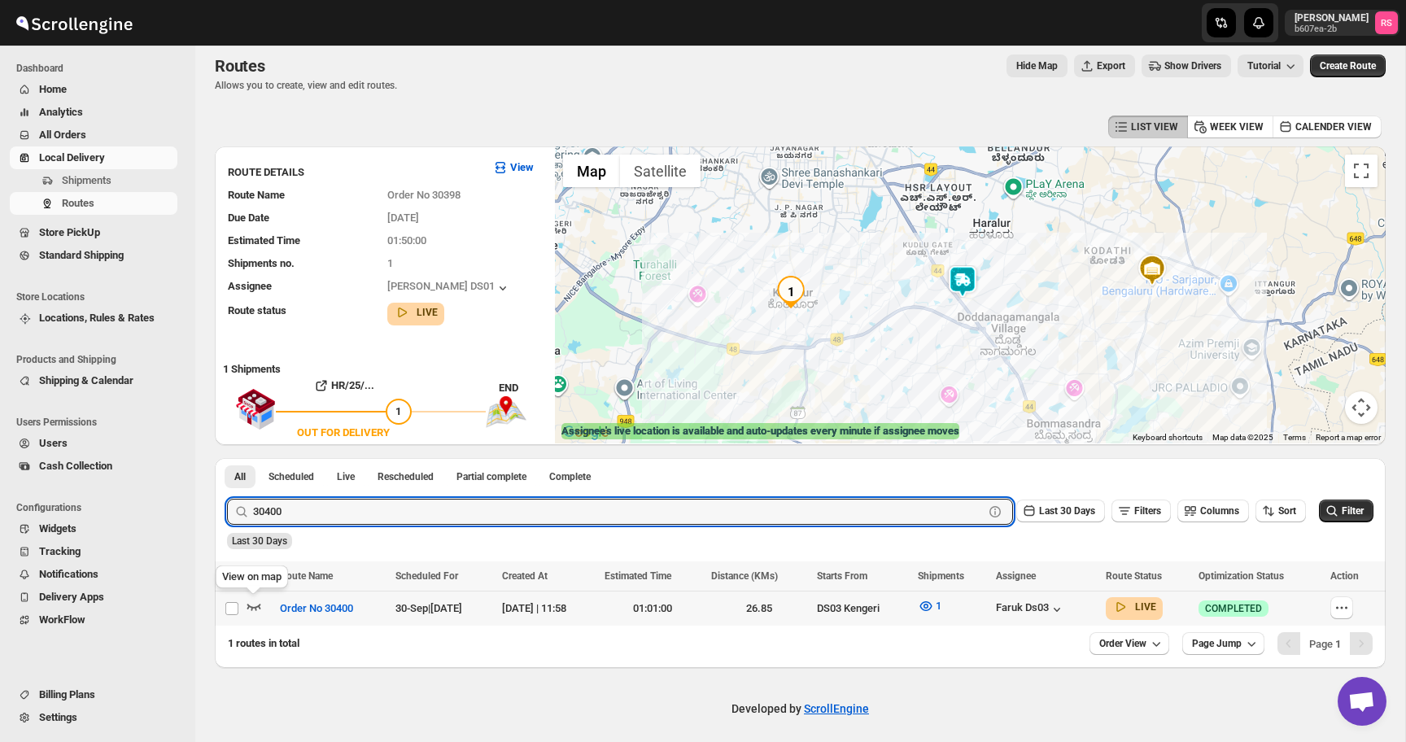
click at [255, 606] on icon "button" at bounding box center [254, 606] width 16 height 16
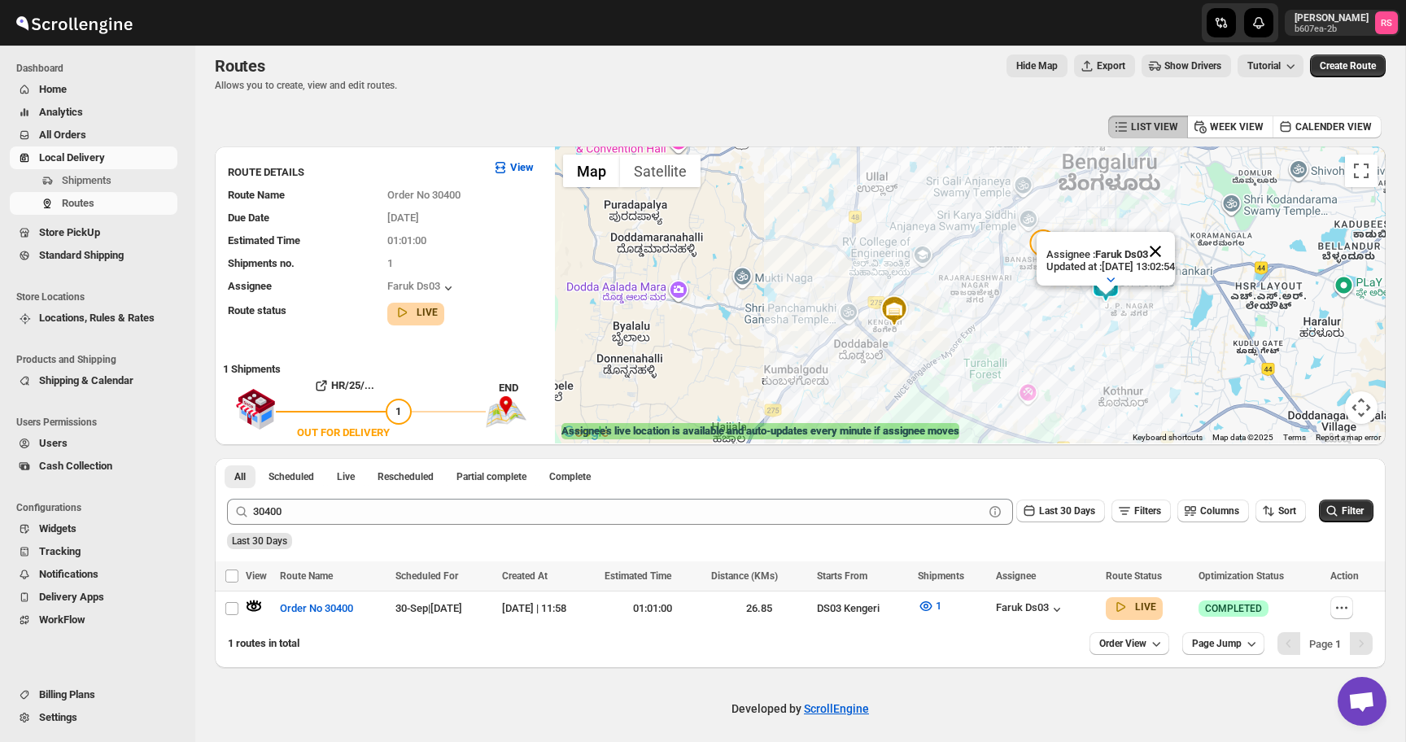
click at [1174, 242] on button "Close" at bounding box center [1155, 251] width 39 height 39
click at [951, 616] on button "1" at bounding box center [929, 606] width 43 height 26
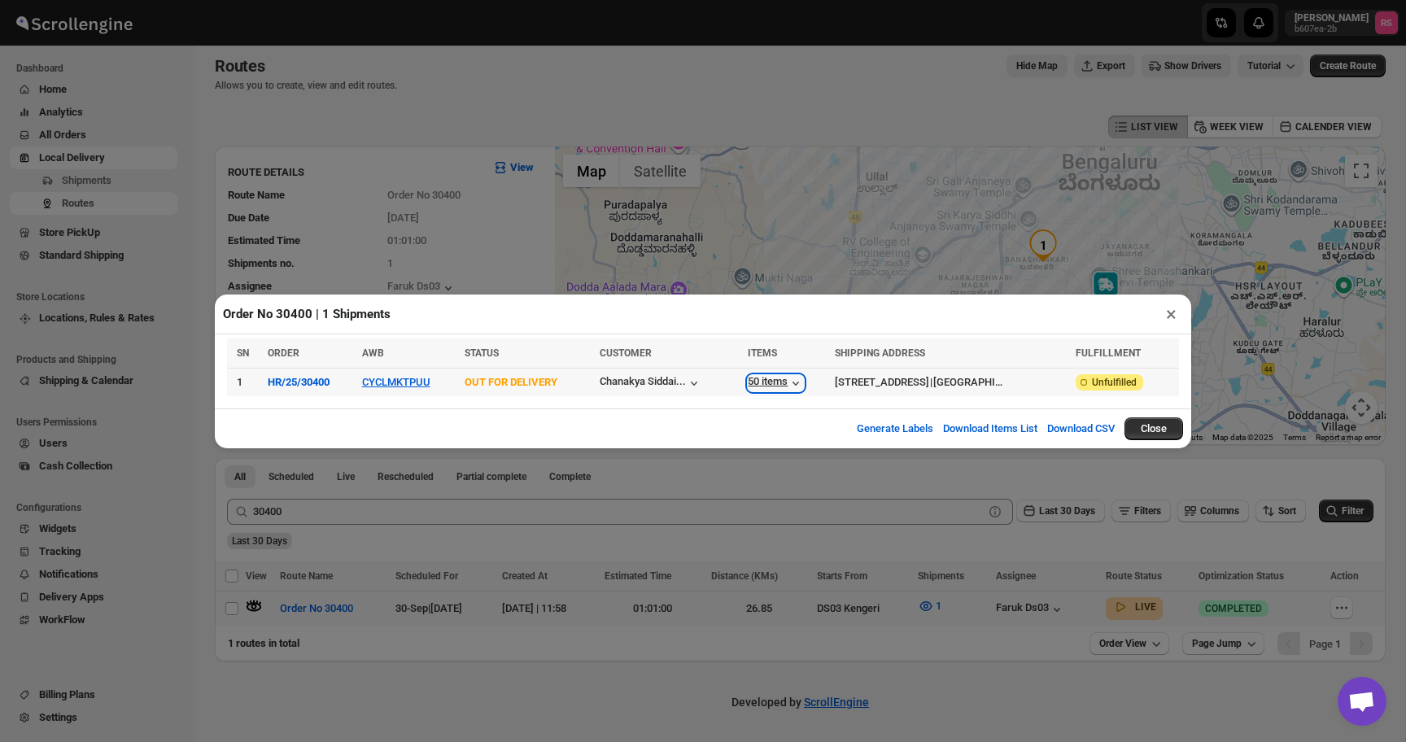
click at [768, 378] on div "50 items" at bounding box center [776, 383] width 56 height 16
click at [1178, 319] on button "×" at bounding box center [1172, 314] width 24 height 23
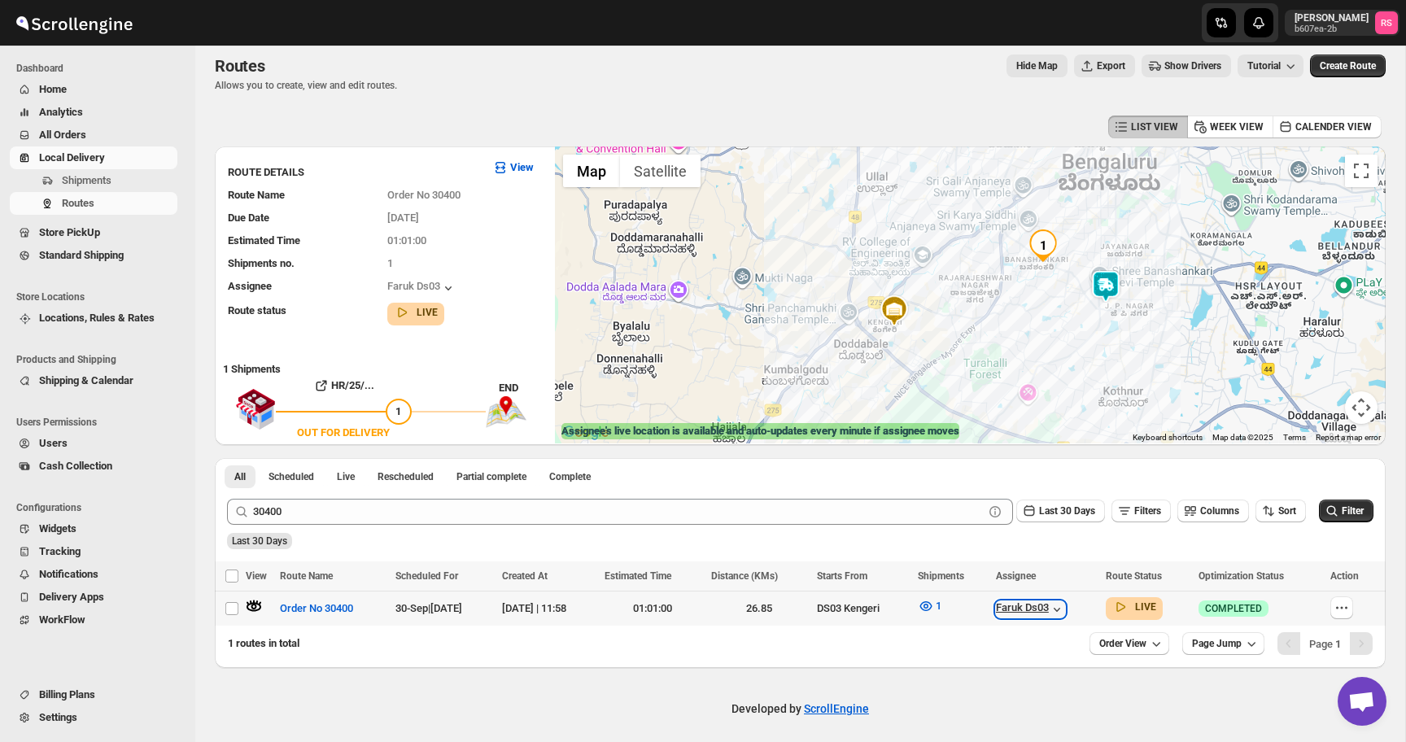
click at [1040, 603] on div "Faruk Ds03" at bounding box center [1030, 609] width 69 height 16
click at [122, 95] on span "Home" at bounding box center [106, 89] width 135 height 16
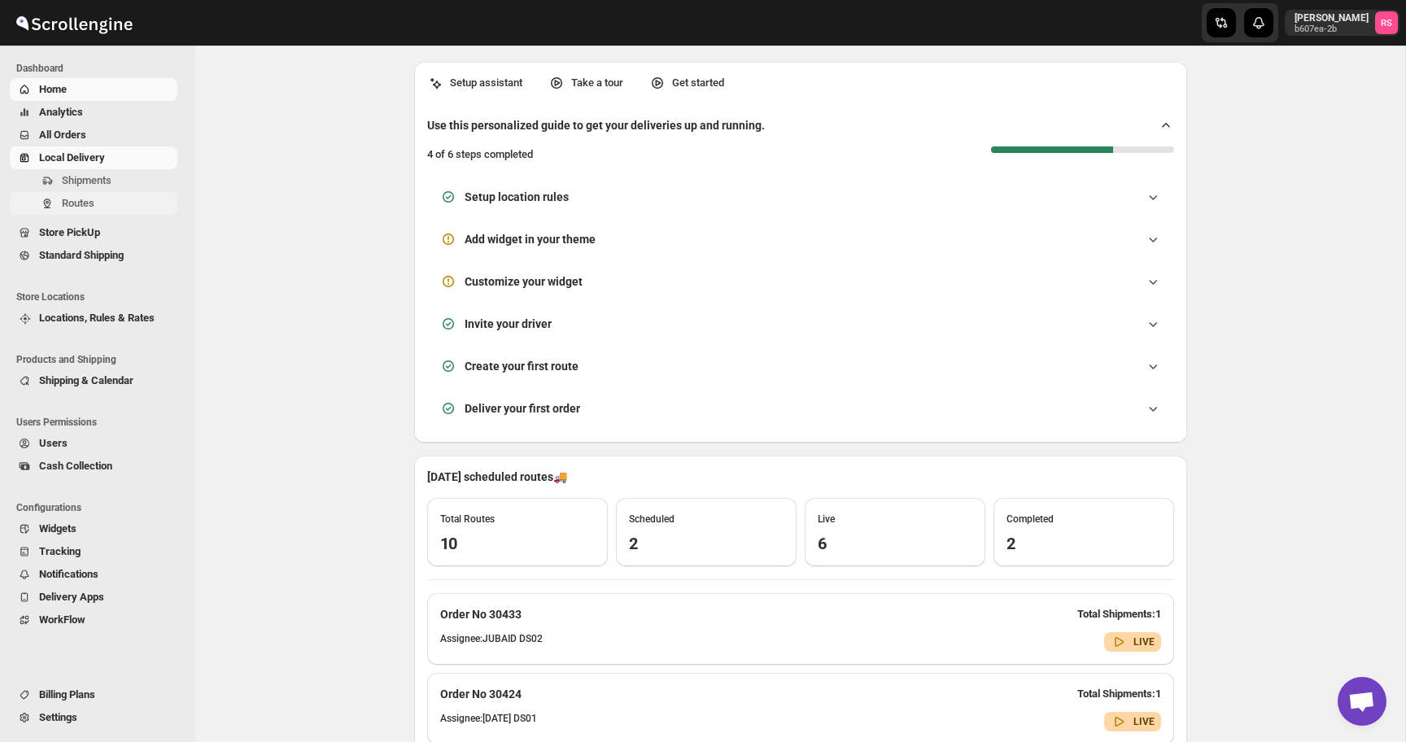
click at [119, 201] on span "Routes" at bounding box center [118, 203] width 112 height 16
